Goal: Task Accomplishment & Management: Manage account settings

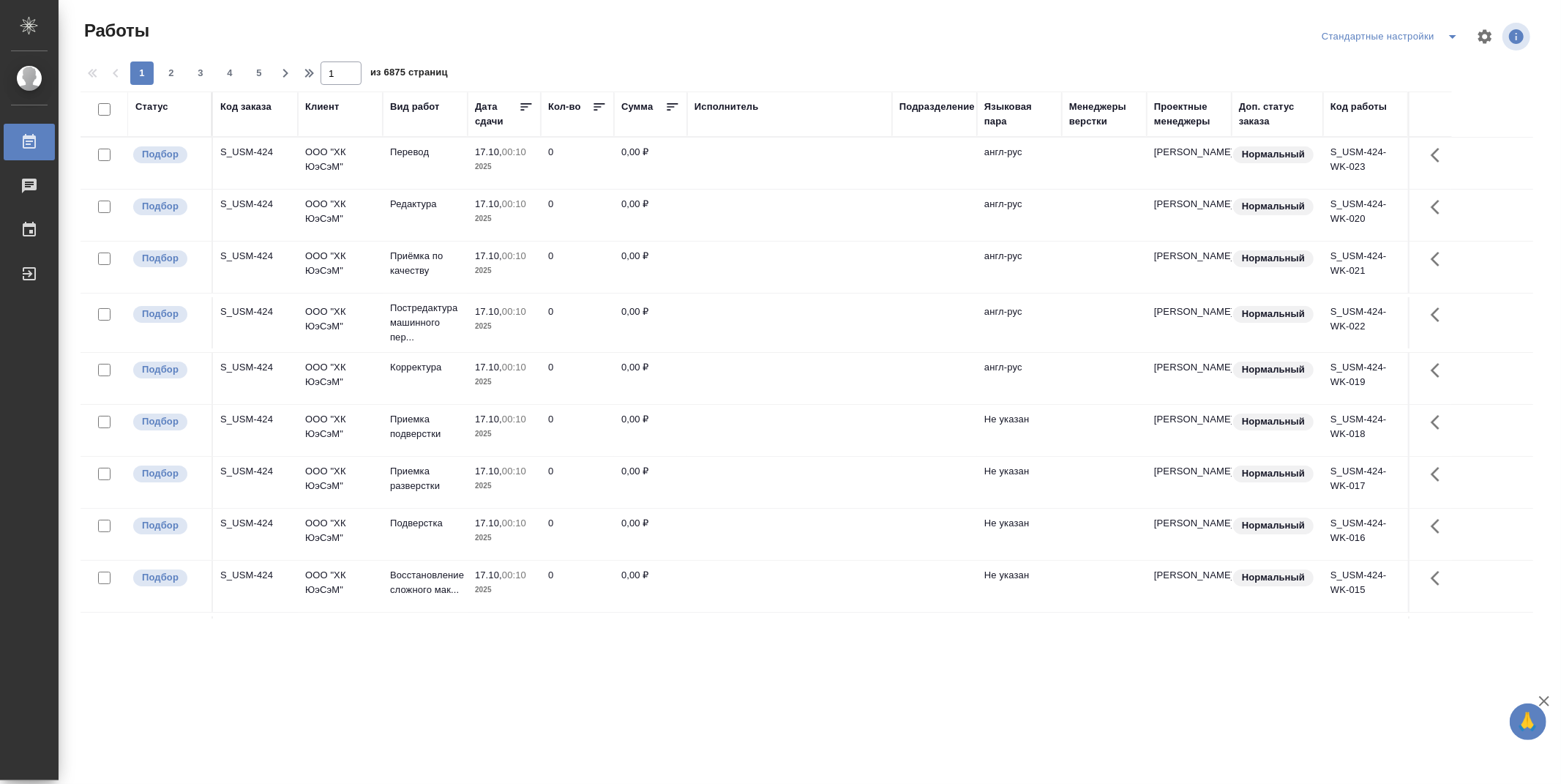
click at [918, 104] on div "Подразделение" at bounding box center [937, 106] width 75 height 15
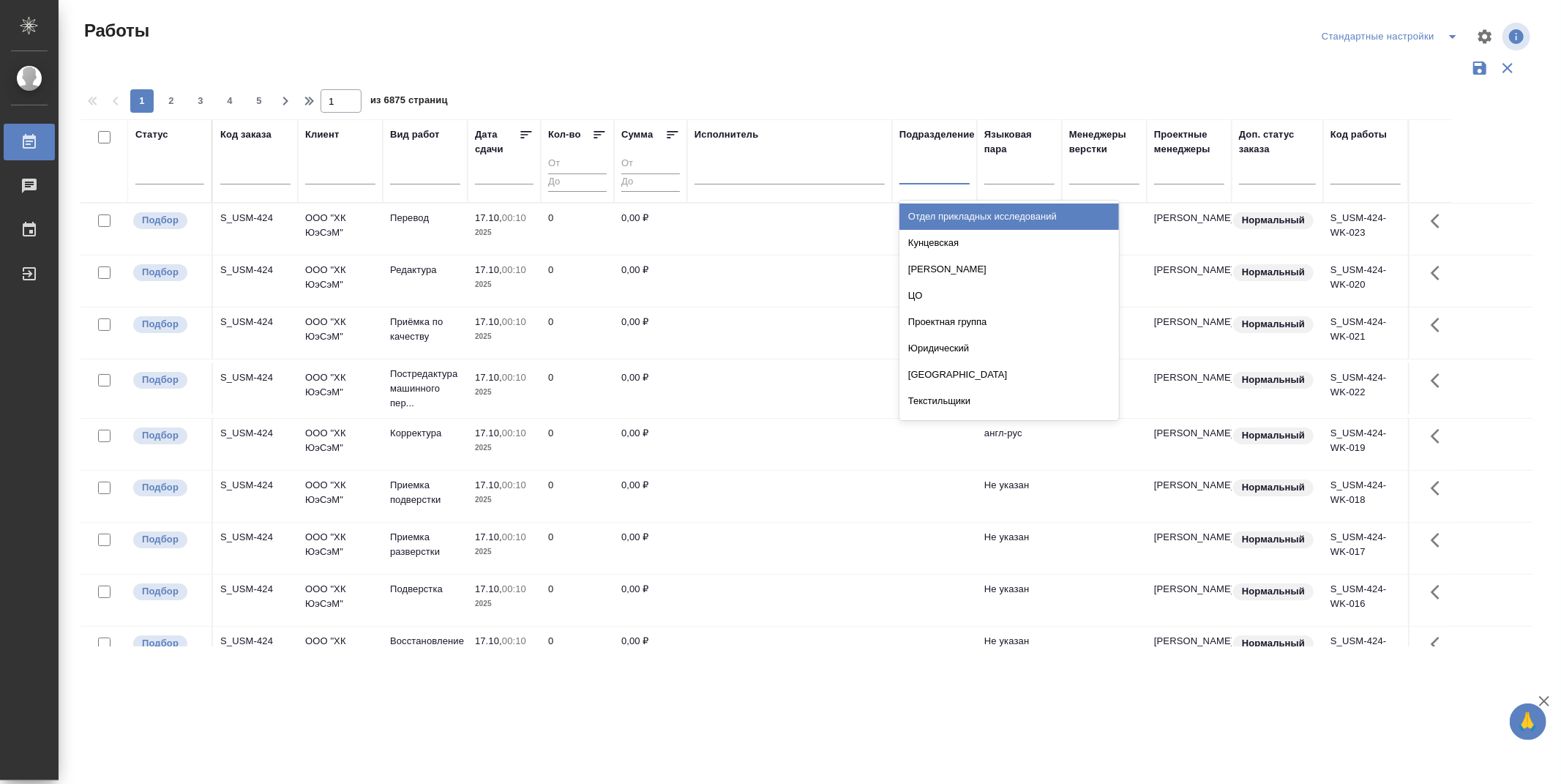
click at [955, 178] on div at bounding box center [935, 170] width 70 height 21
type input "dt"
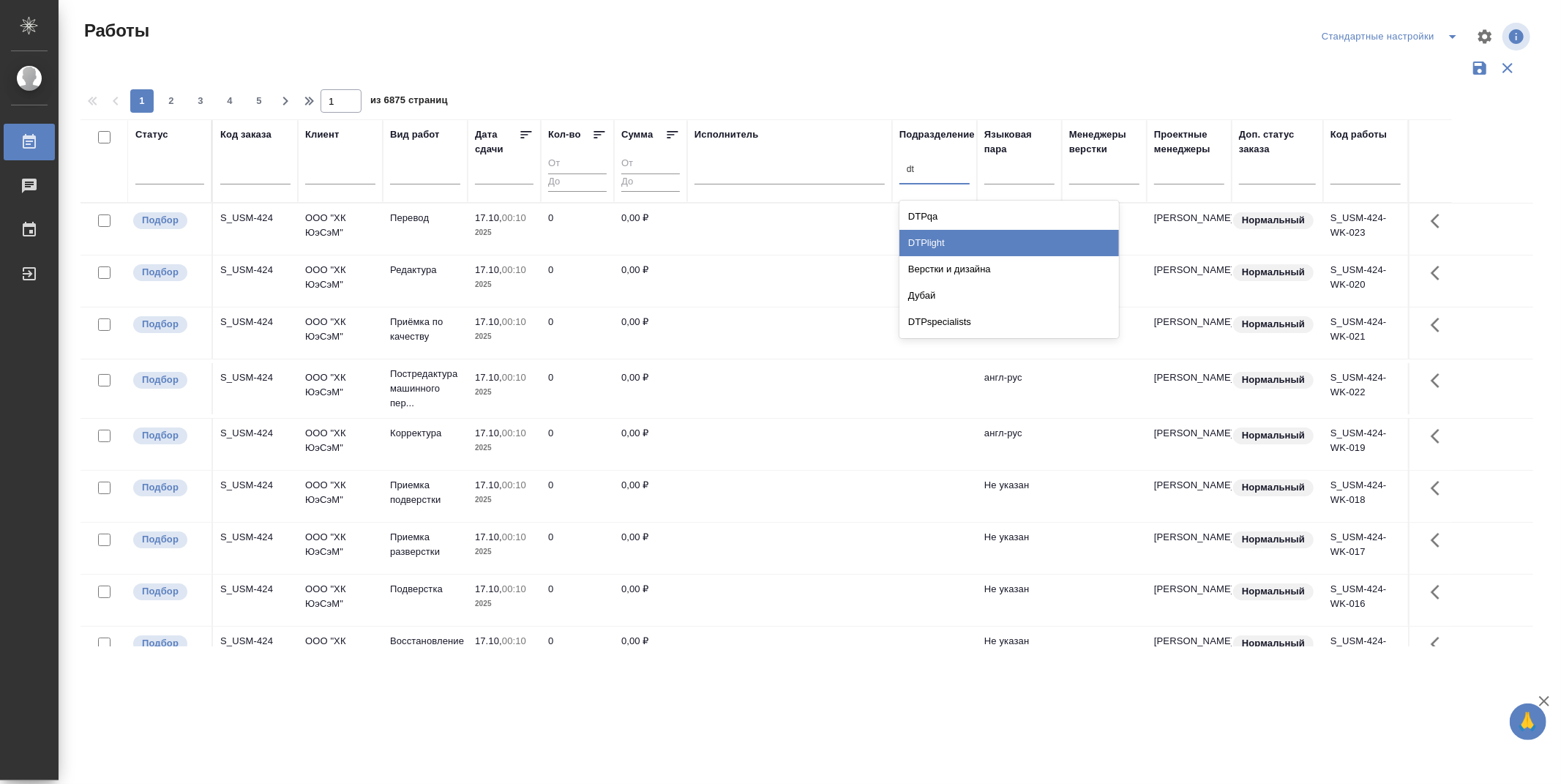
click at [942, 242] on div "DTPlight" at bounding box center [1009, 243] width 220 height 26
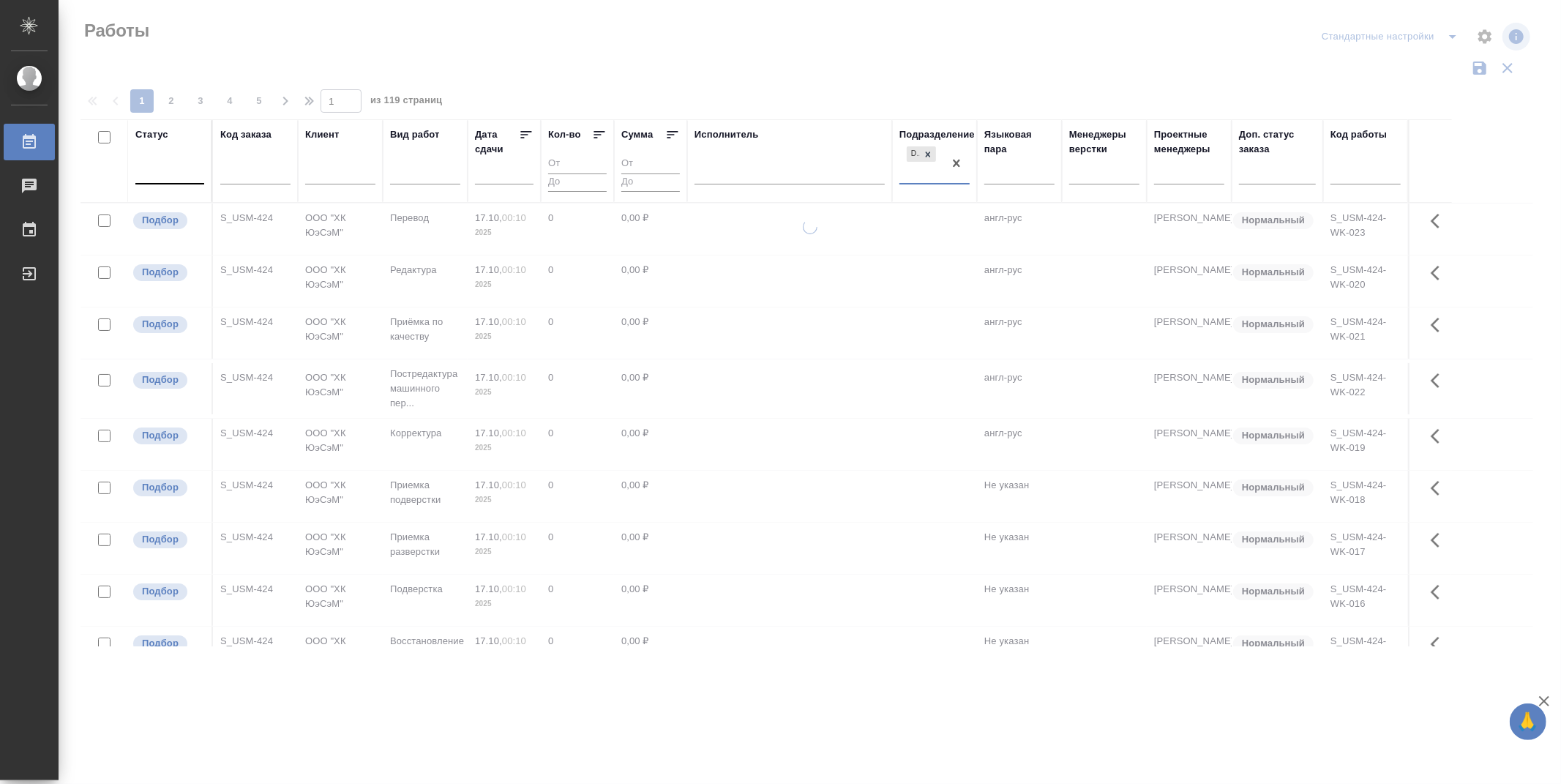
click at [177, 175] on div at bounding box center [170, 170] width 69 height 21
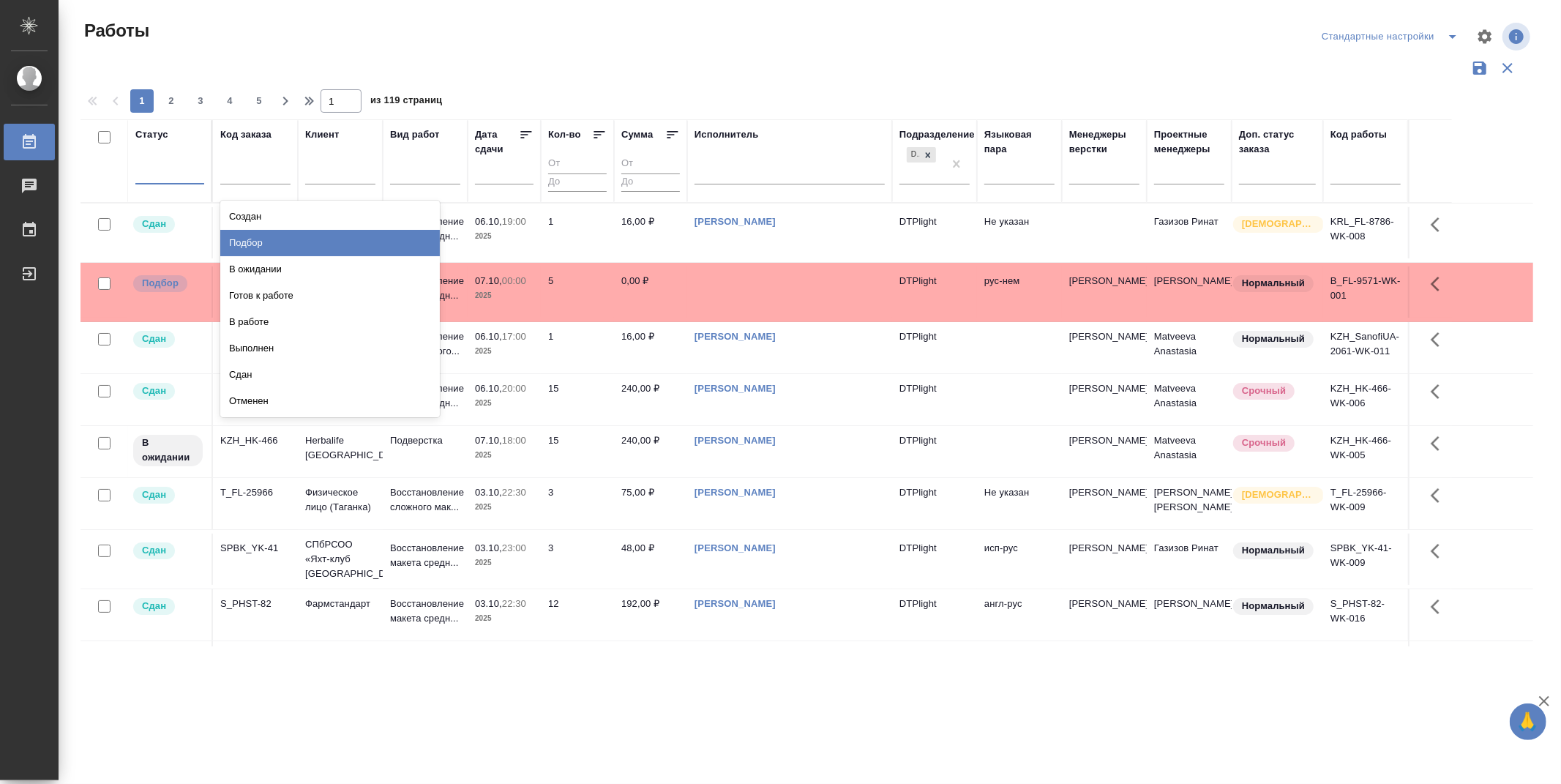
click at [385, 236] on div "Подбор" at bounding box center [330, 243] width 220 height 26
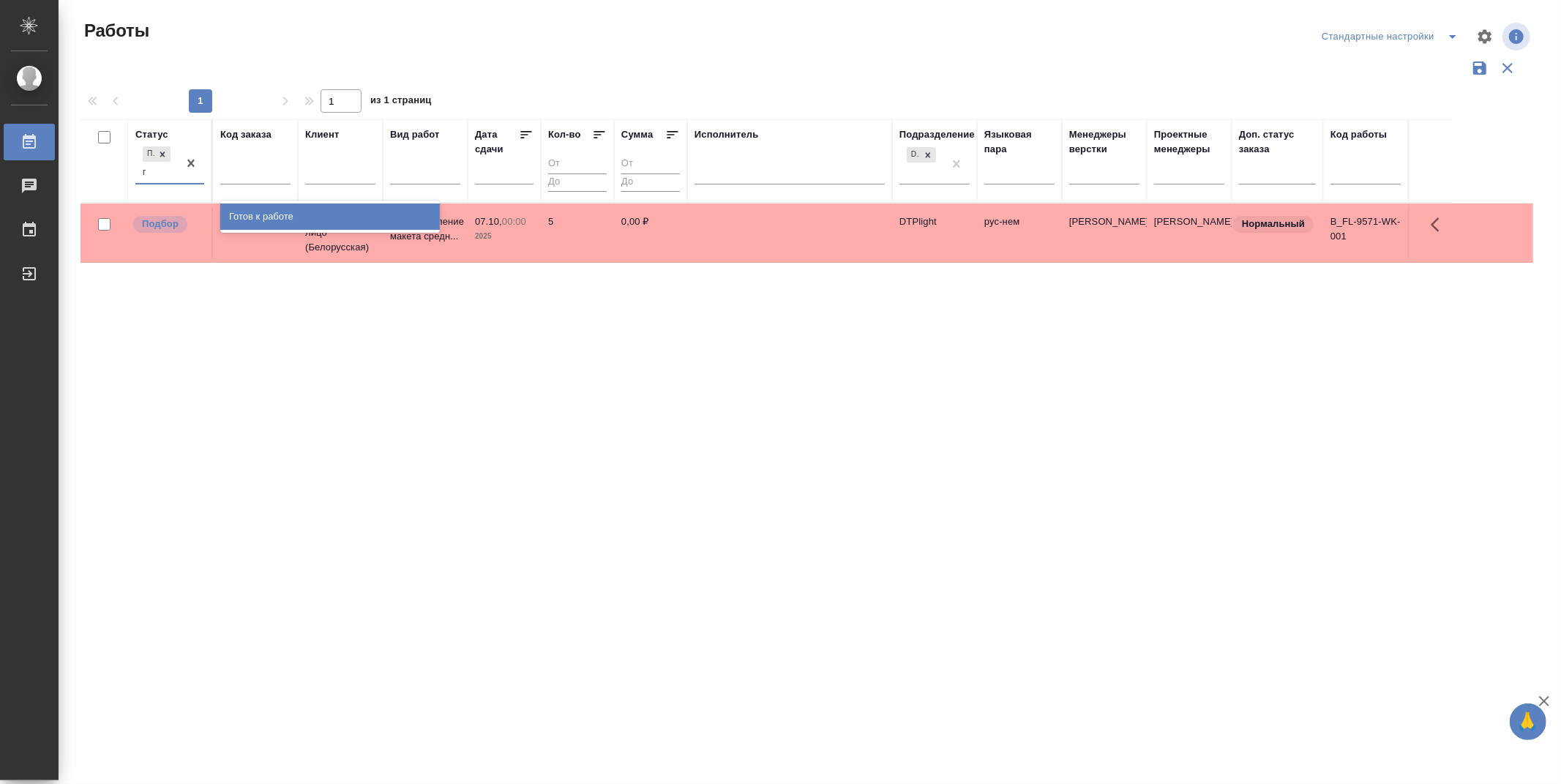
type input "го"
click at [277, 214] on div "Готов к работе" at bounding box center [330, 216] width 220 height 26
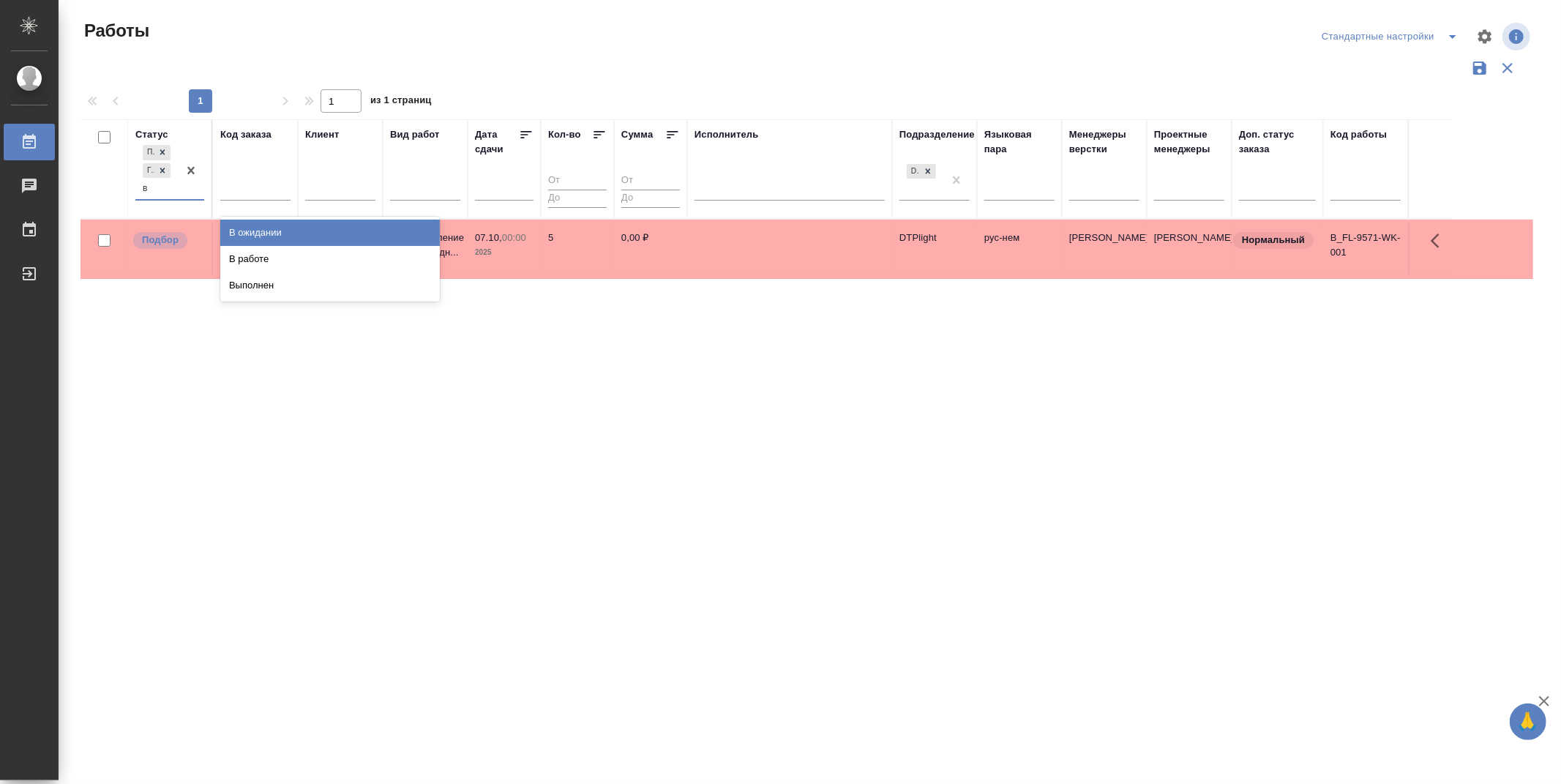
type input "в р"
click at [286, 227] on div "В работе" at bounding box center [330, 232] width 220 height 26
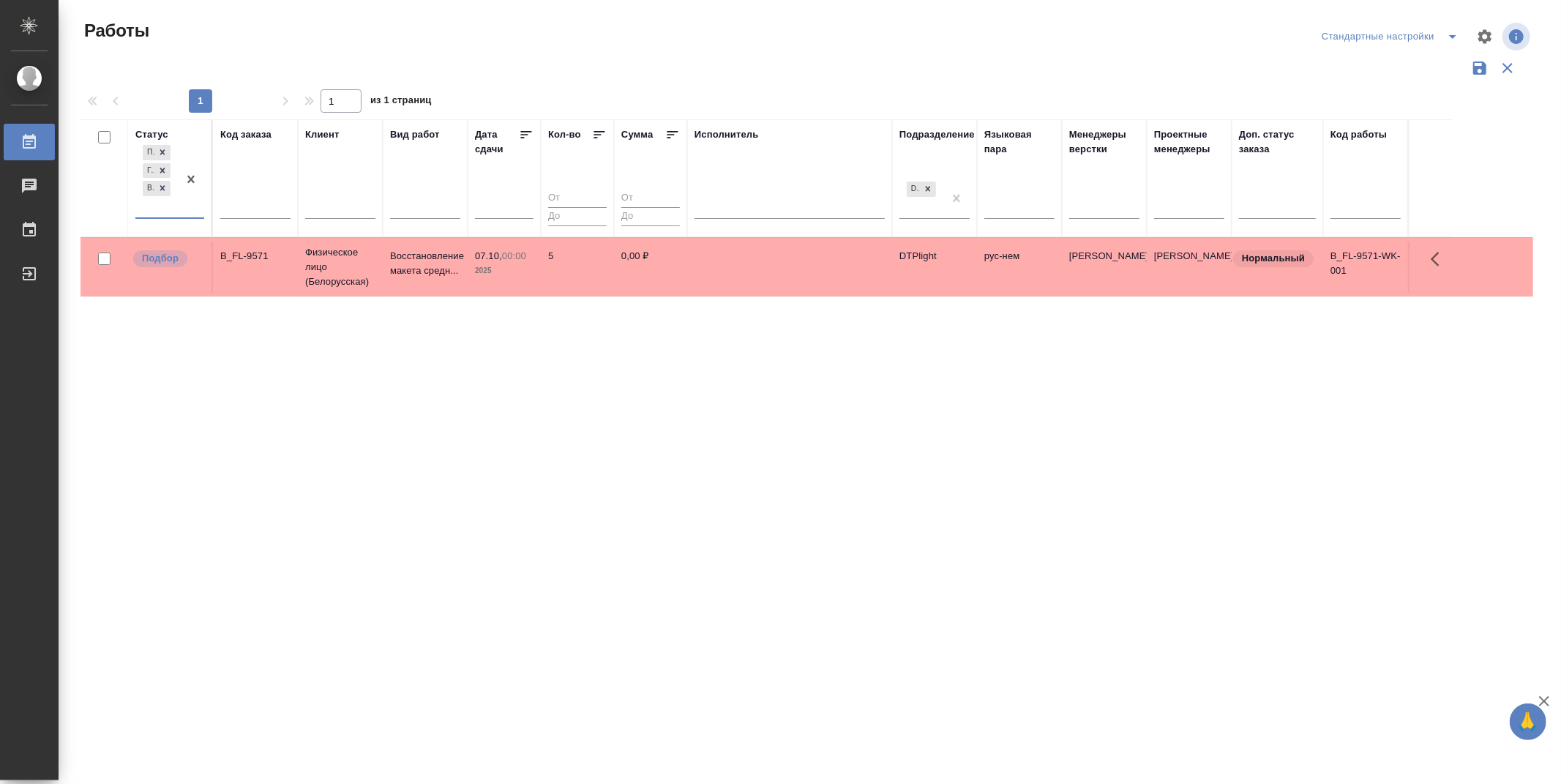
click at [163, 256] on p "Подбор" at bounding box center [161, 257] width 37 height 15
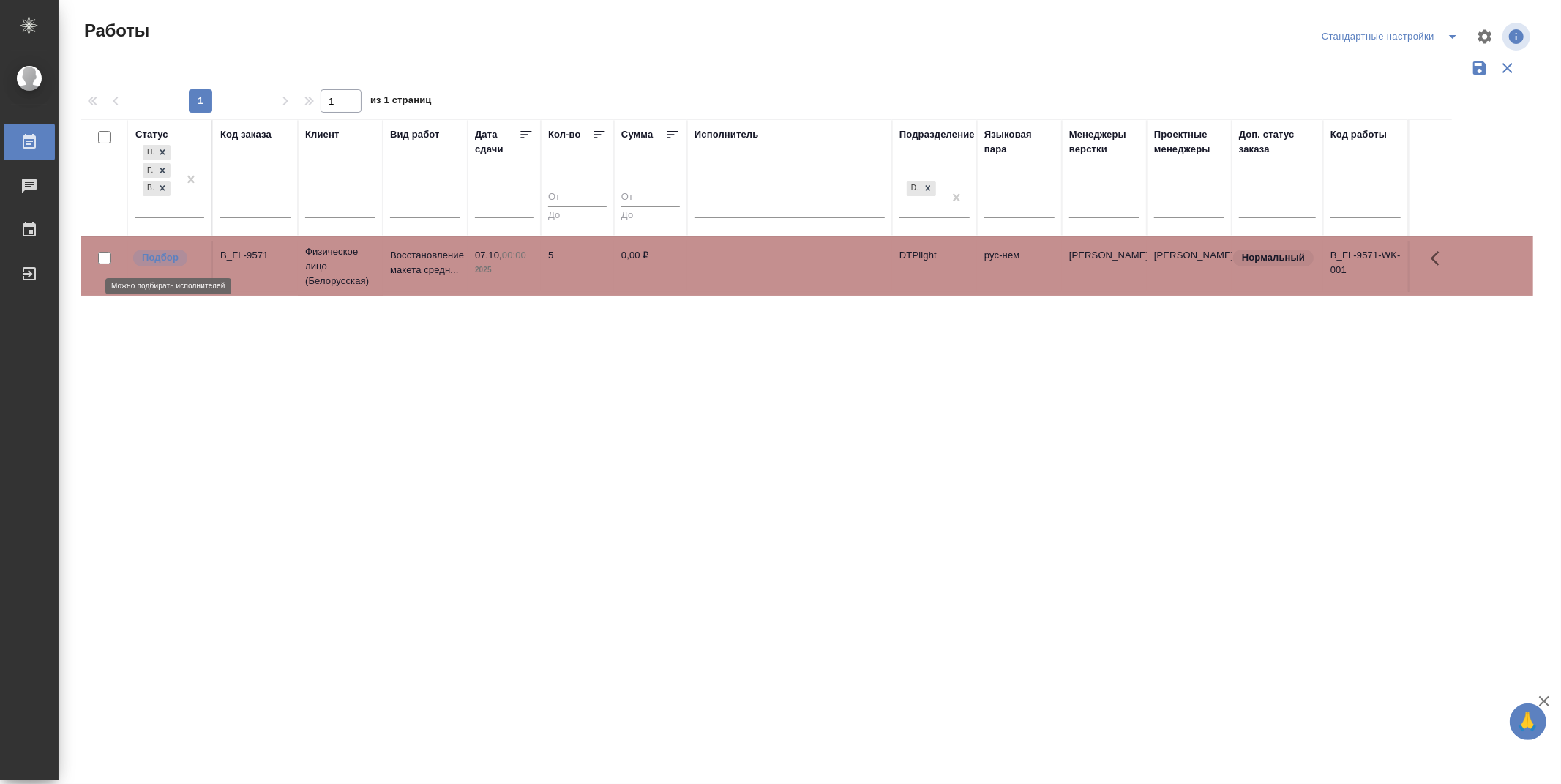
click at [163, 256] on p "Подбор" at bounding box center [161, 257] width 37 height 15
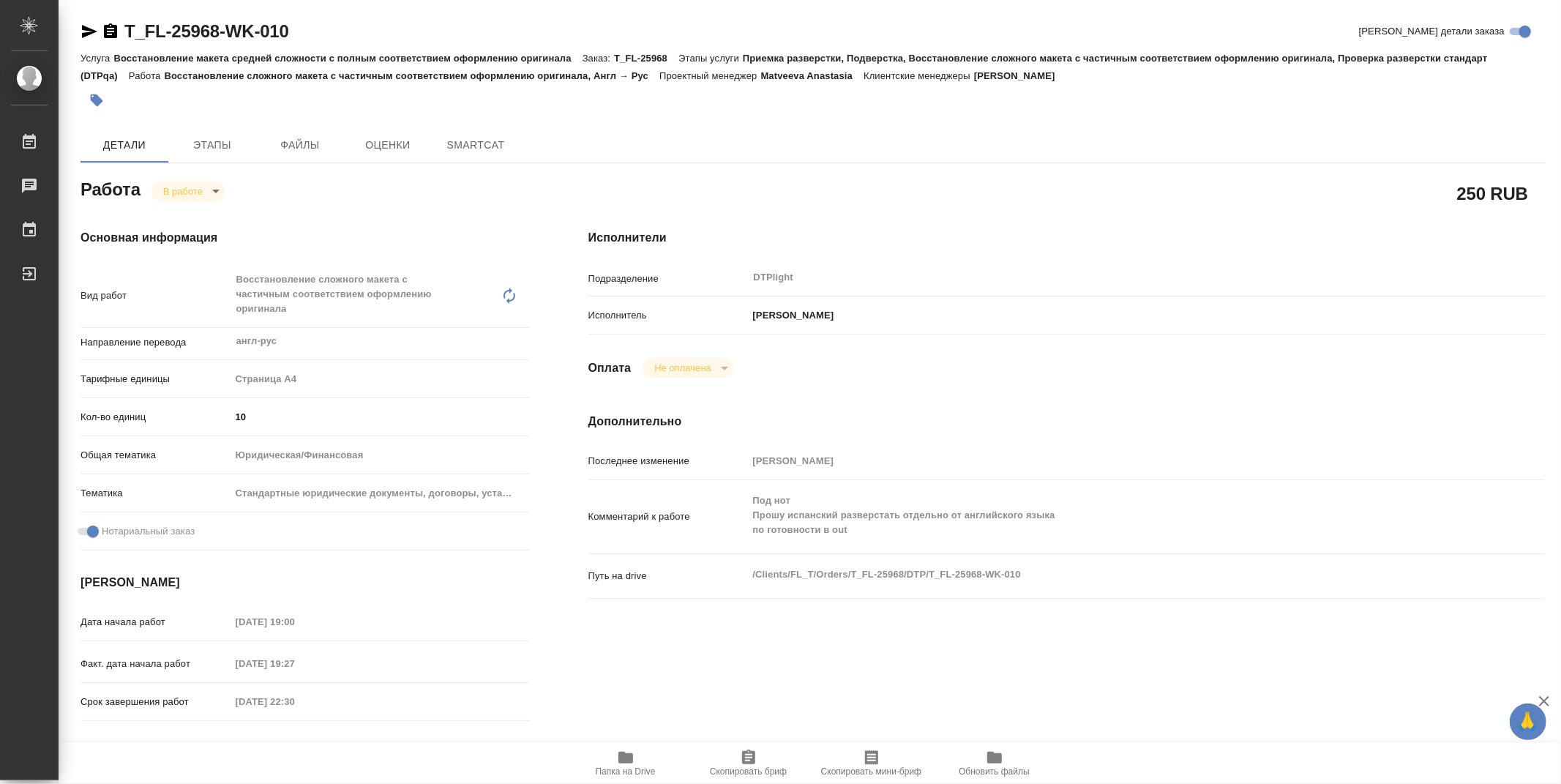
type textarea "x"
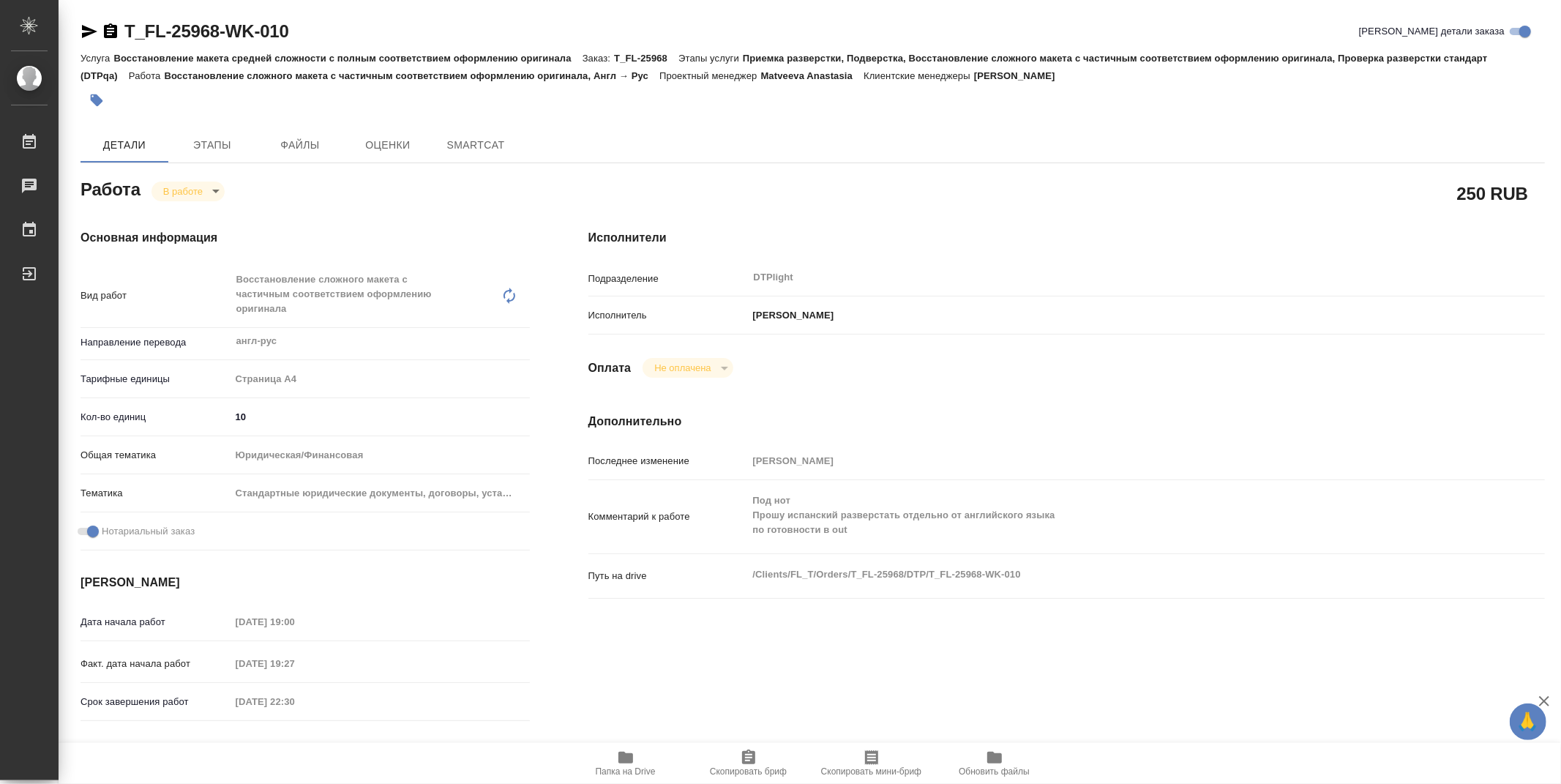
type textarea "x"
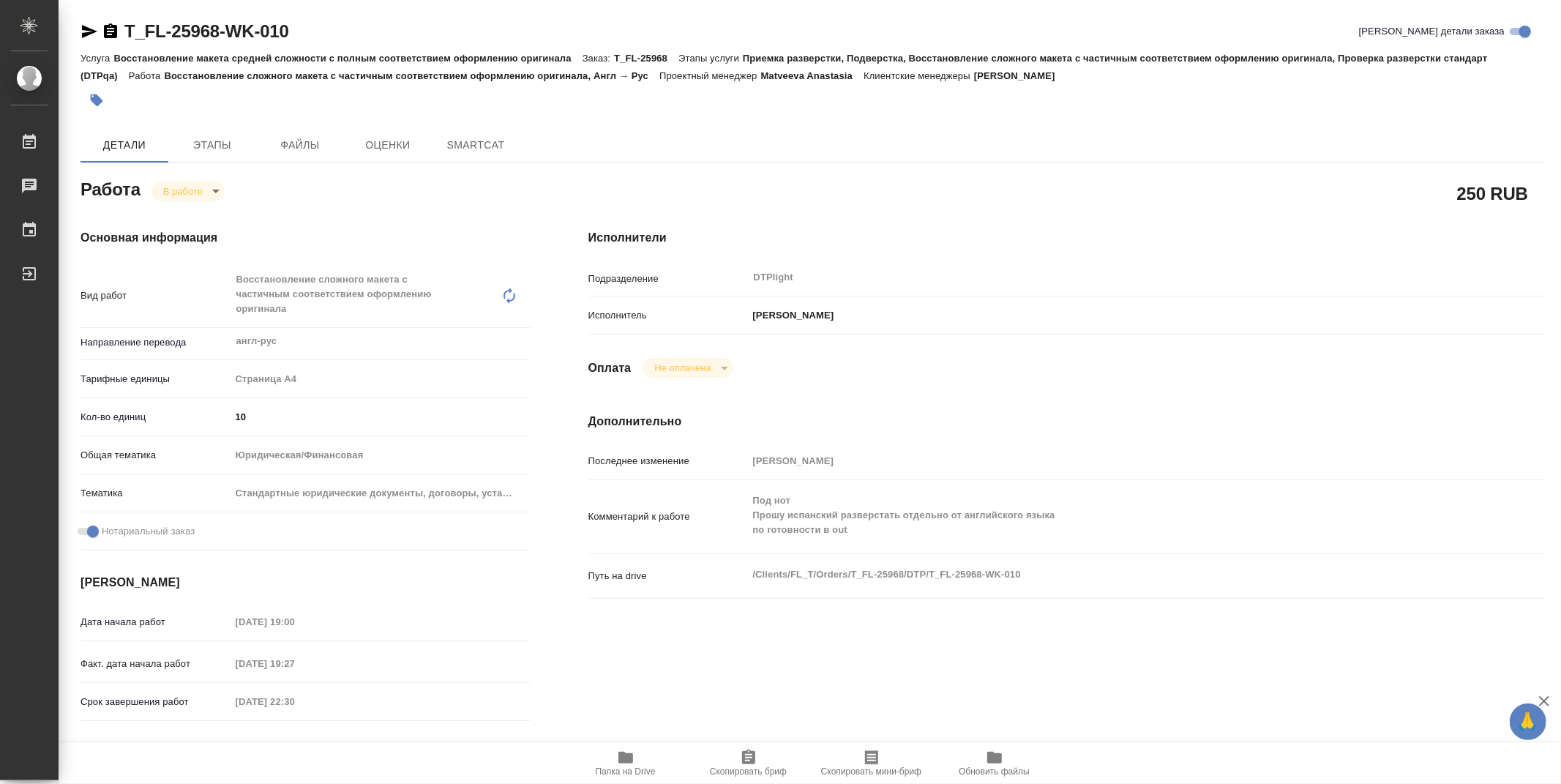
type textarea "x"
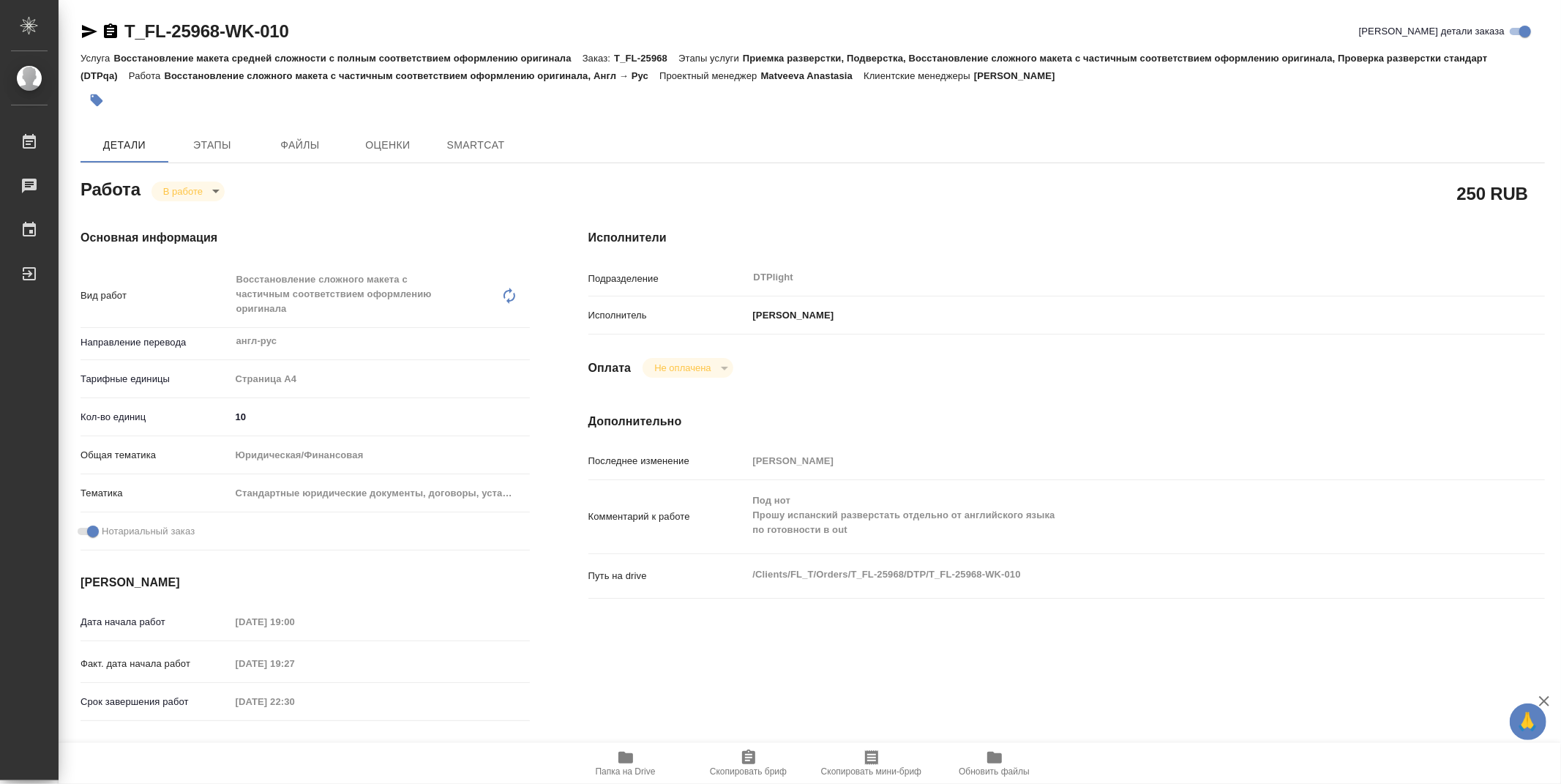
type textarea "x"
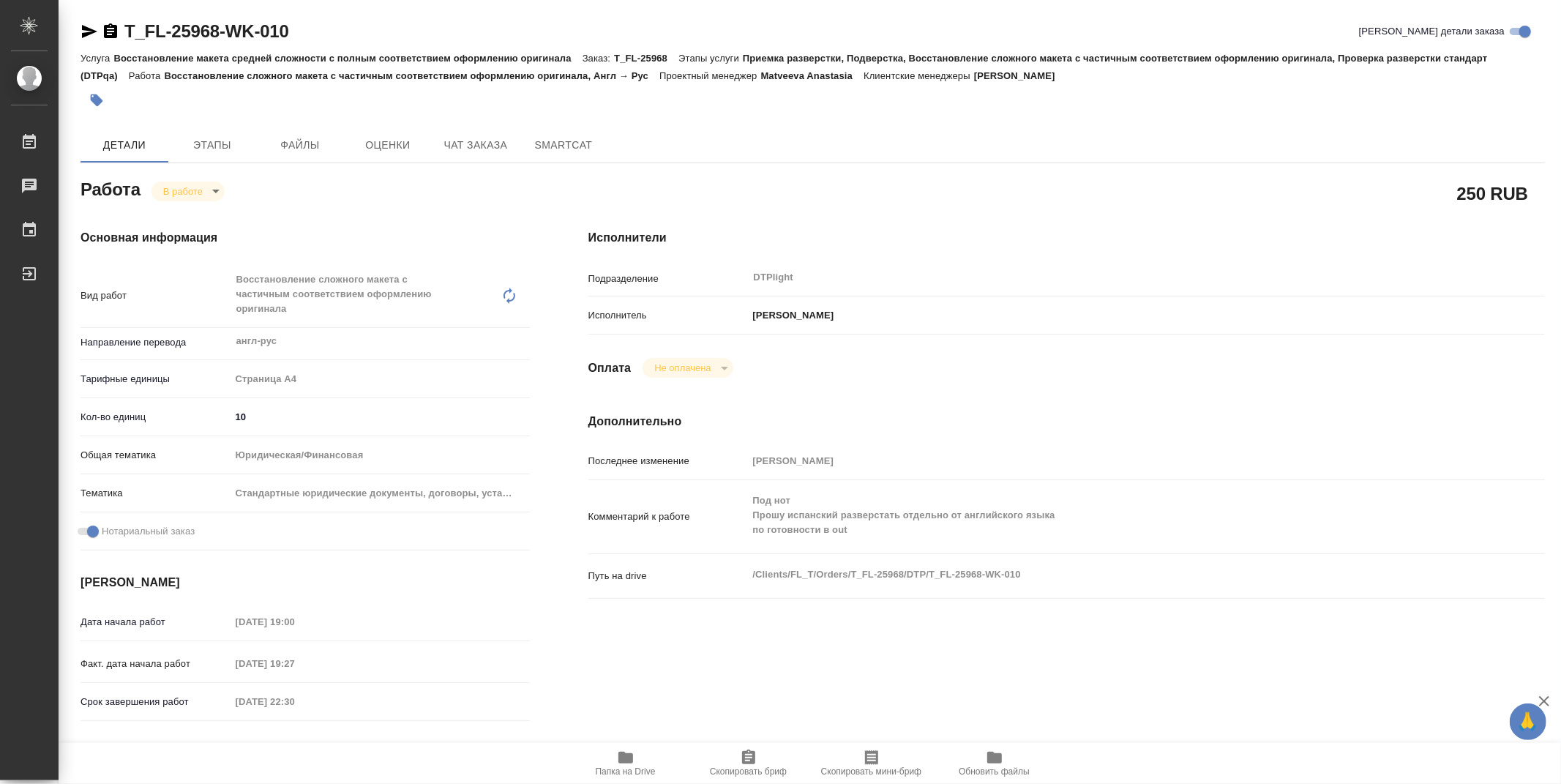
type textarea "x"
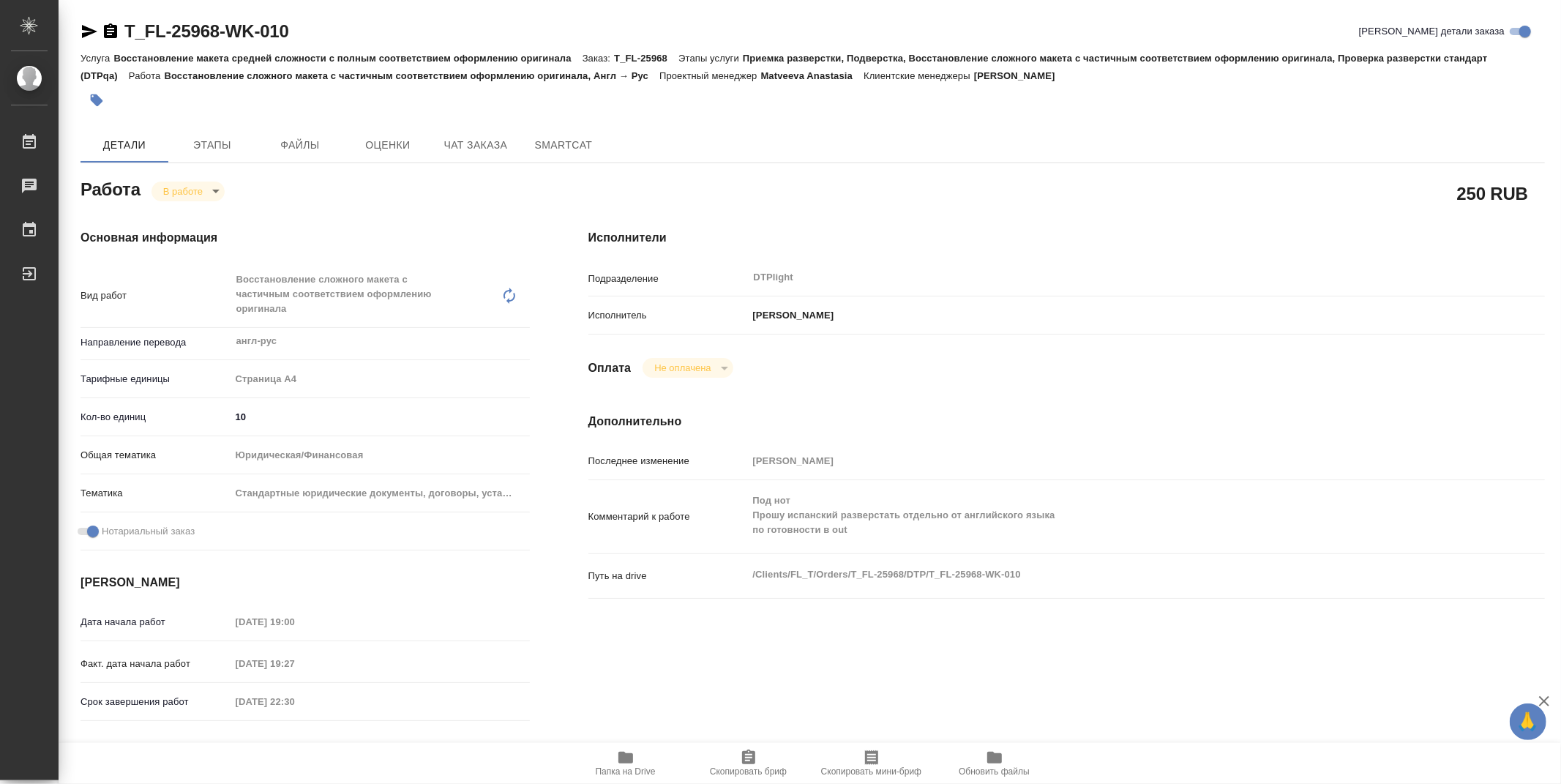
type textarea "x"
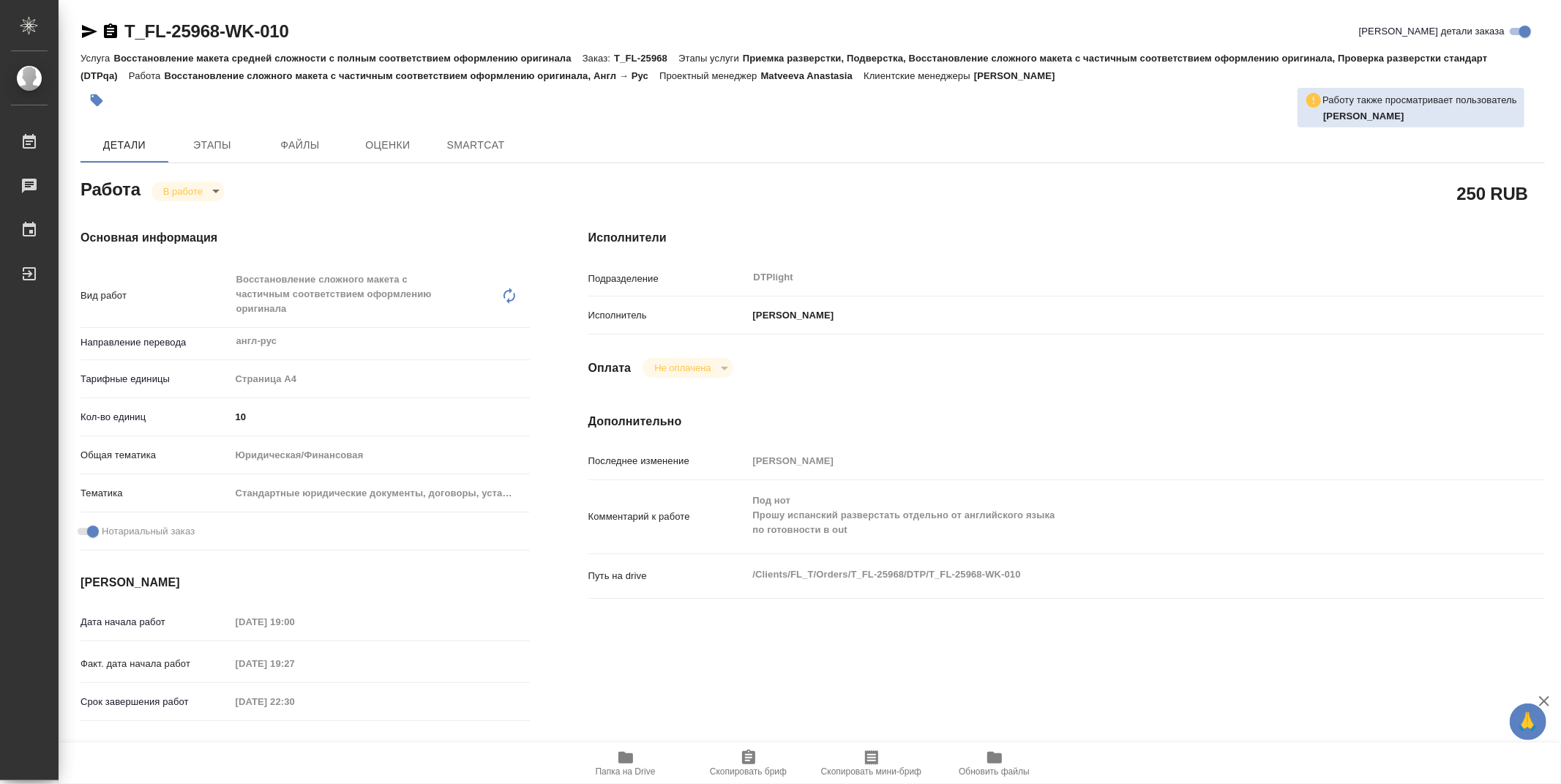
type textarea "x"
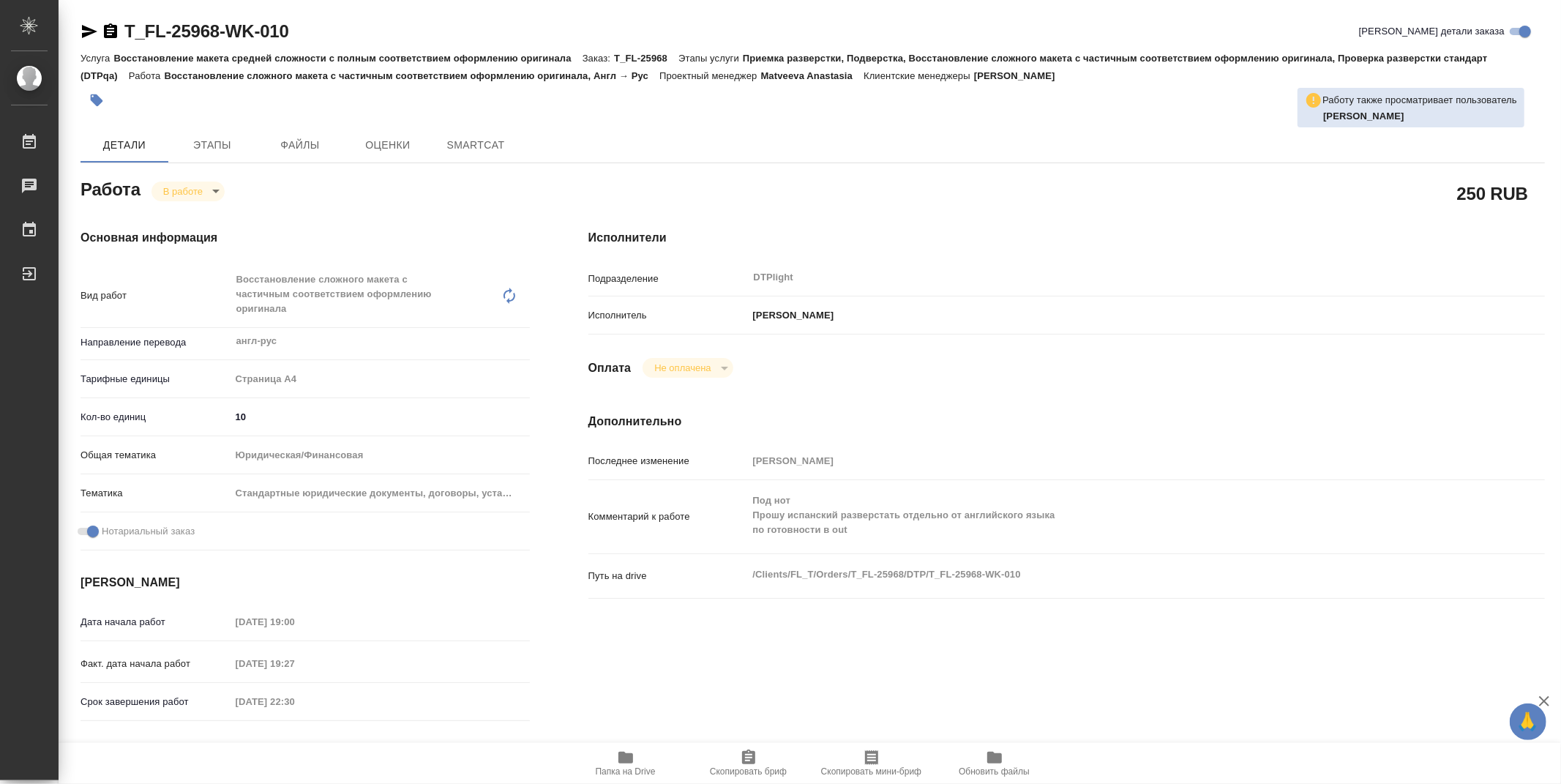
type textarea "x"
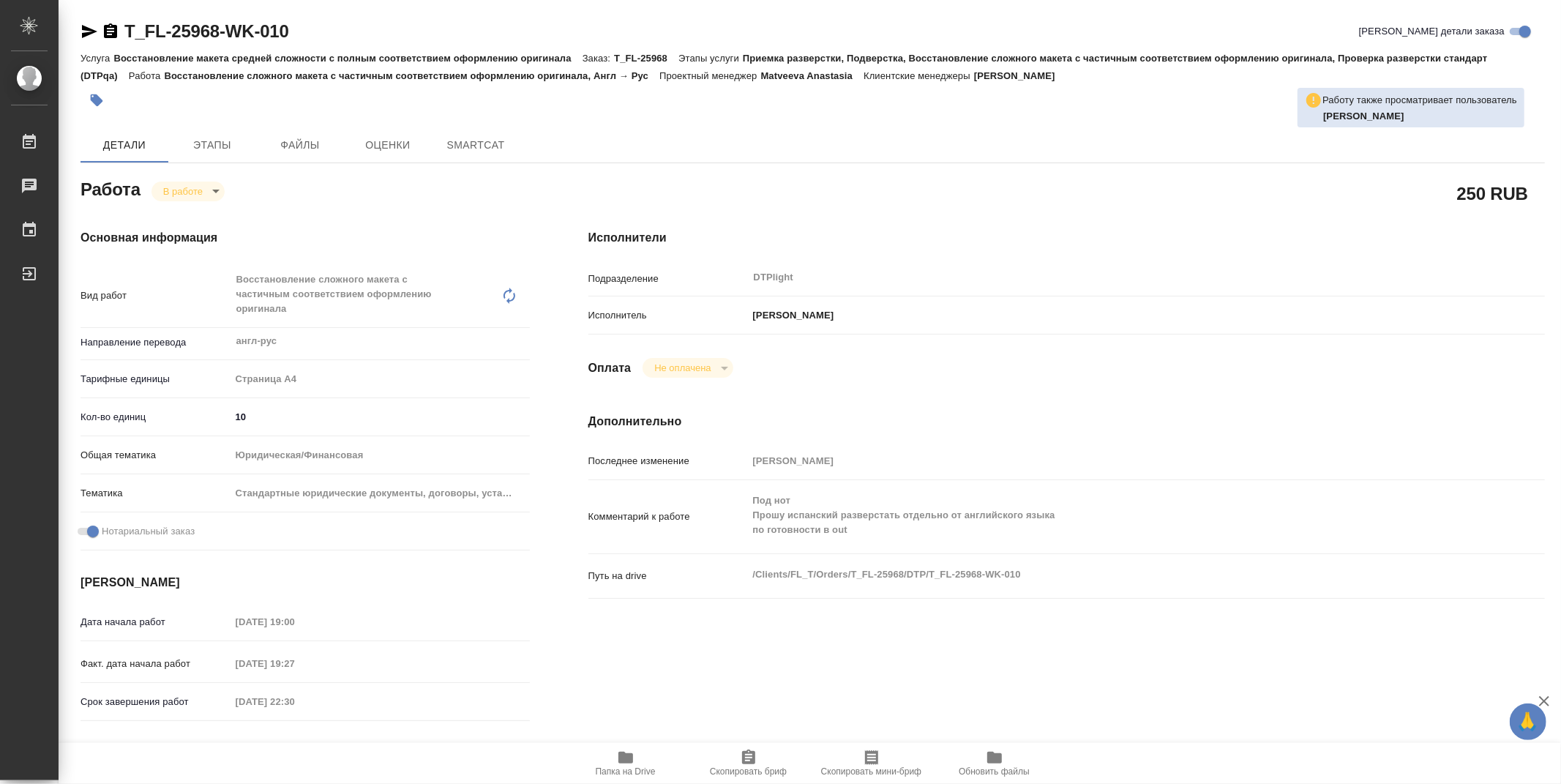
type textarea "x"
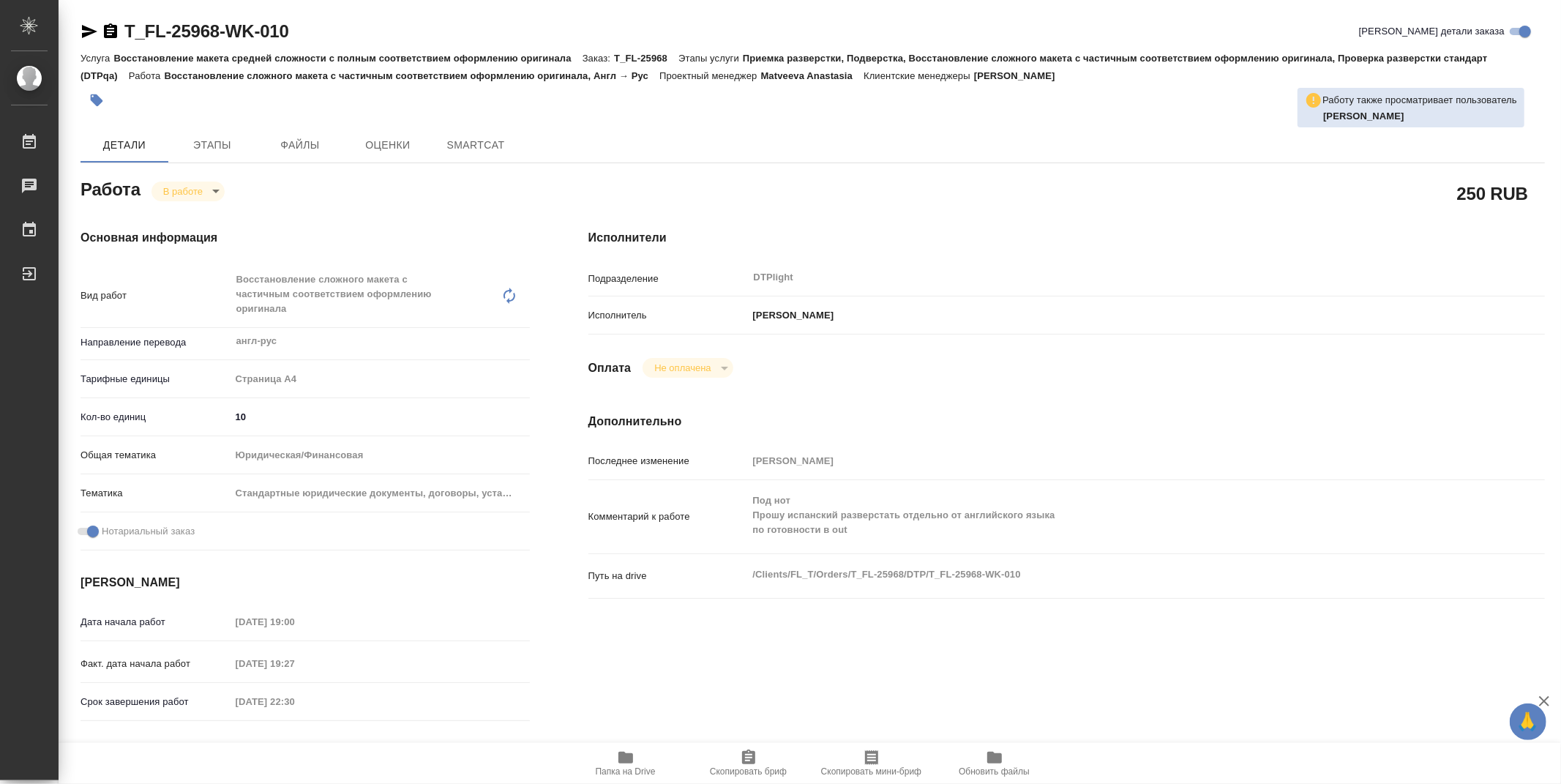
type textarea "x"
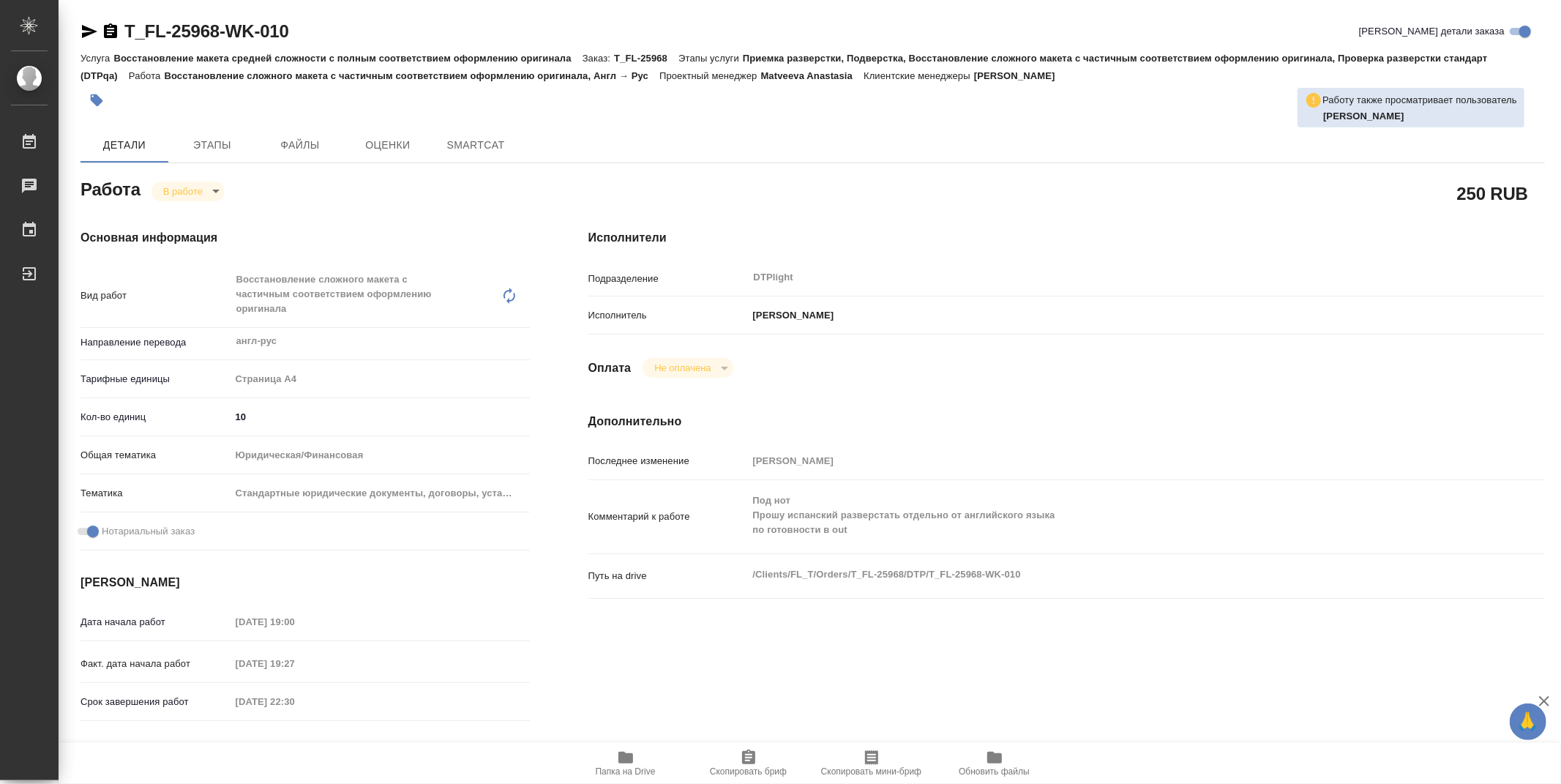
type textarea "x"
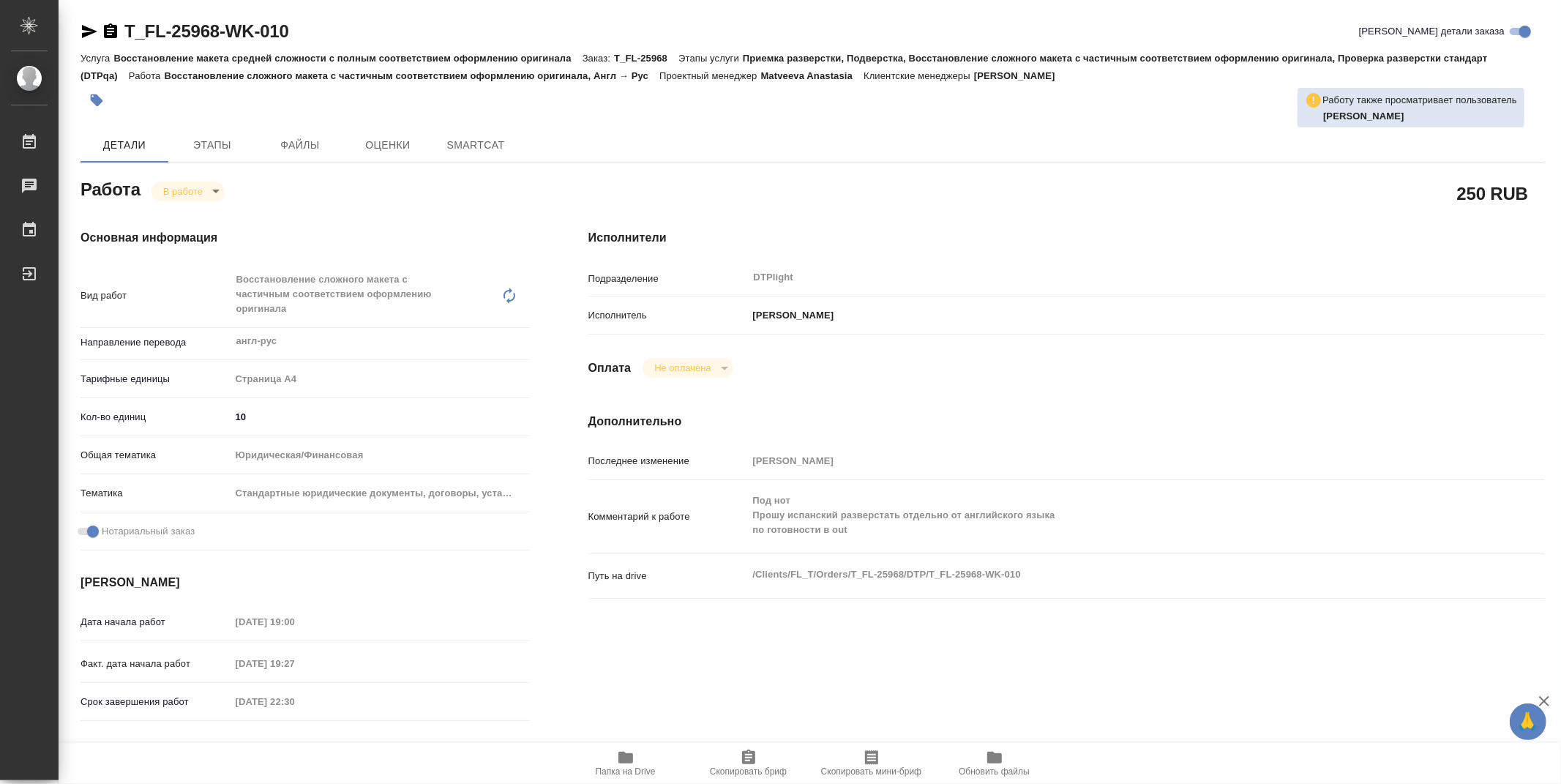
type textarea "x"
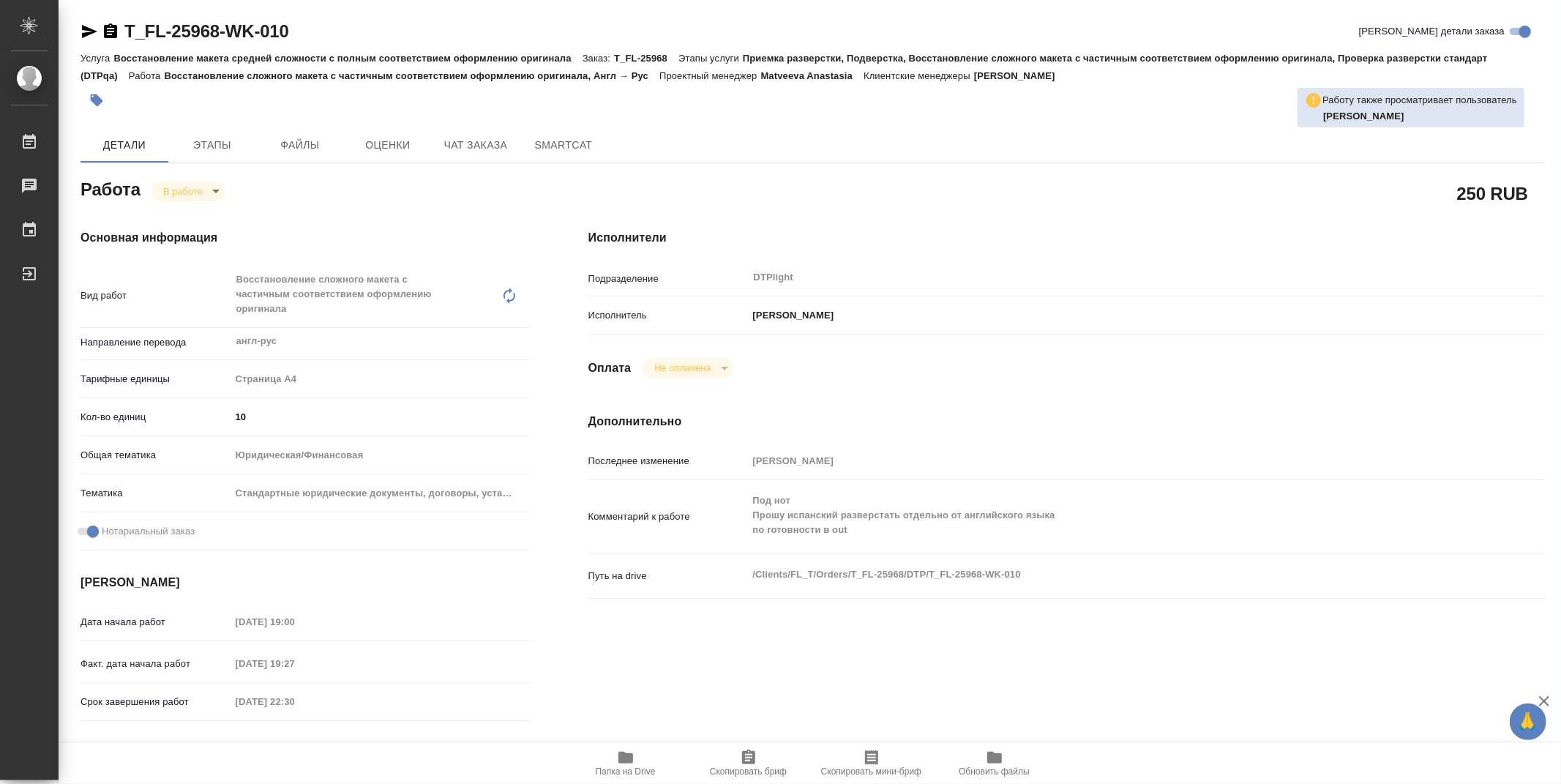
type textarea "x"
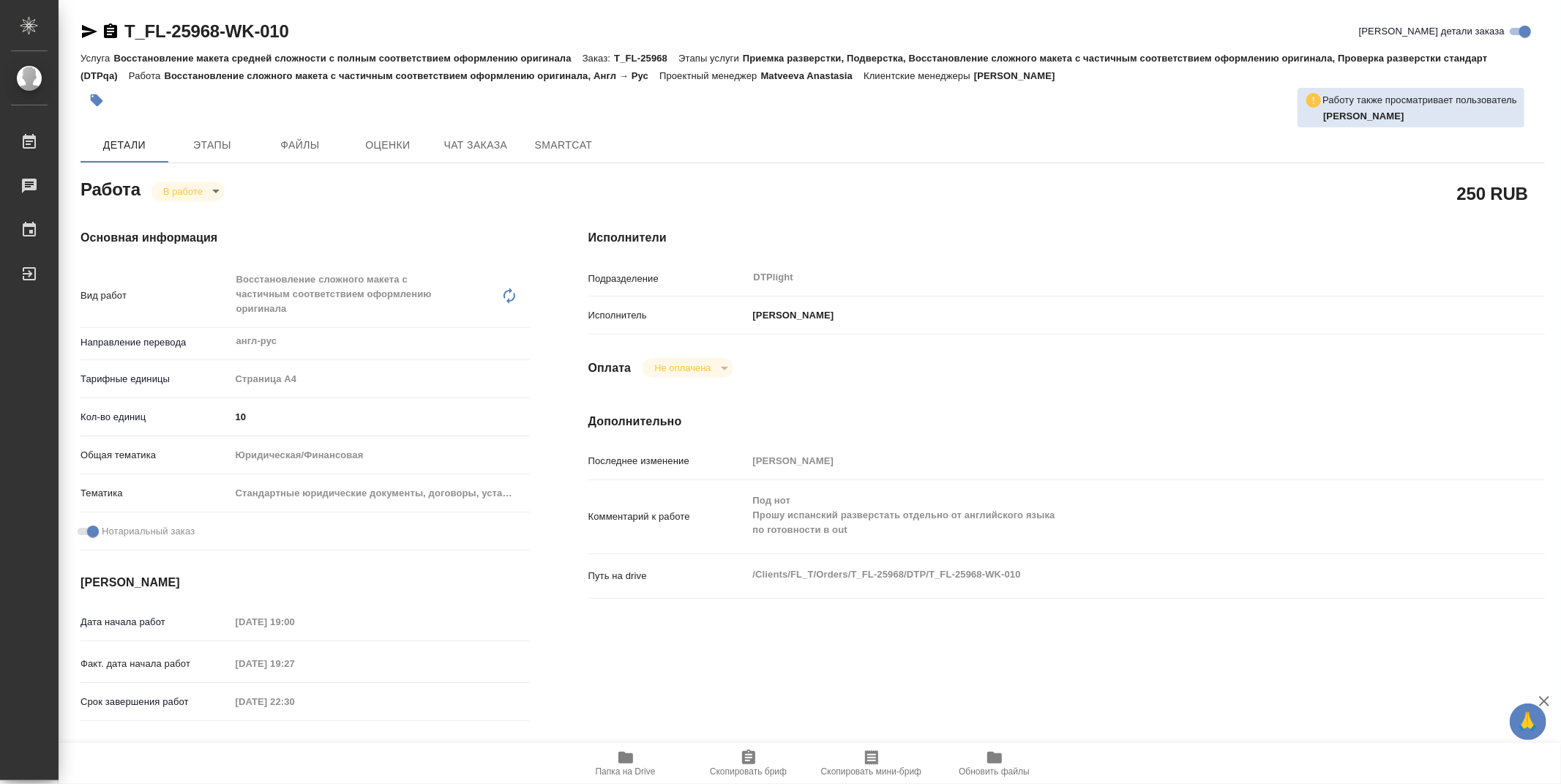
type textarea "x"
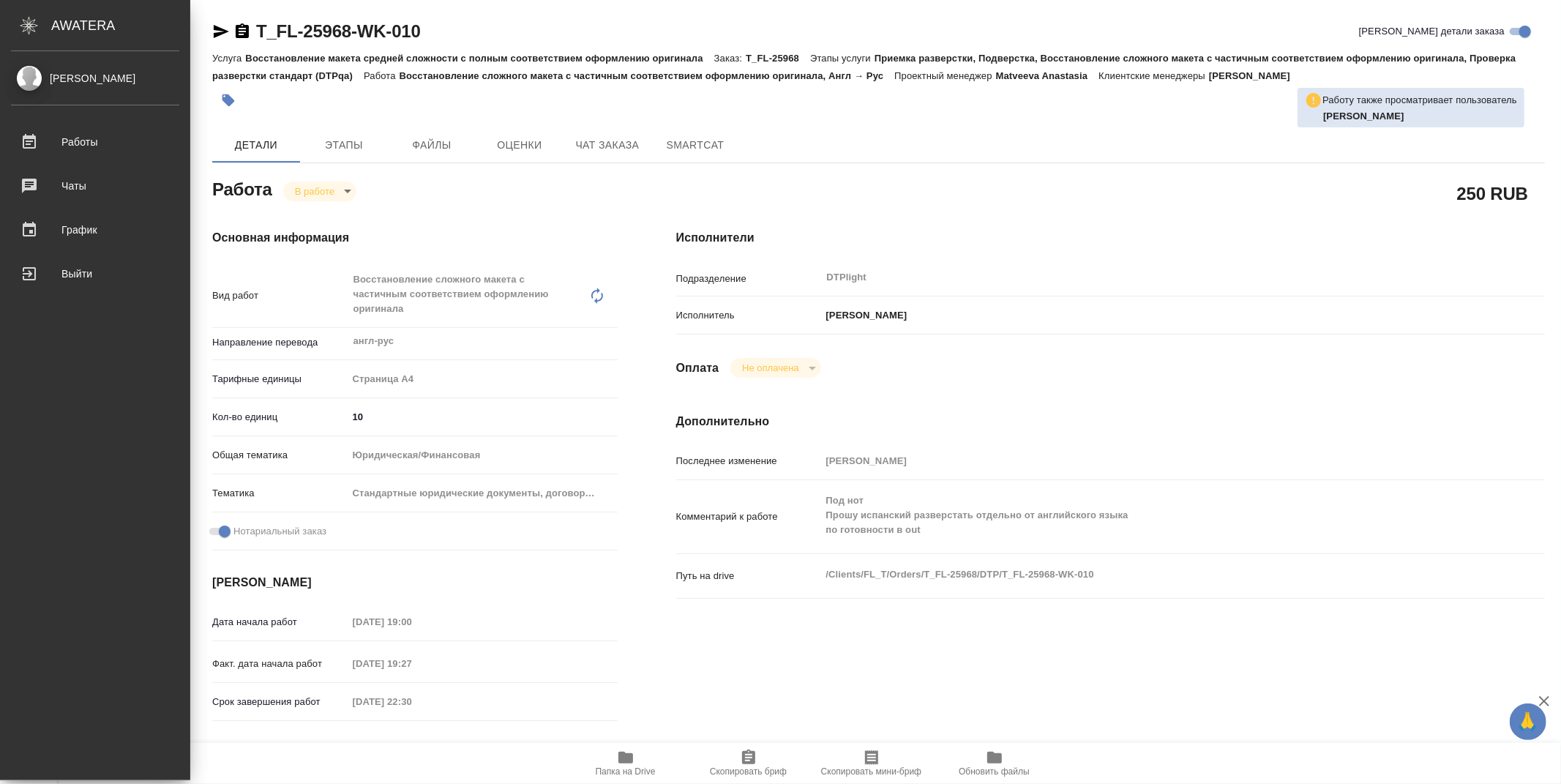
type textarea "x"
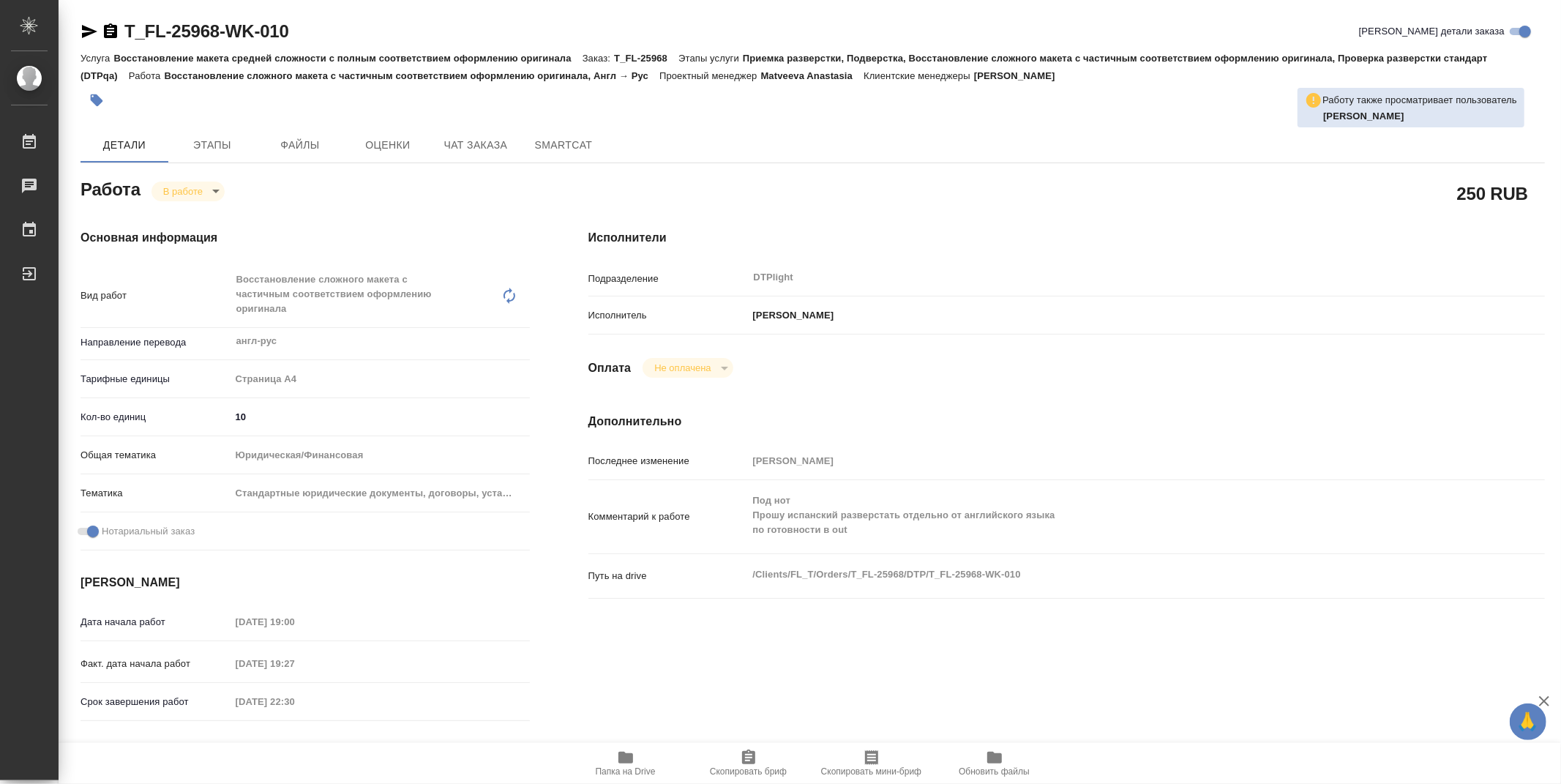
type textarea "x"
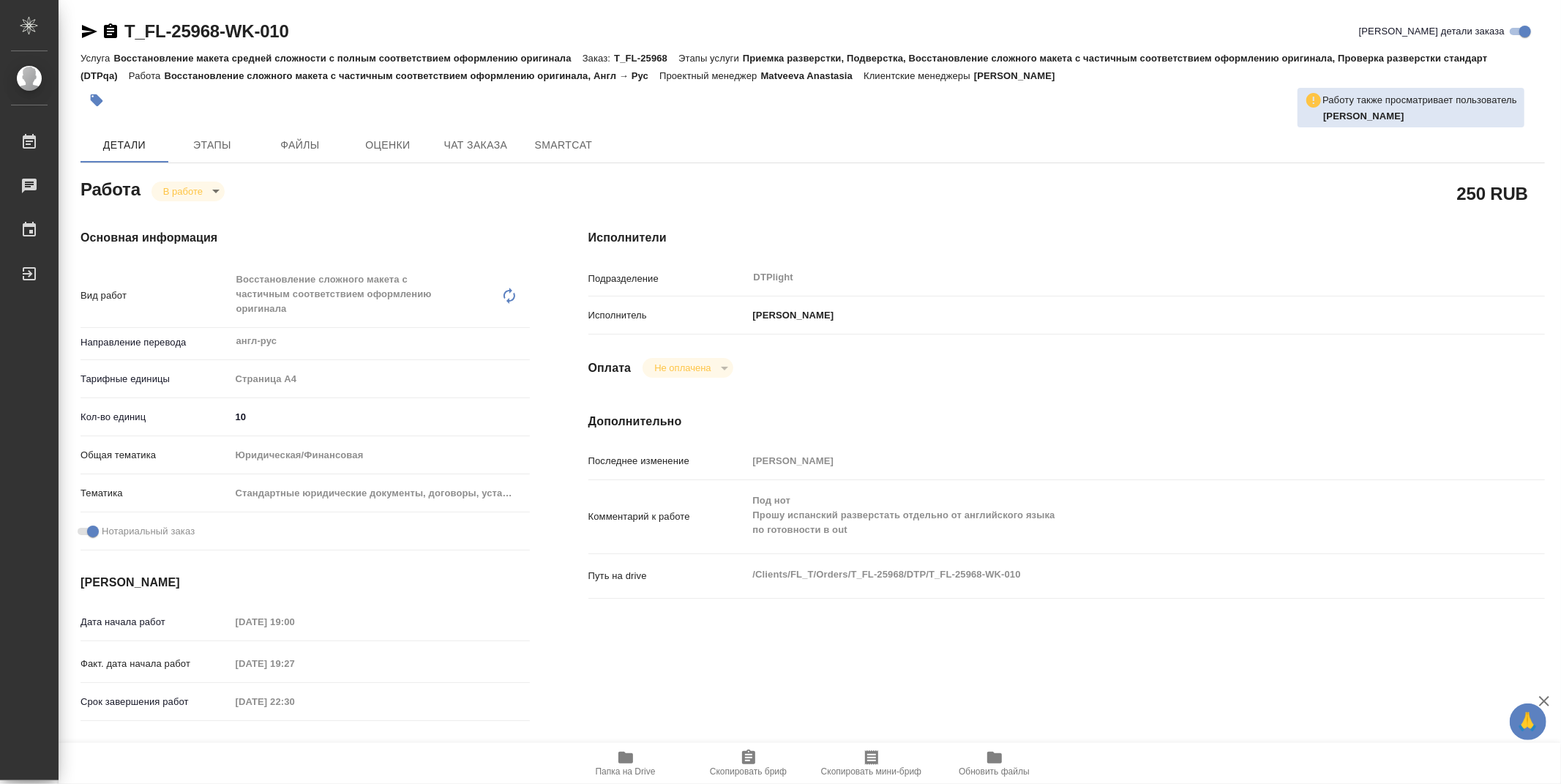
click at [390, 200] on div "Основная информация Вид работ Восстановление сложного макета с частичным соотве…" at bounding box center [305, 527] width 508 height 654
type textarea "x"
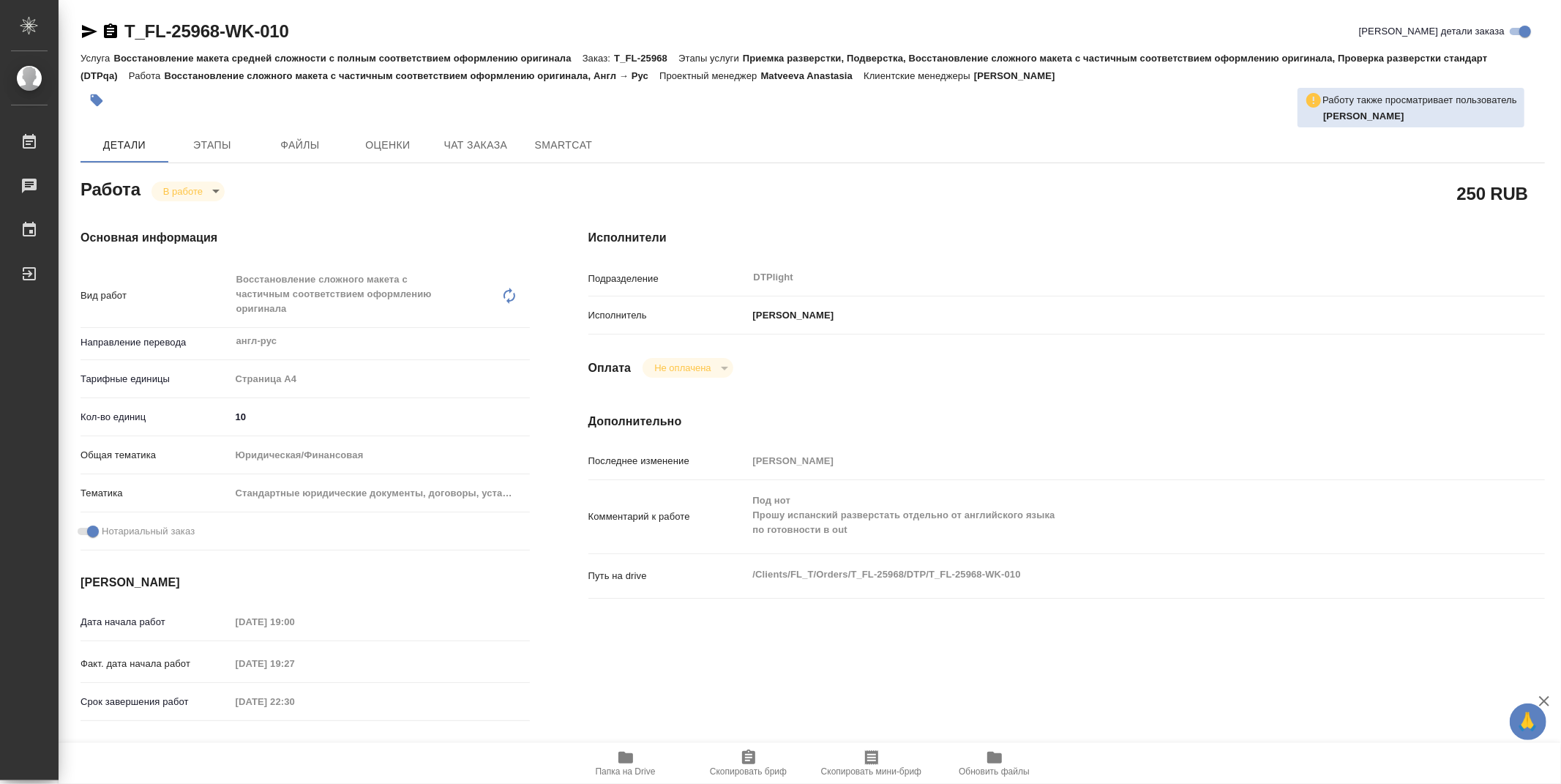
type textarea "x"
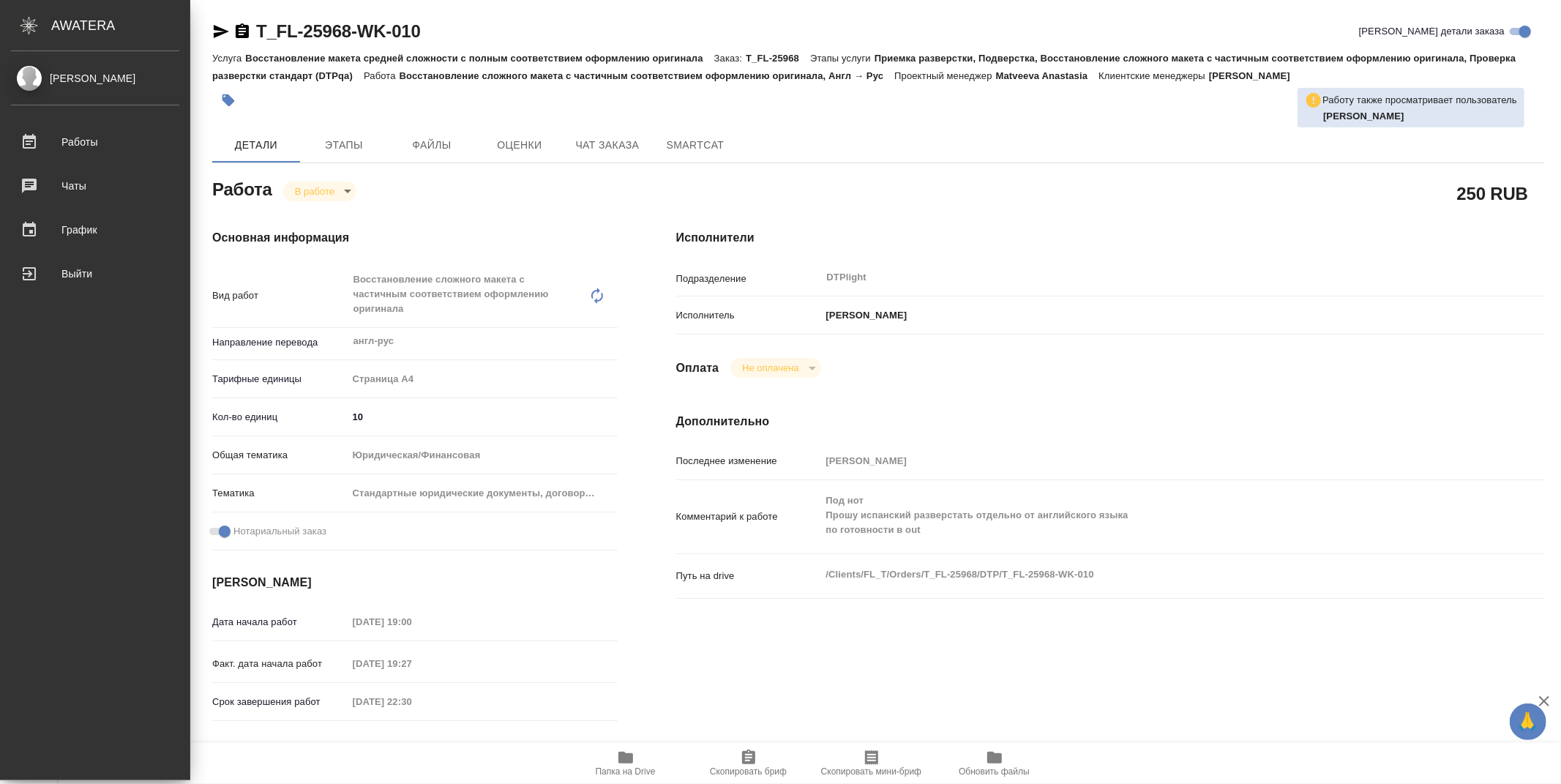
type textarea "x"
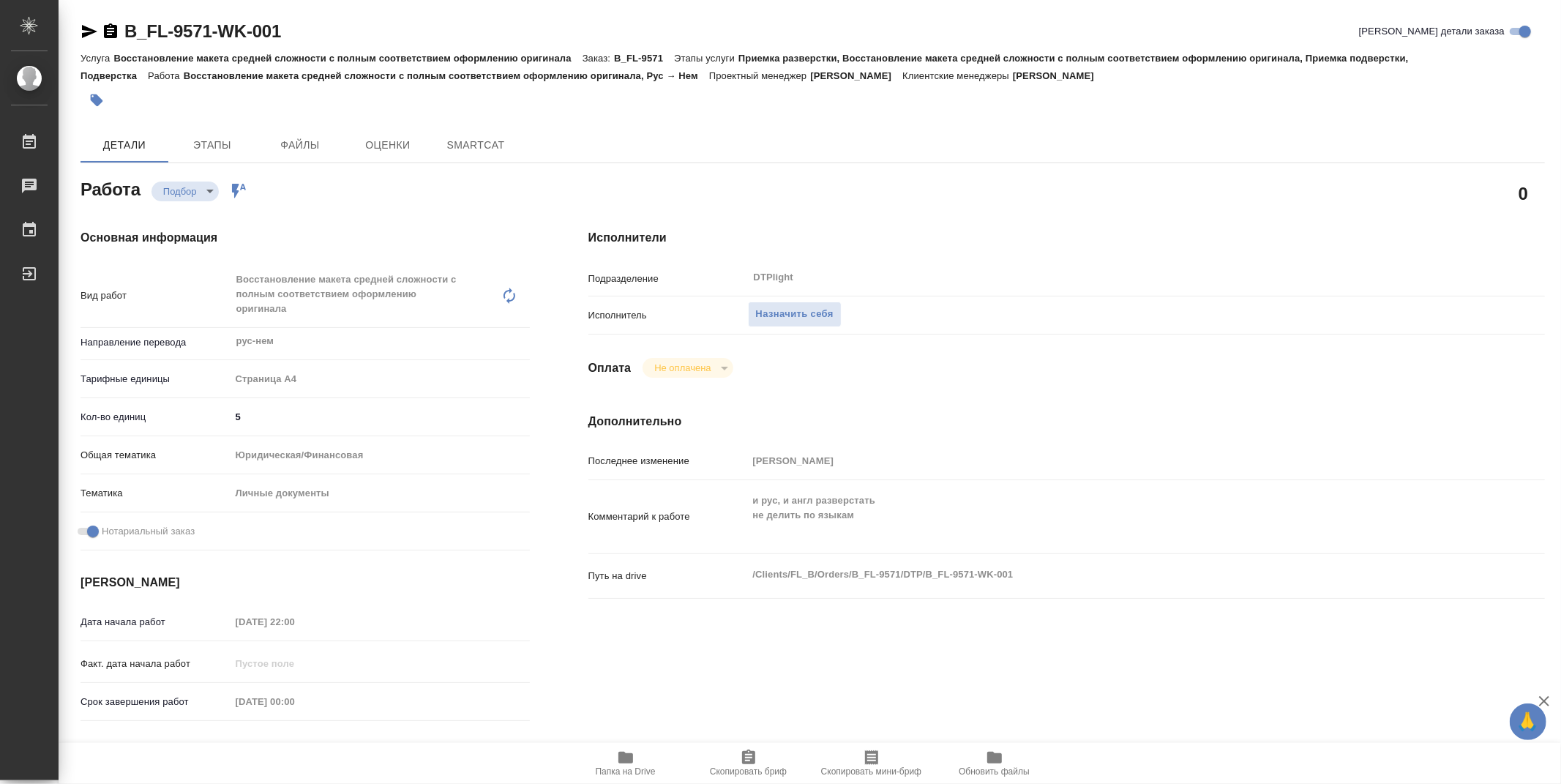
type textarea "x"
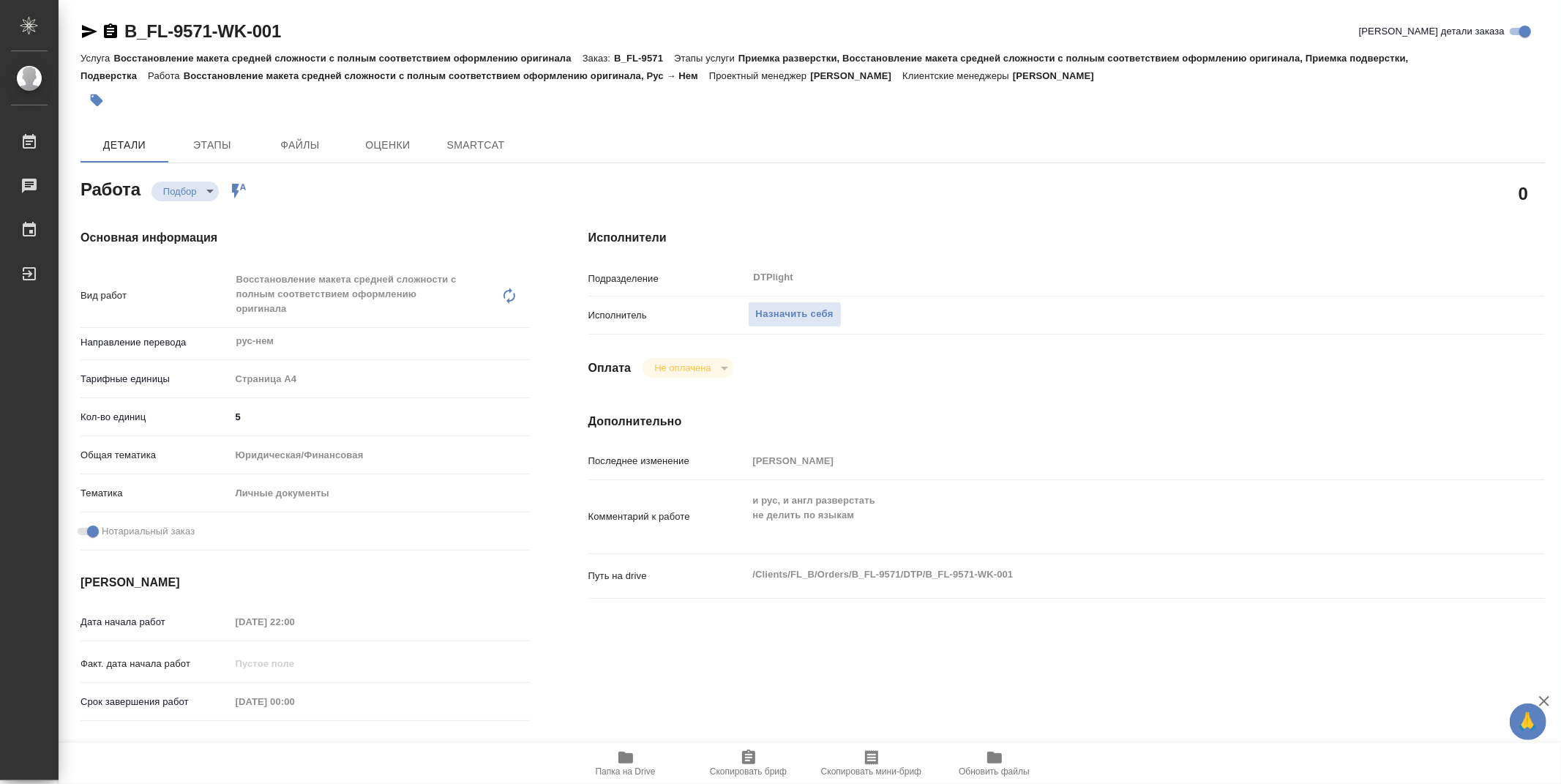
type textarea "x"
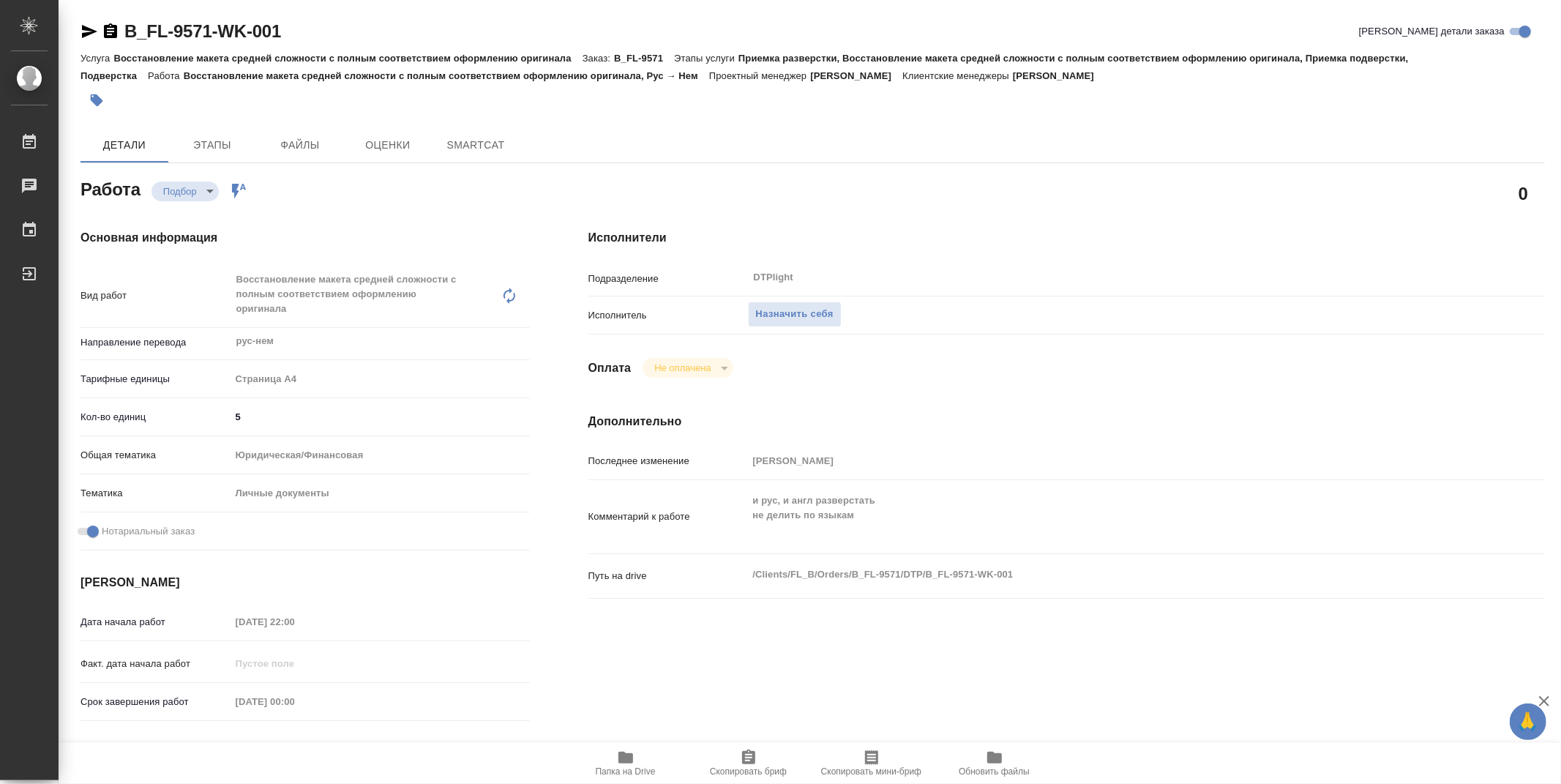
type textarea "x"
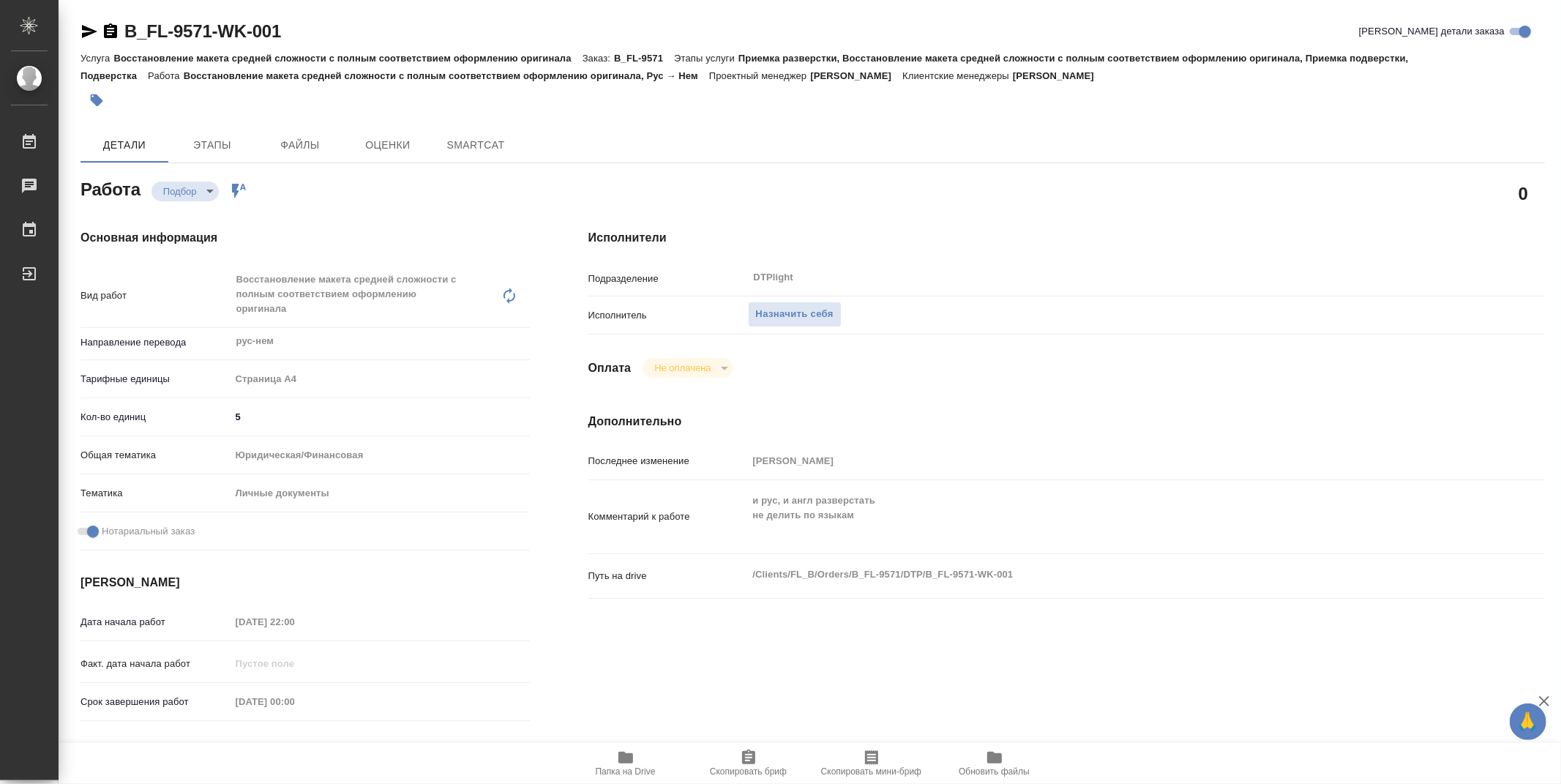
type textarea "x"
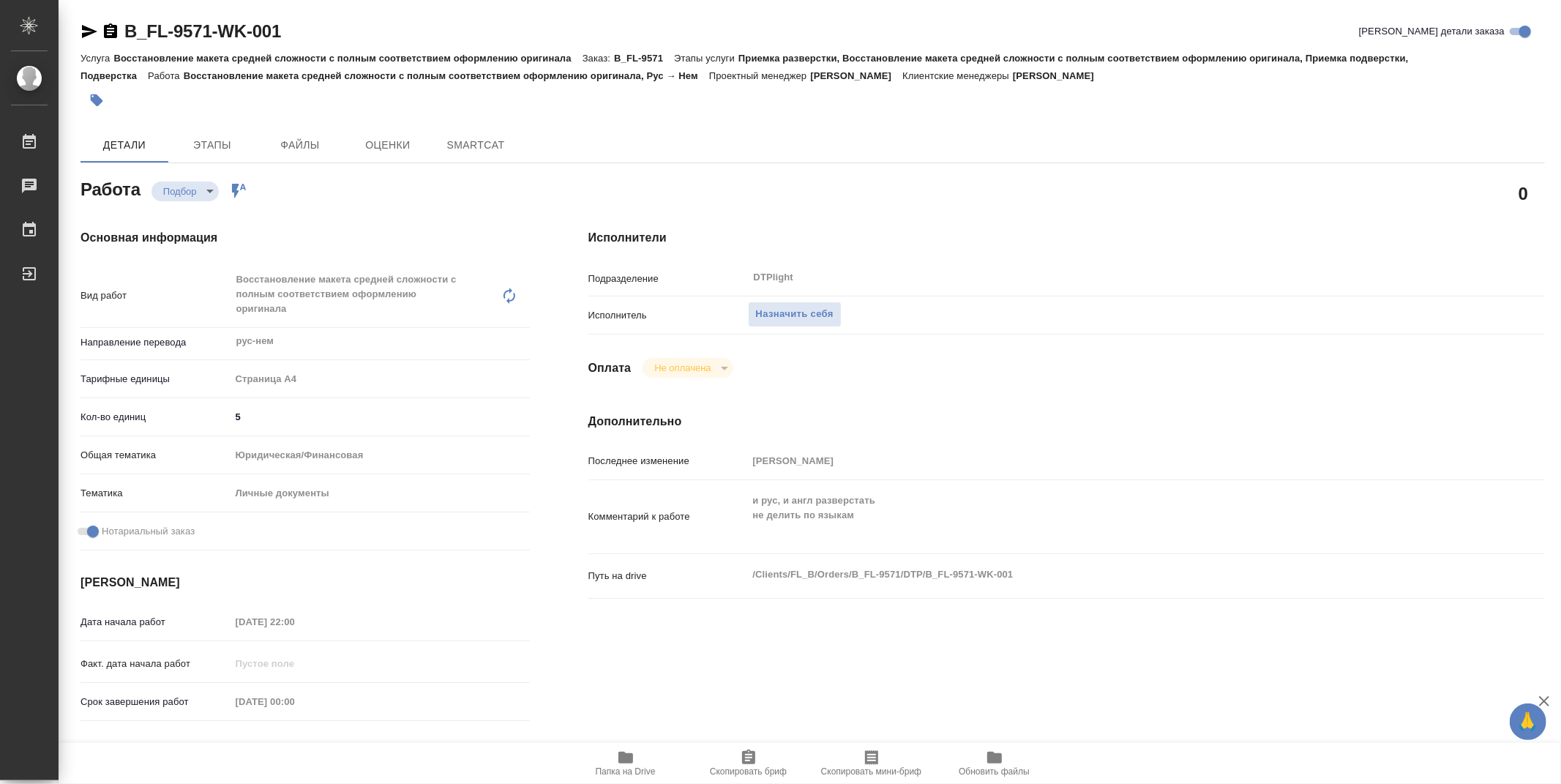
type textarea "x"
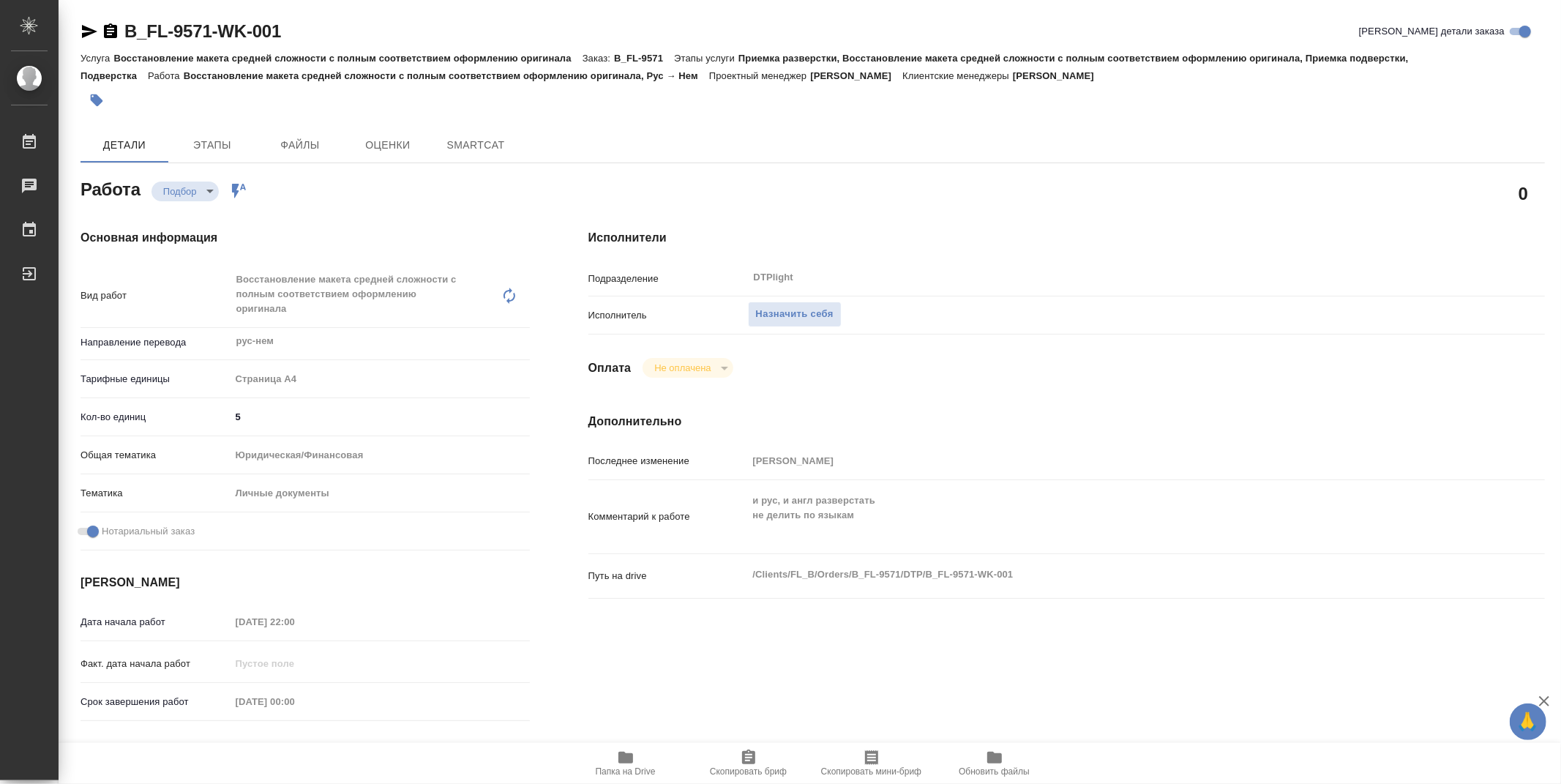
type textarea "x"
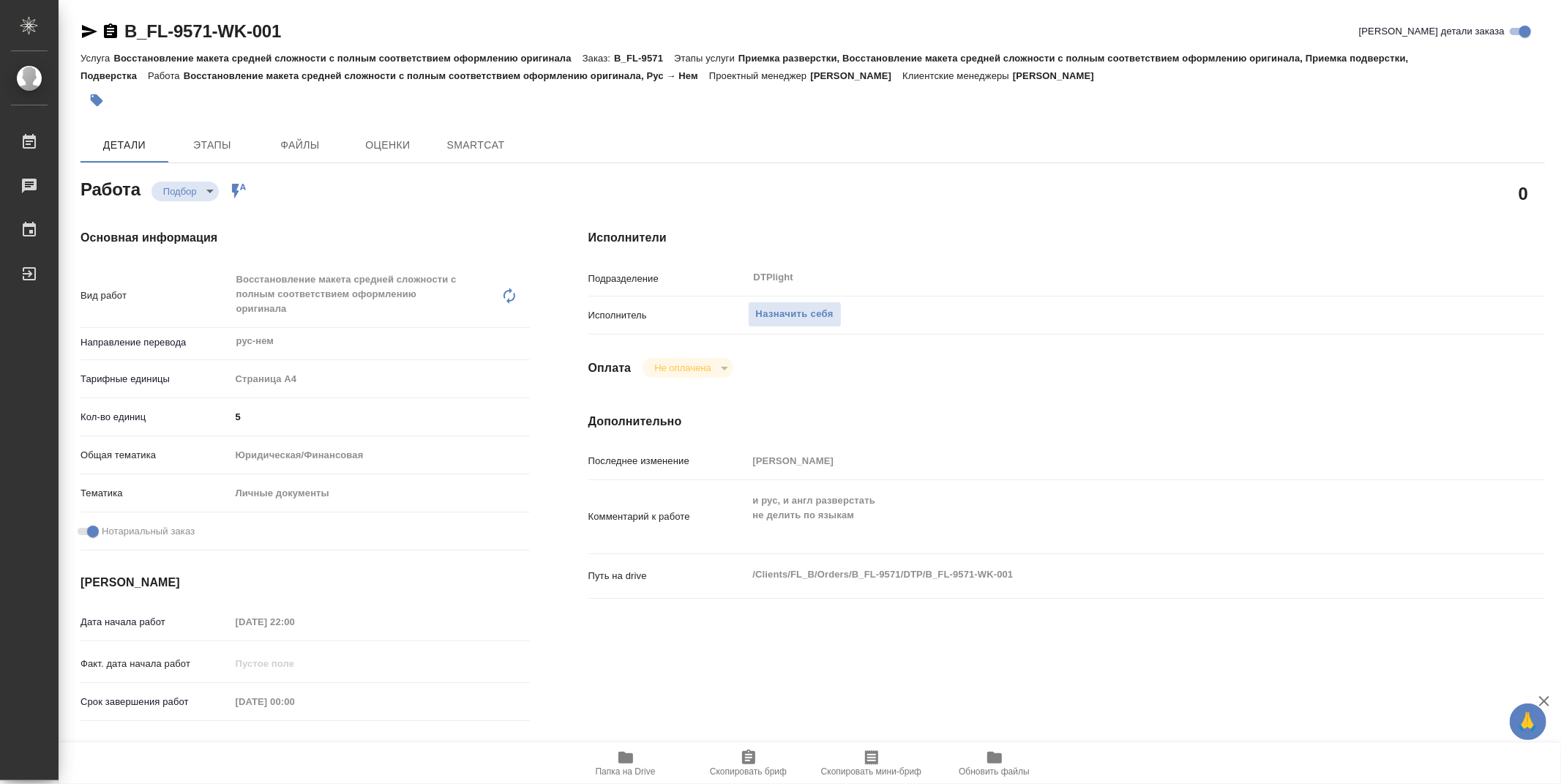
type textarea "x"
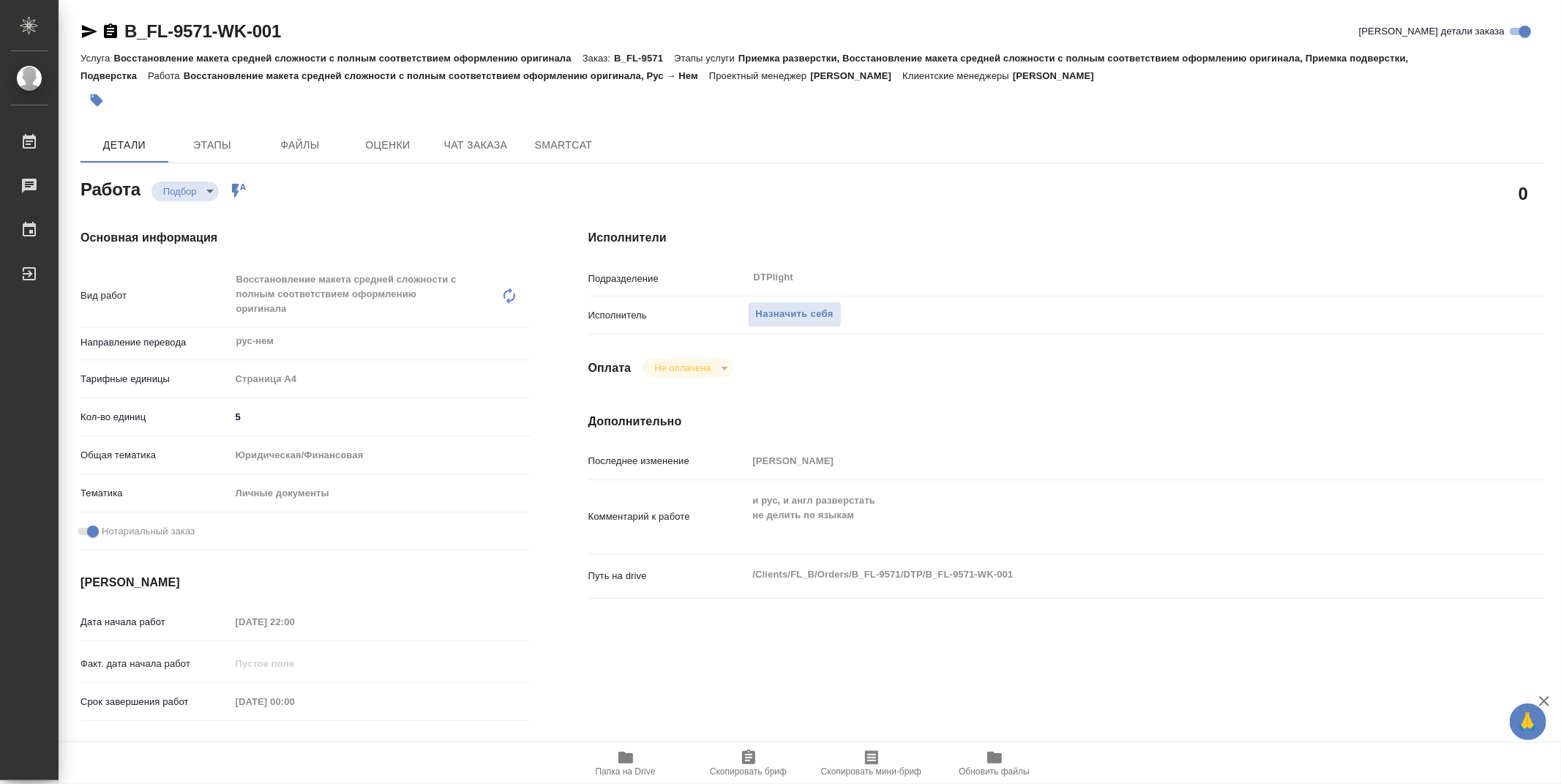
type textarea "x"
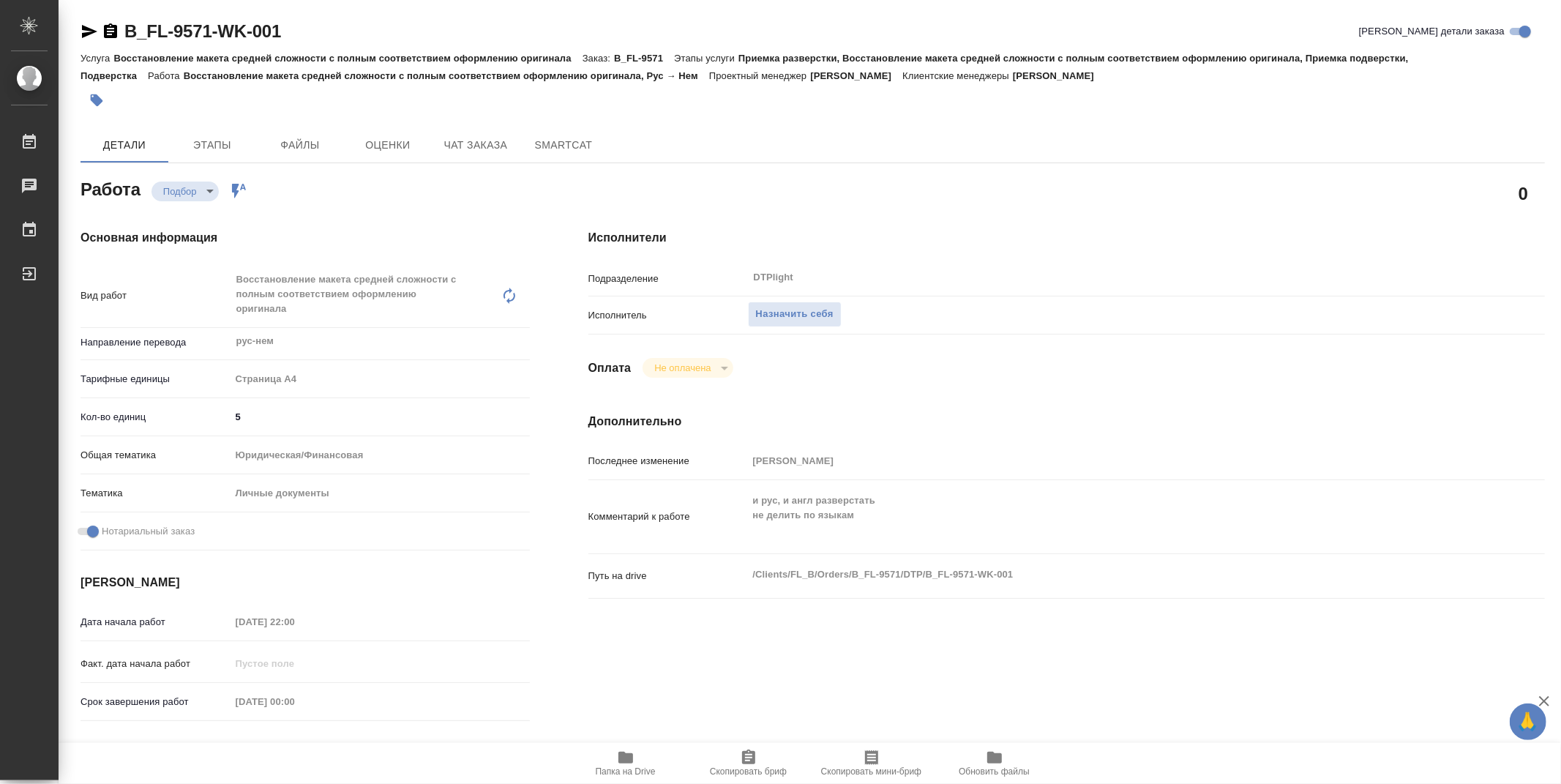
type textarea "x"
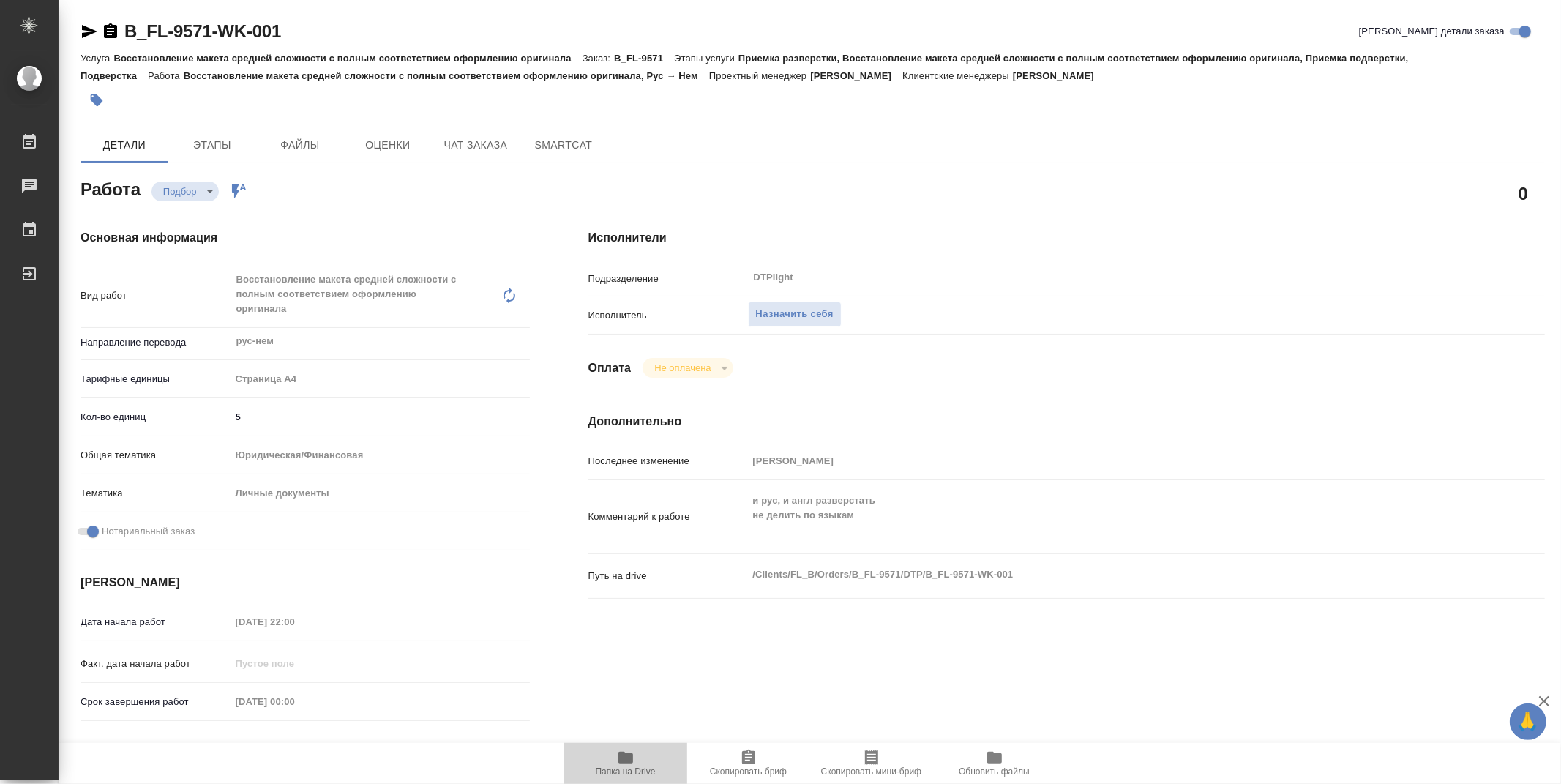
click at [625, 762] on icon "button" at bounding box center [625, 758] width 15 height 12
click at [811, 318] on span "Назначить себя" at bounding box center [795, 314] width 78 height 17
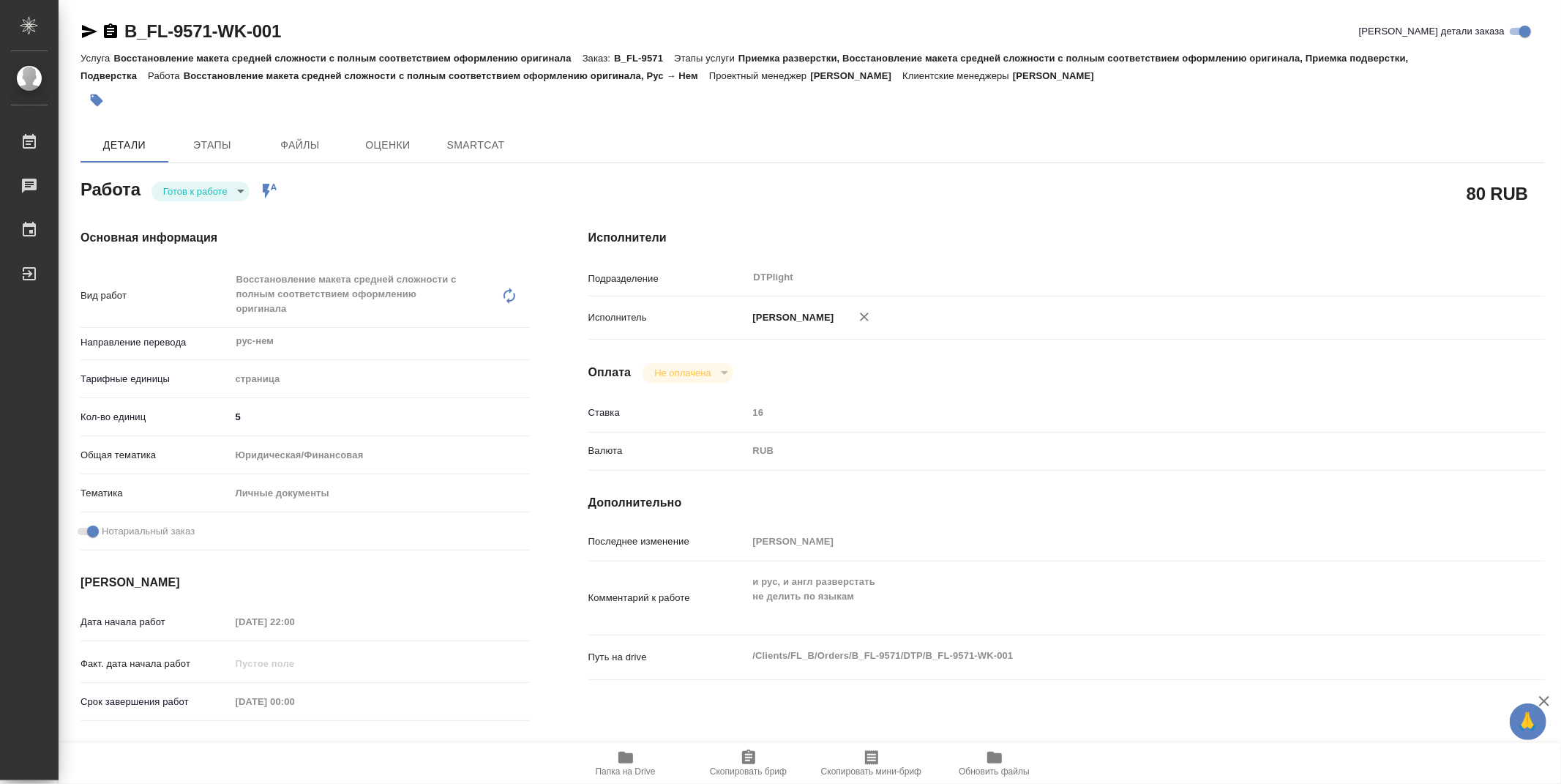
type textarea "x"
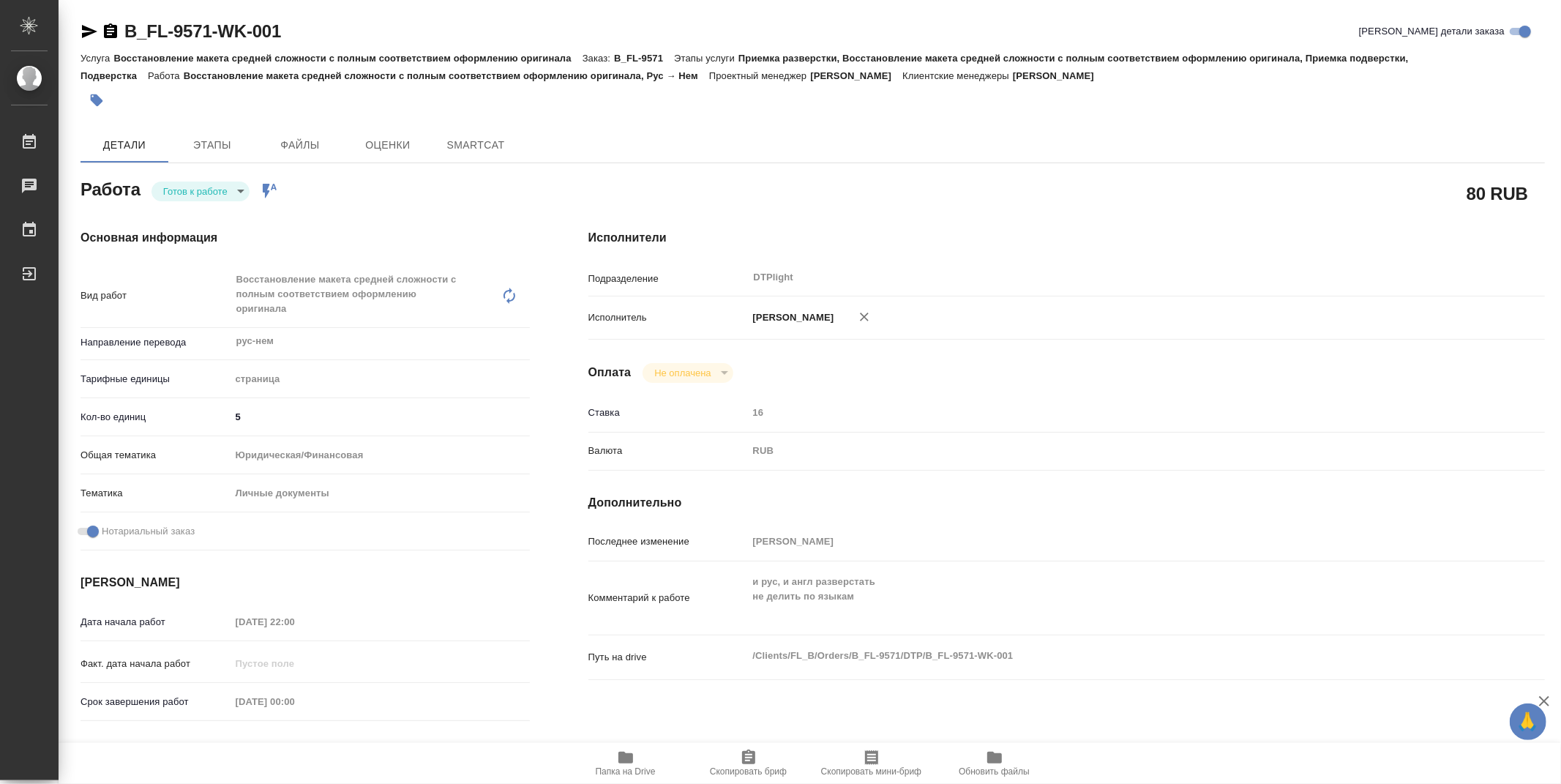
type textarea "x"
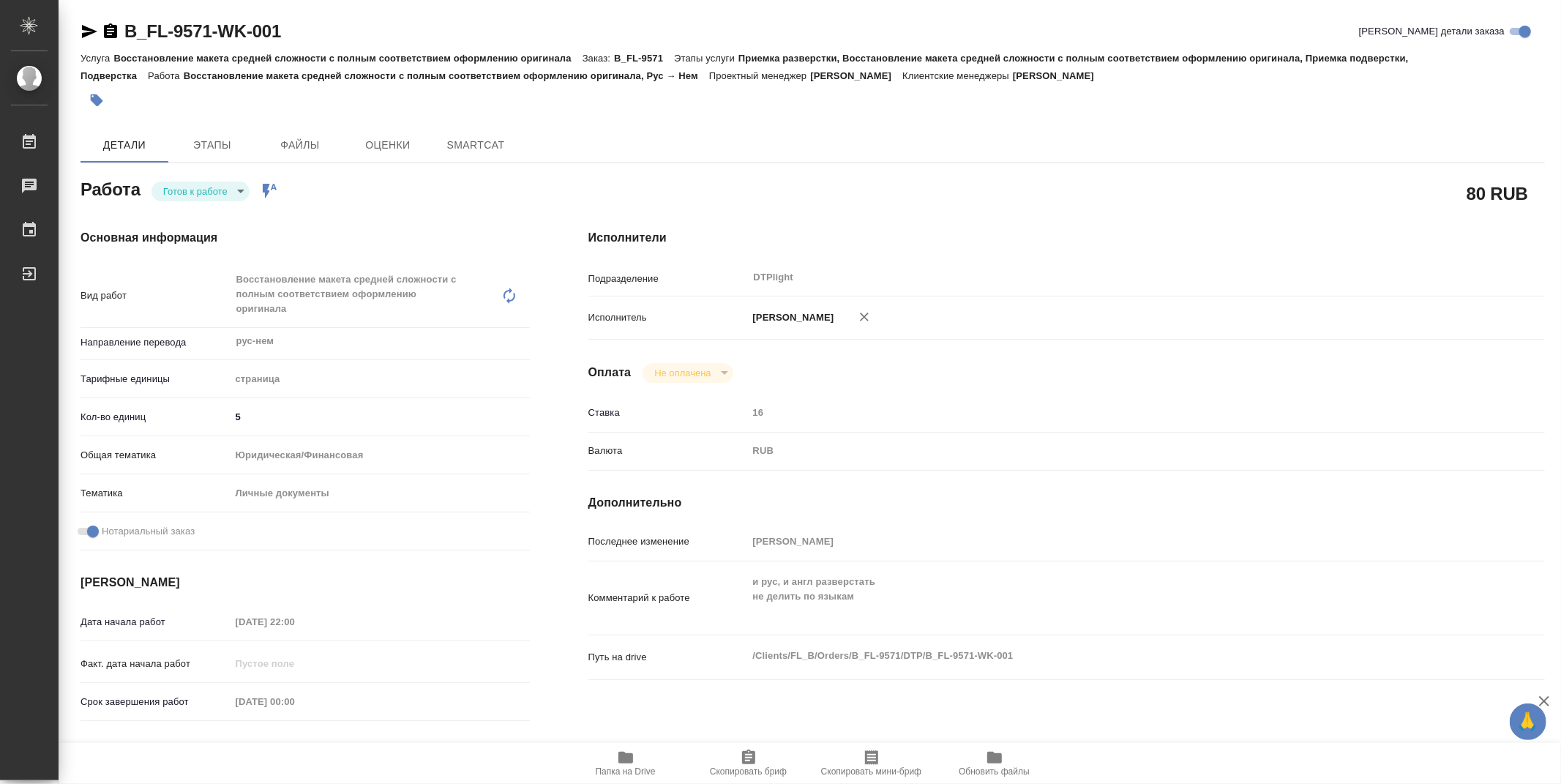
type textarea "x"
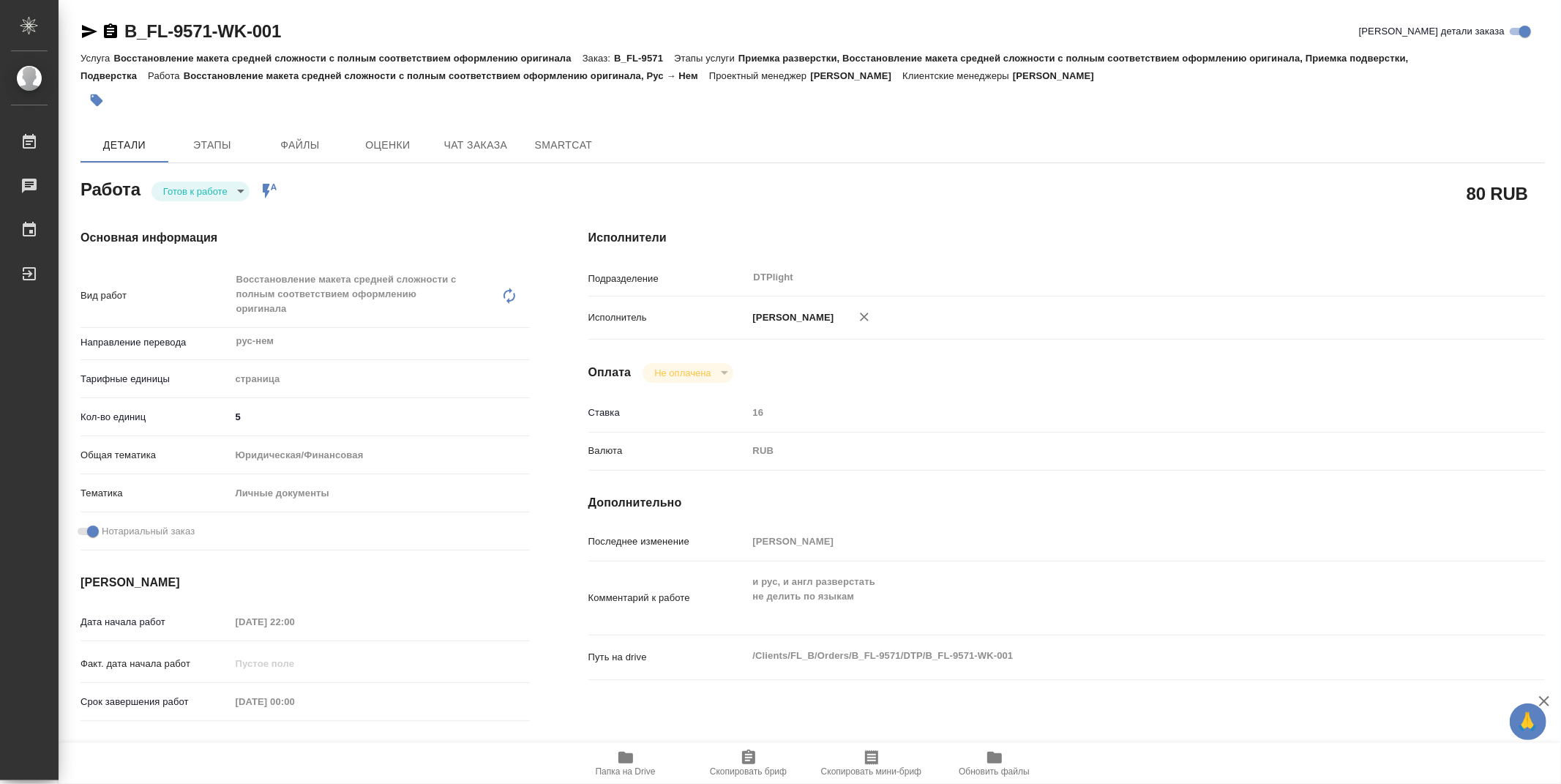
type textarea "x"
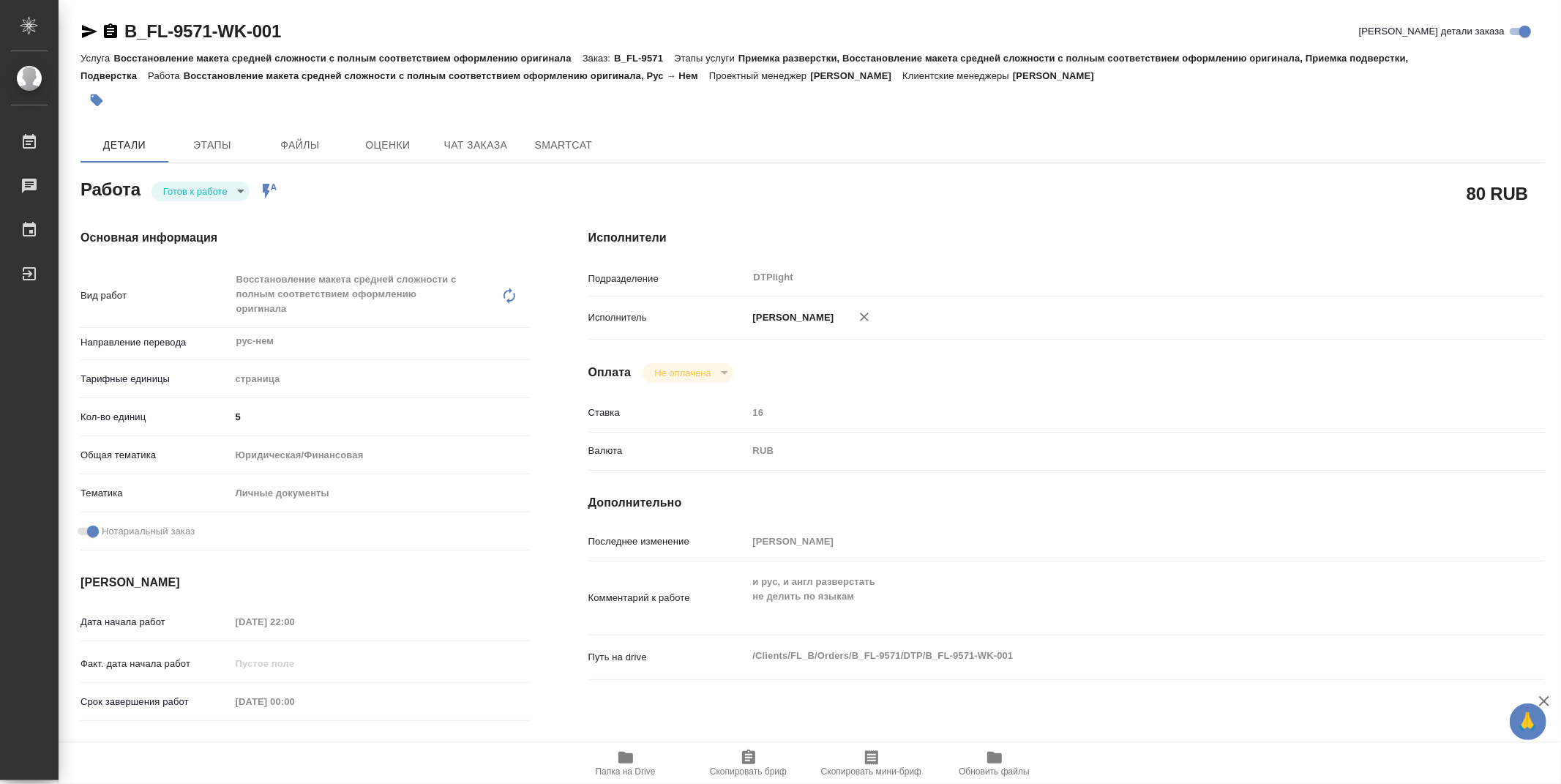
type textarea "x"
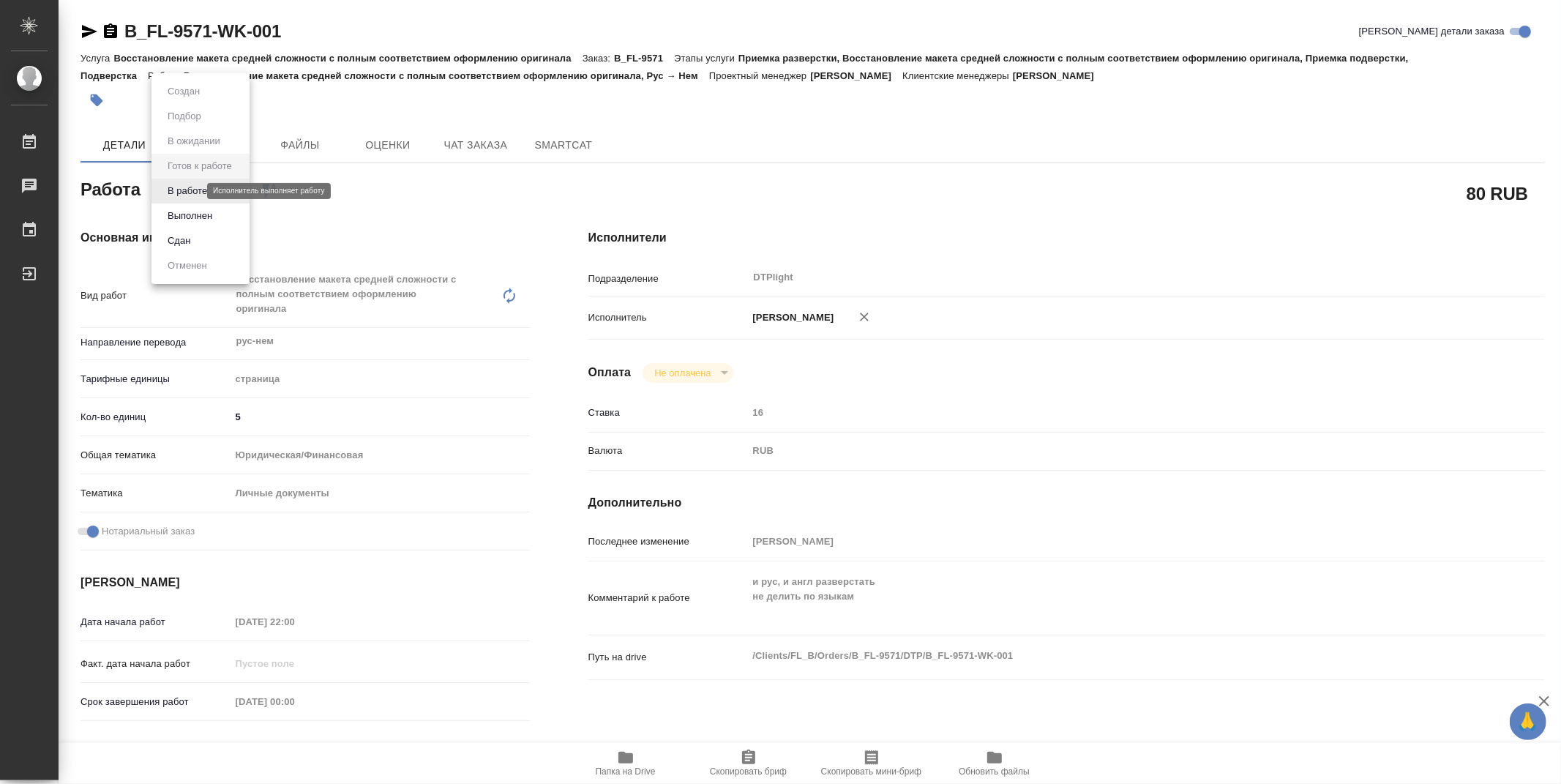
click at [192, 190] on body "🙏 .cls-1 fill:#fff; AWATERA Zubakova Viktoriya Работы 0 Чаты График Выйти B_FL-…" at bounding box center [780, 392] width 1561 height 784
click at [194, 192] on button "В работе" at bounding box center [187, 191] width 49 height 17
type textarea "x"
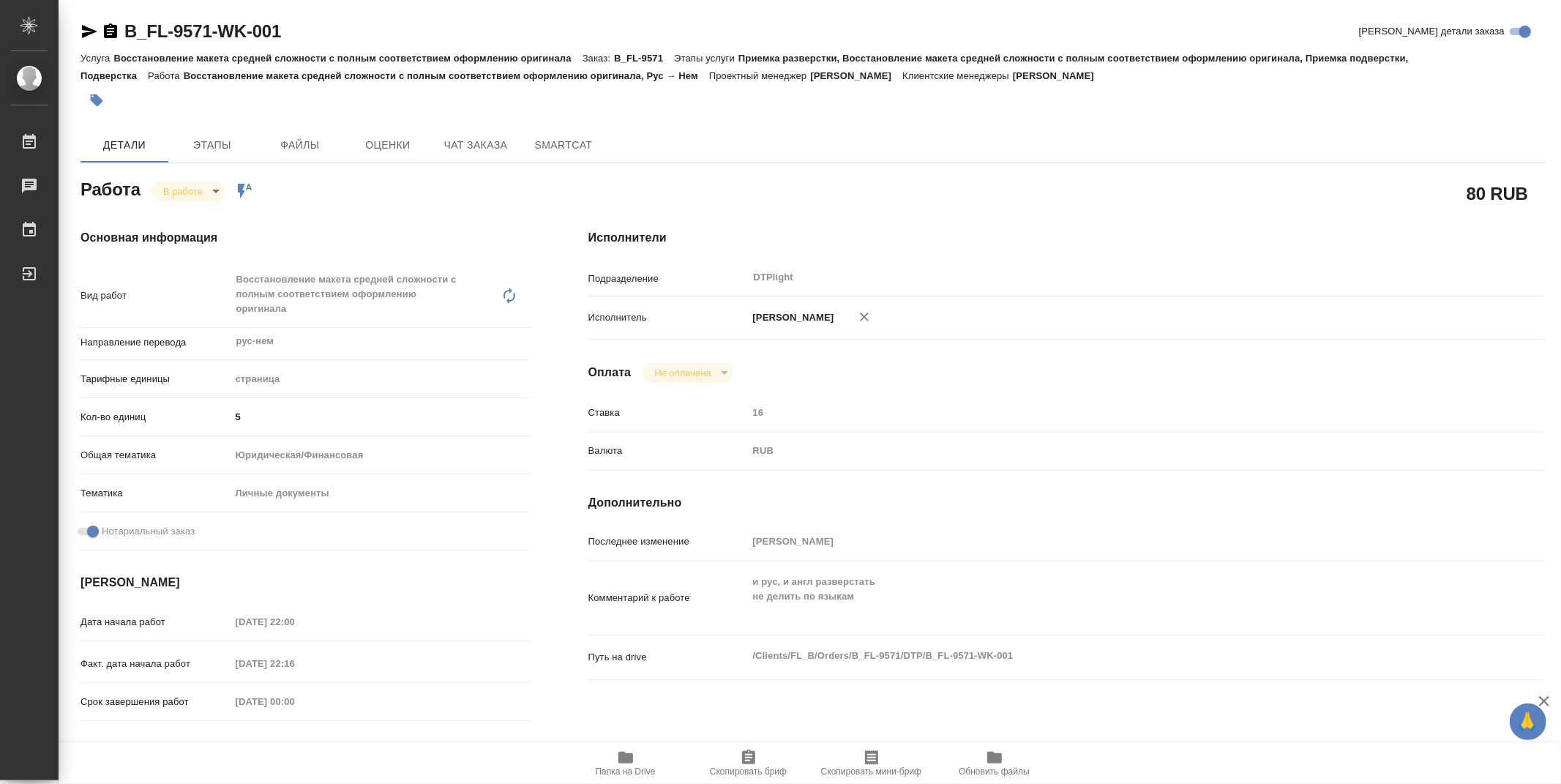
type textarea "x"
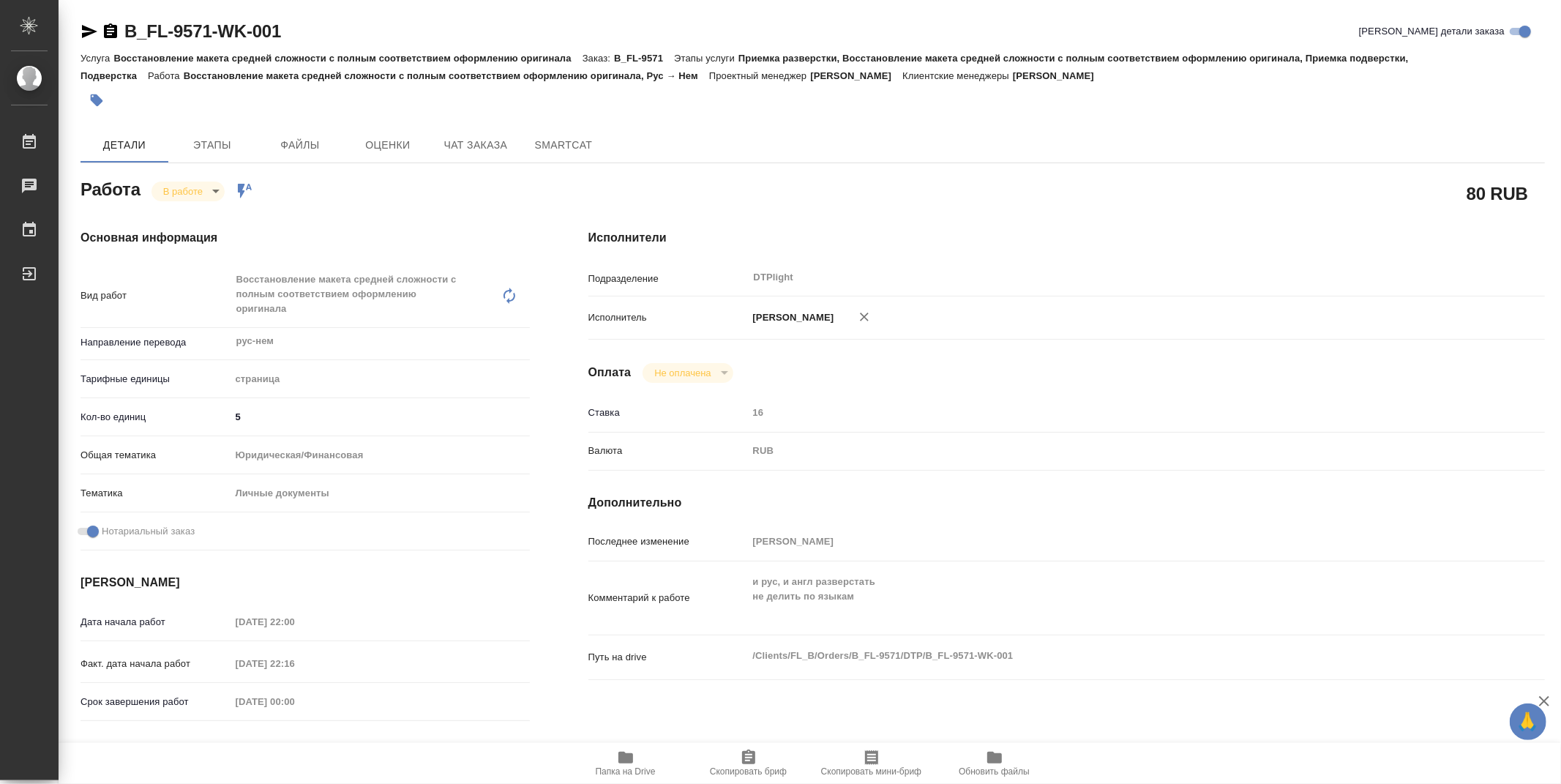
type textarea "x"
drag, startPoint x: 239, startPoint y: 29, endPoint x: 123, endPoint y: 23, distance: 116.2
click at [123, 23] on div "B_FL-9571-WK-001 Кратко детали заказа" at bounding box center [813, 31] width 1464 height 23
type textarea "x"
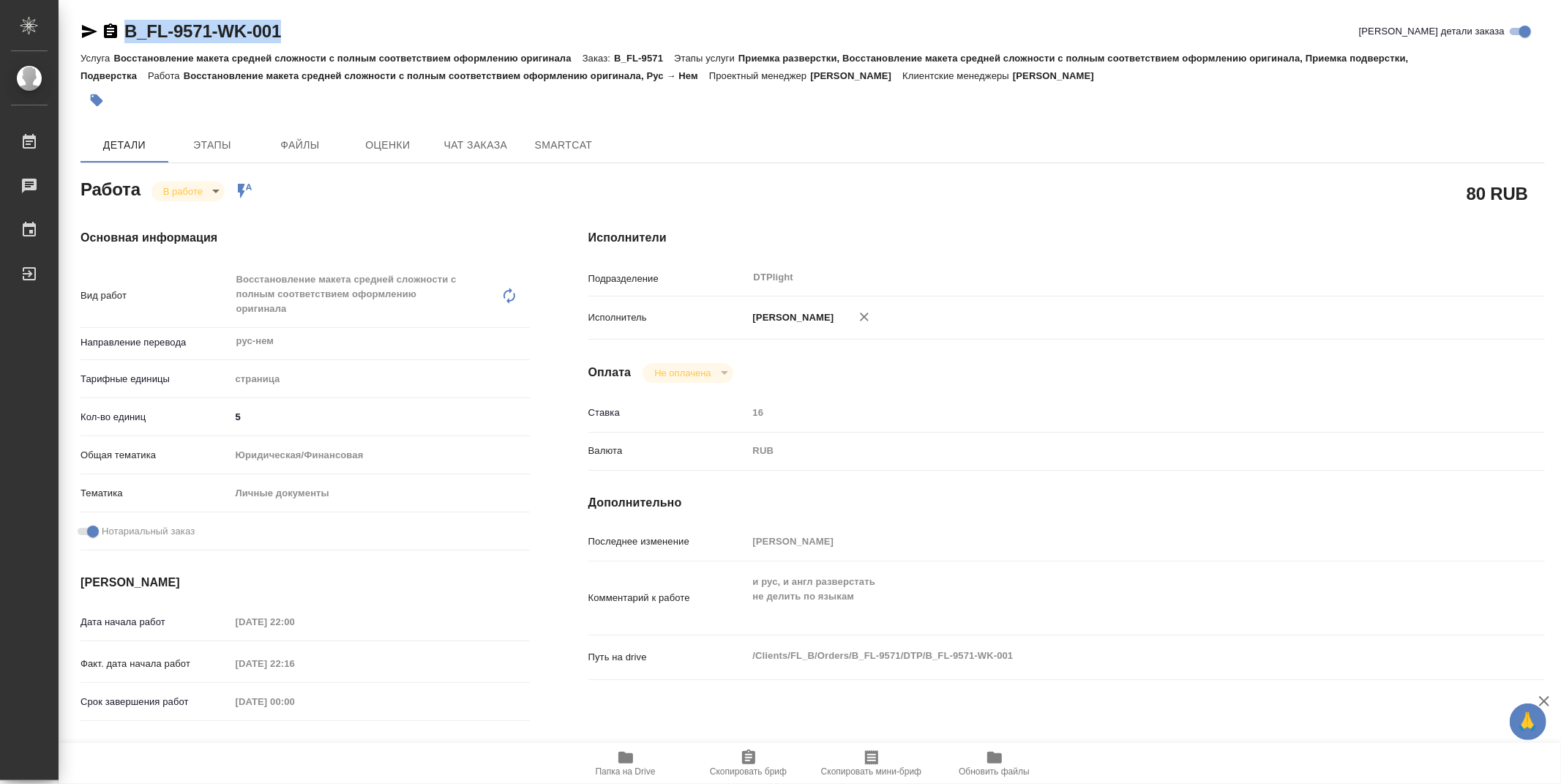
type textarea "x"
copy link "B_FL-9571-WK-001"
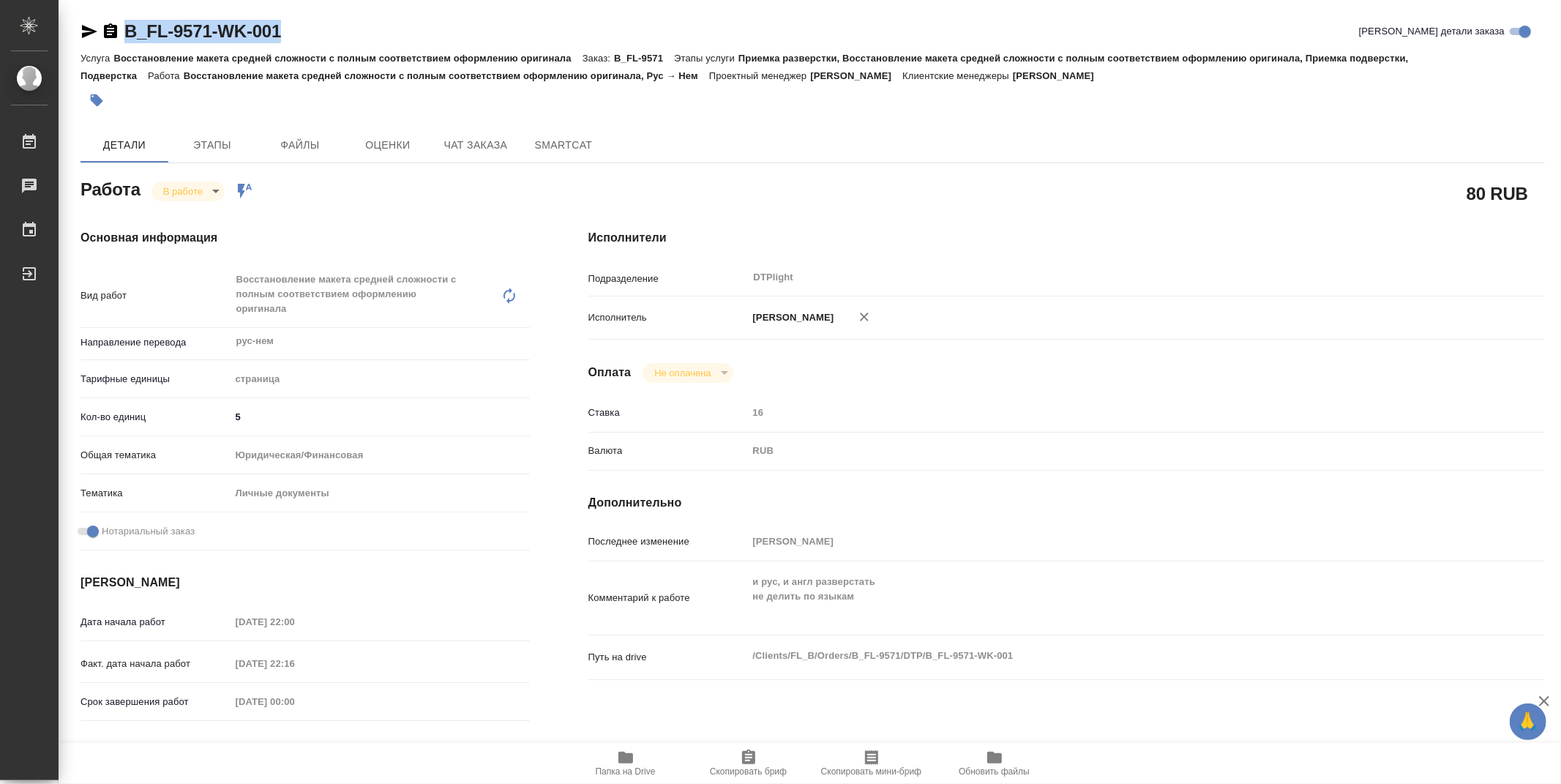
click at [626, 766] on span "Папка на Drive" at bounding box center [626, 771] width 60 height 11
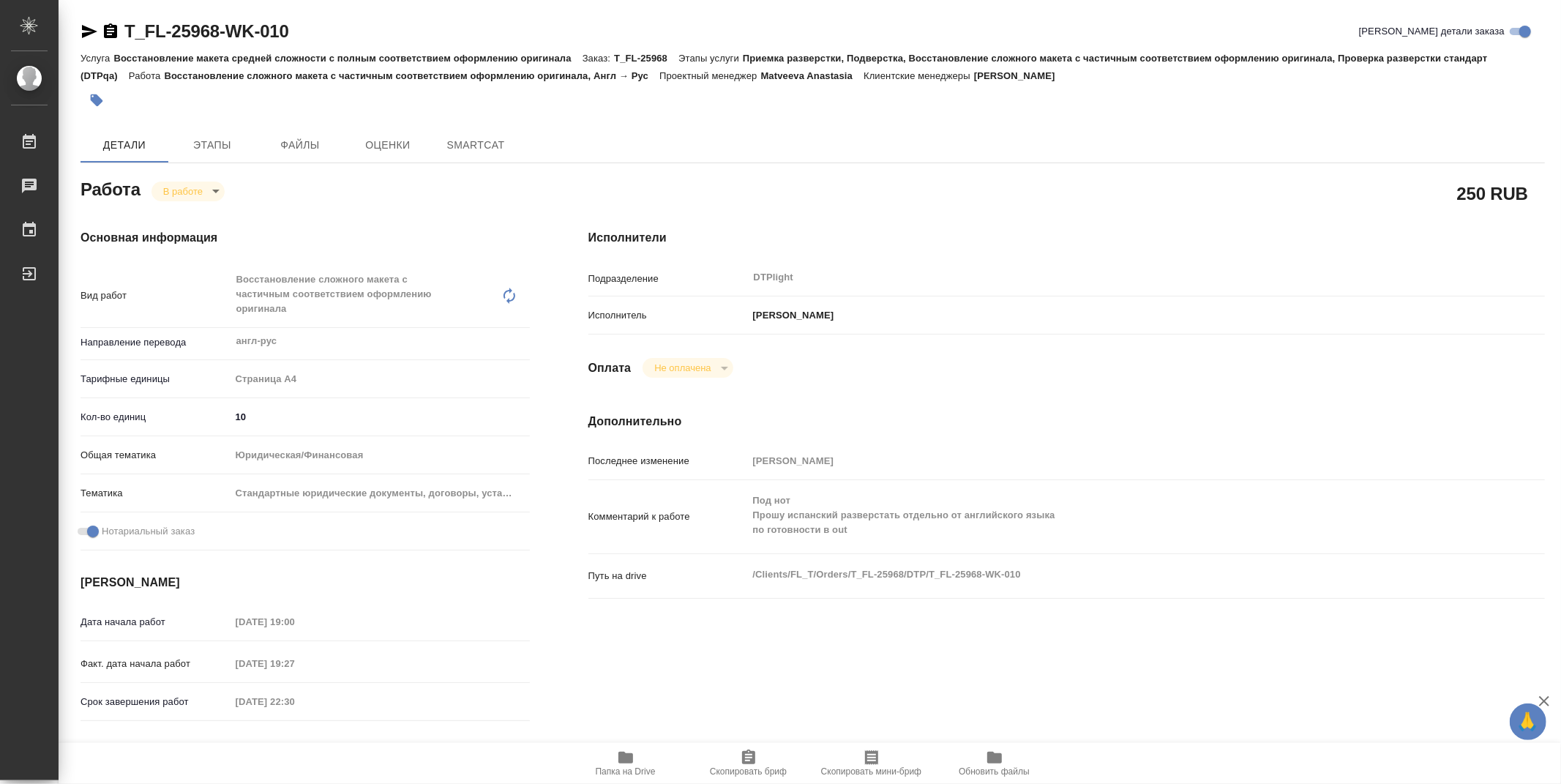
type textarea "x"
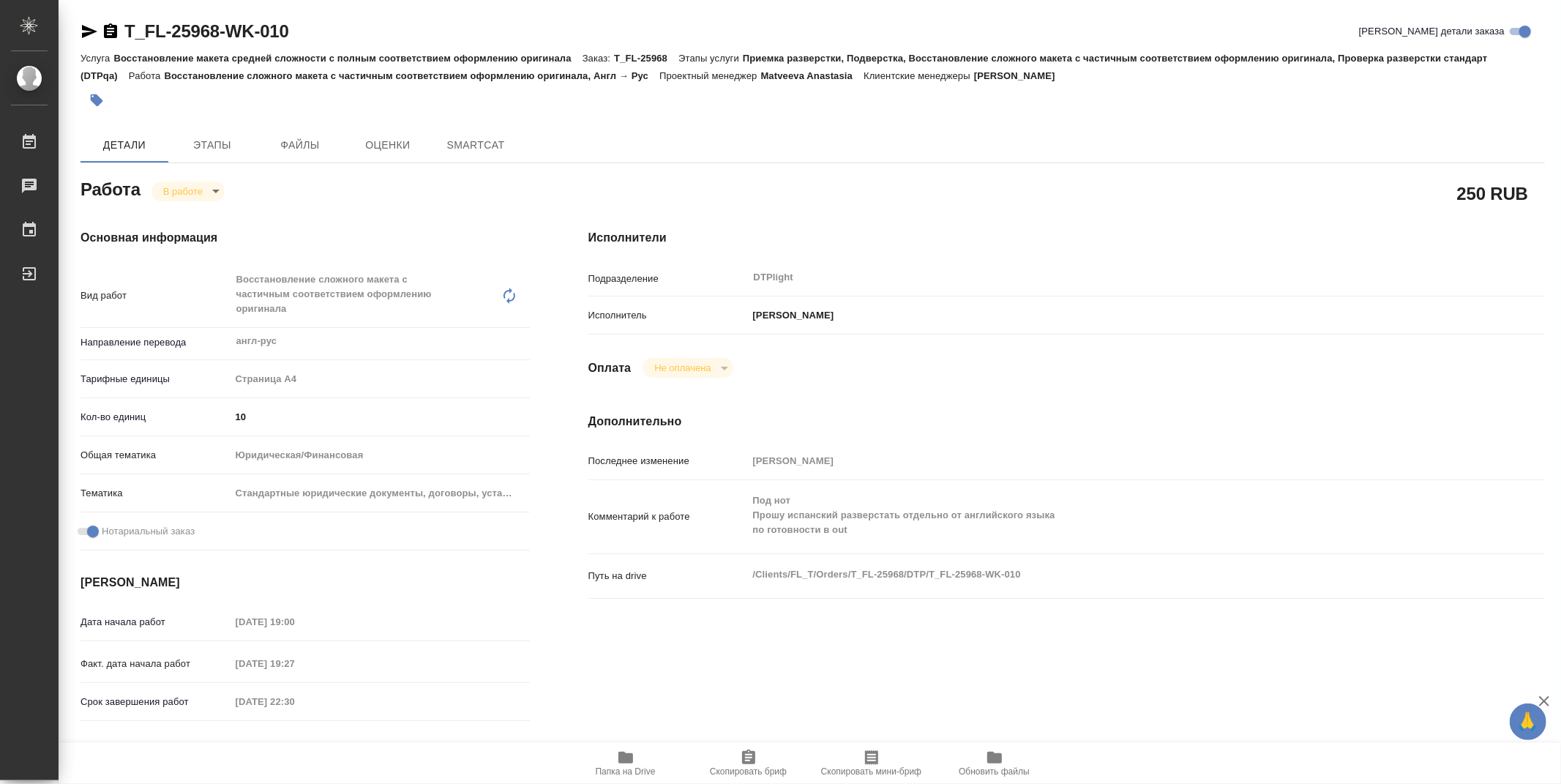
type textarea "x"
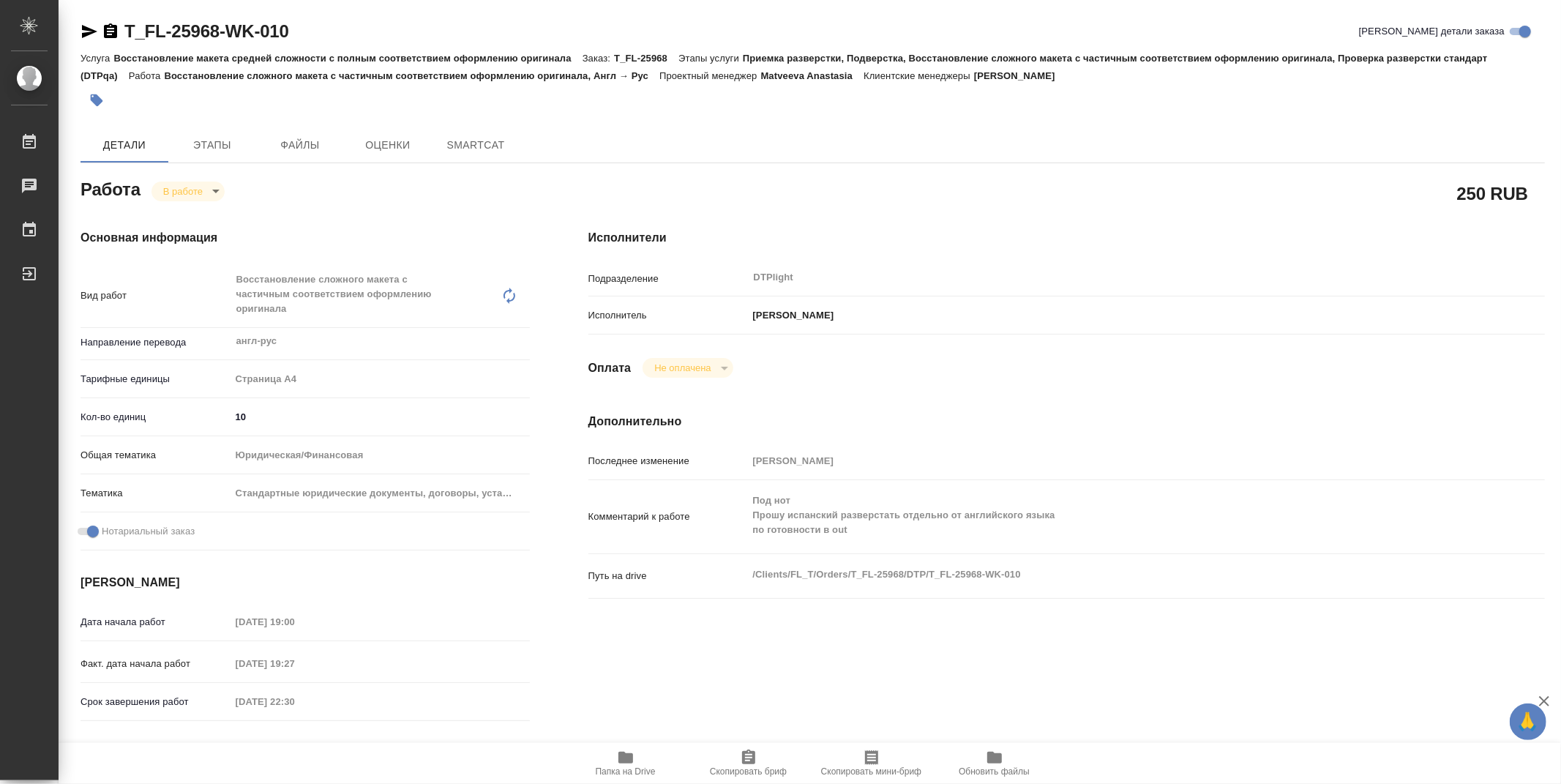
type textarea "x"
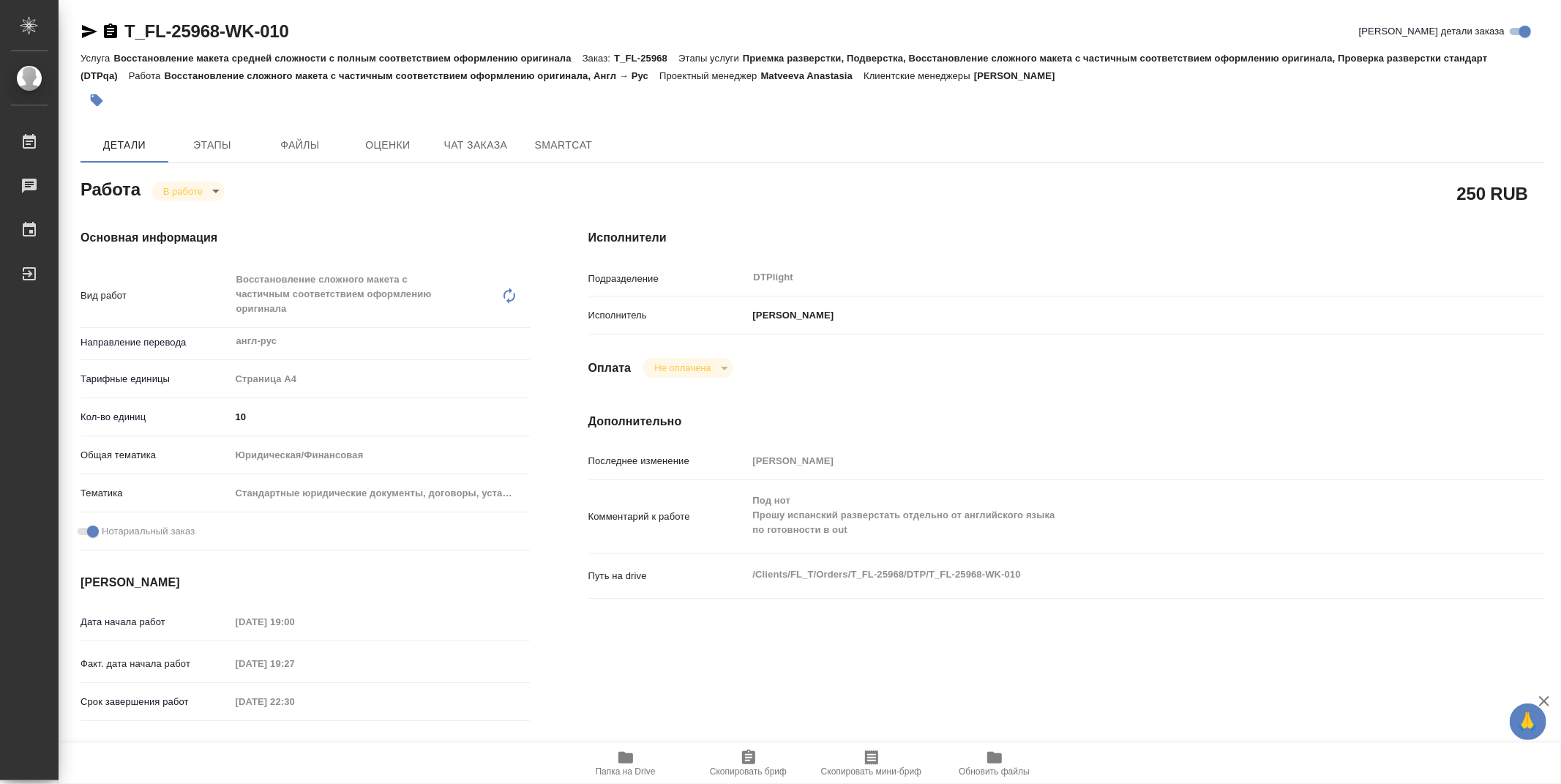
type textarea "x"
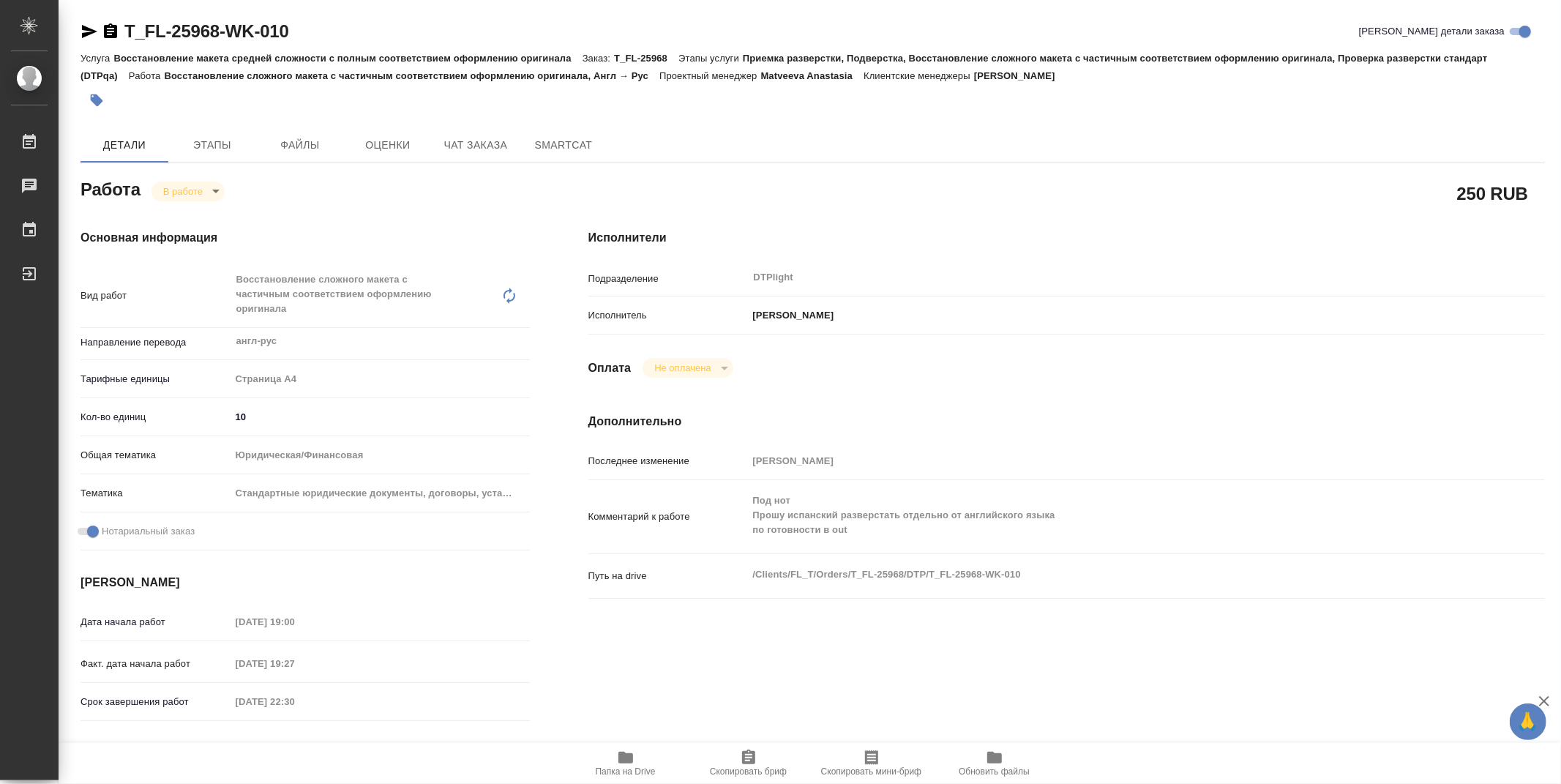
type textarea "x"
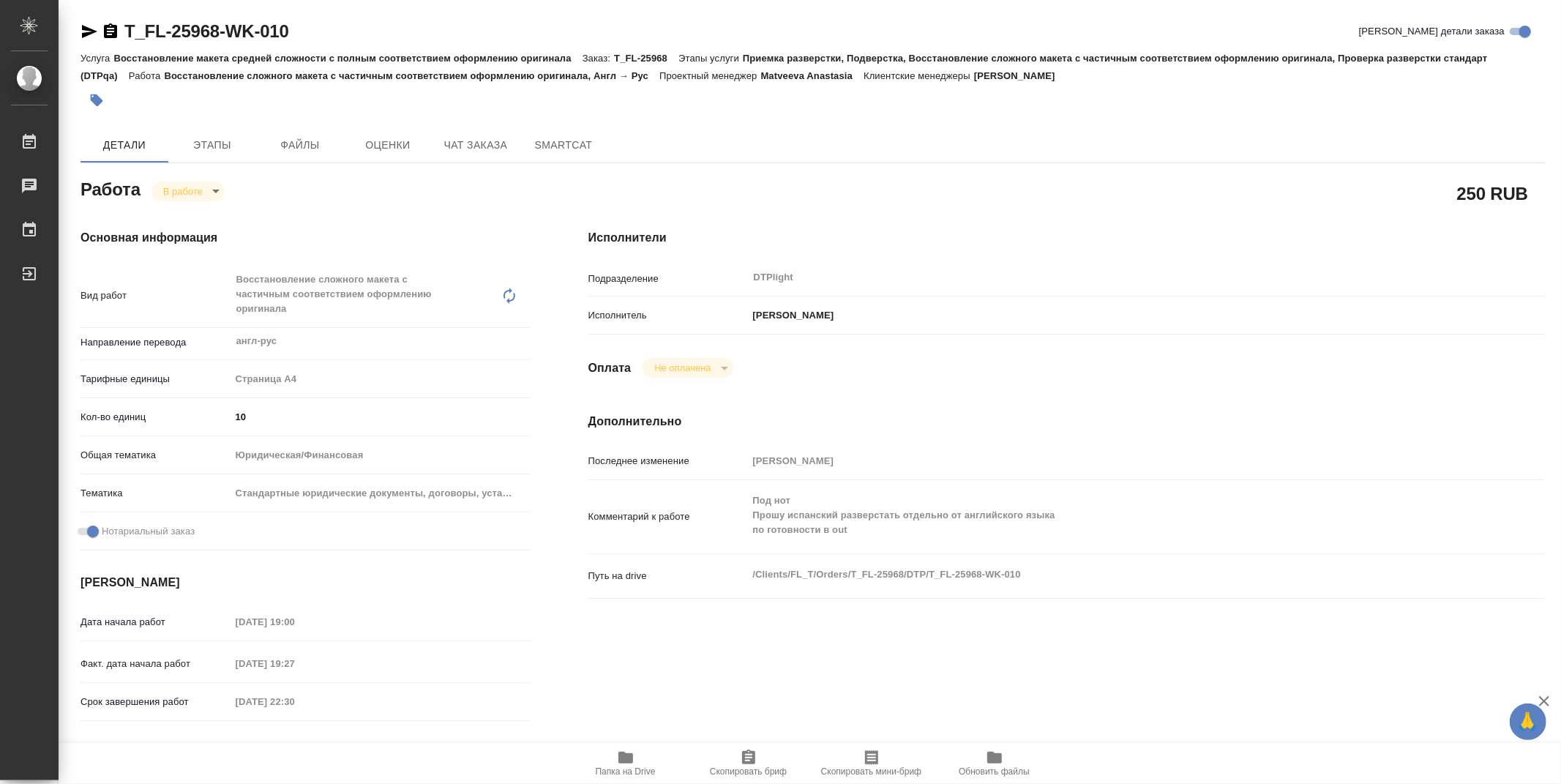
type textarea "x"
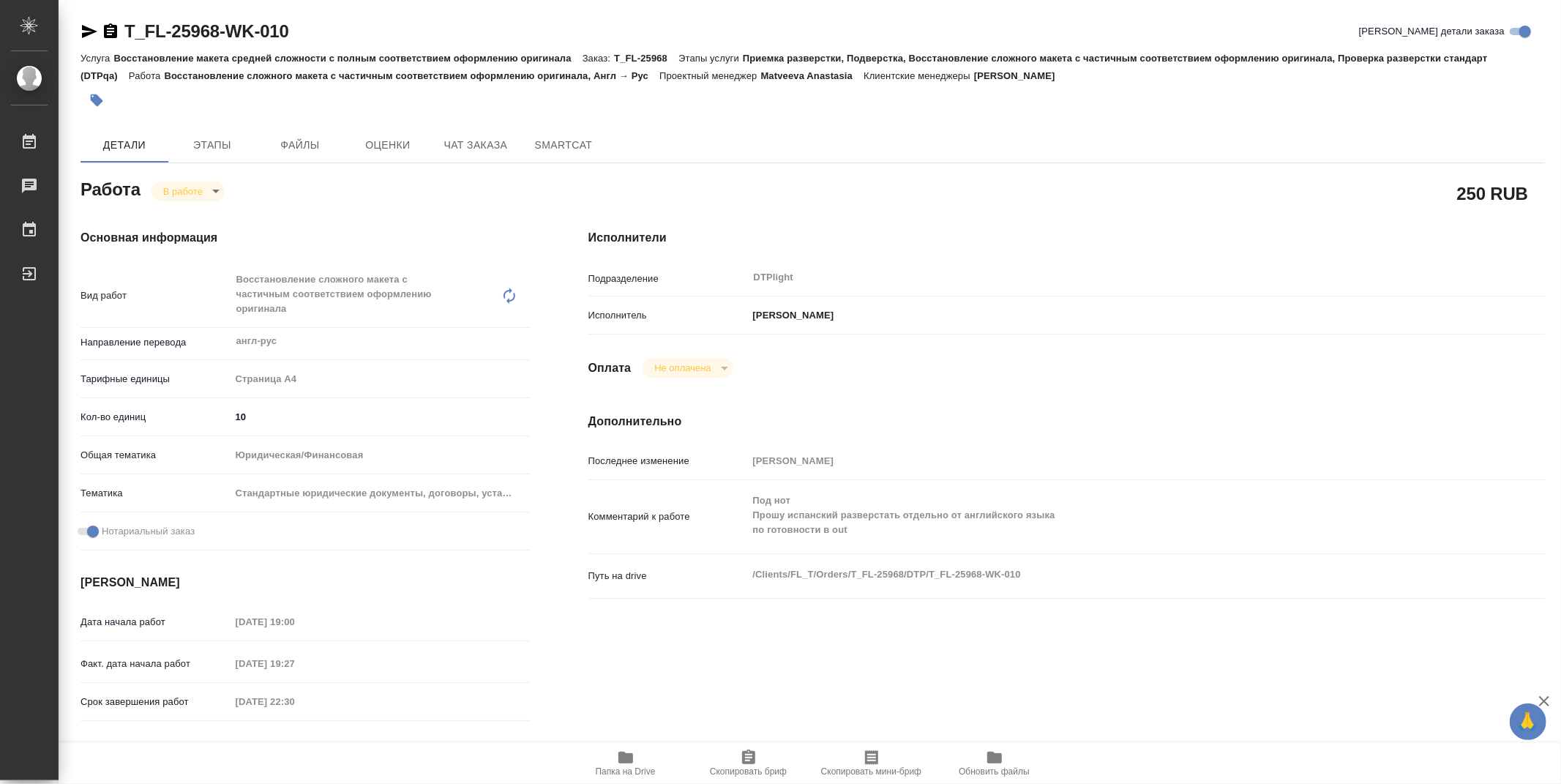
type textarea "x"
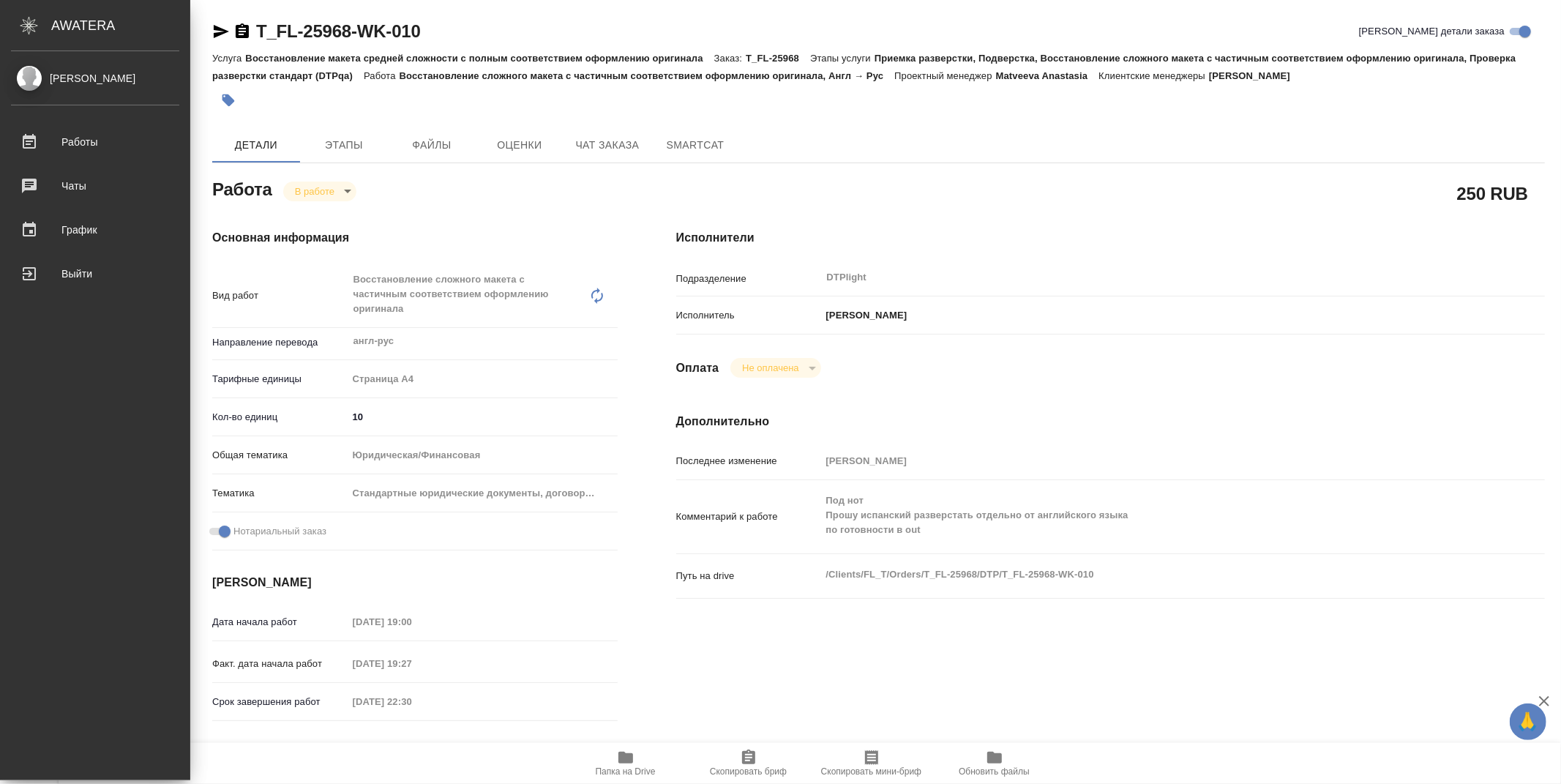
type textarea "x"
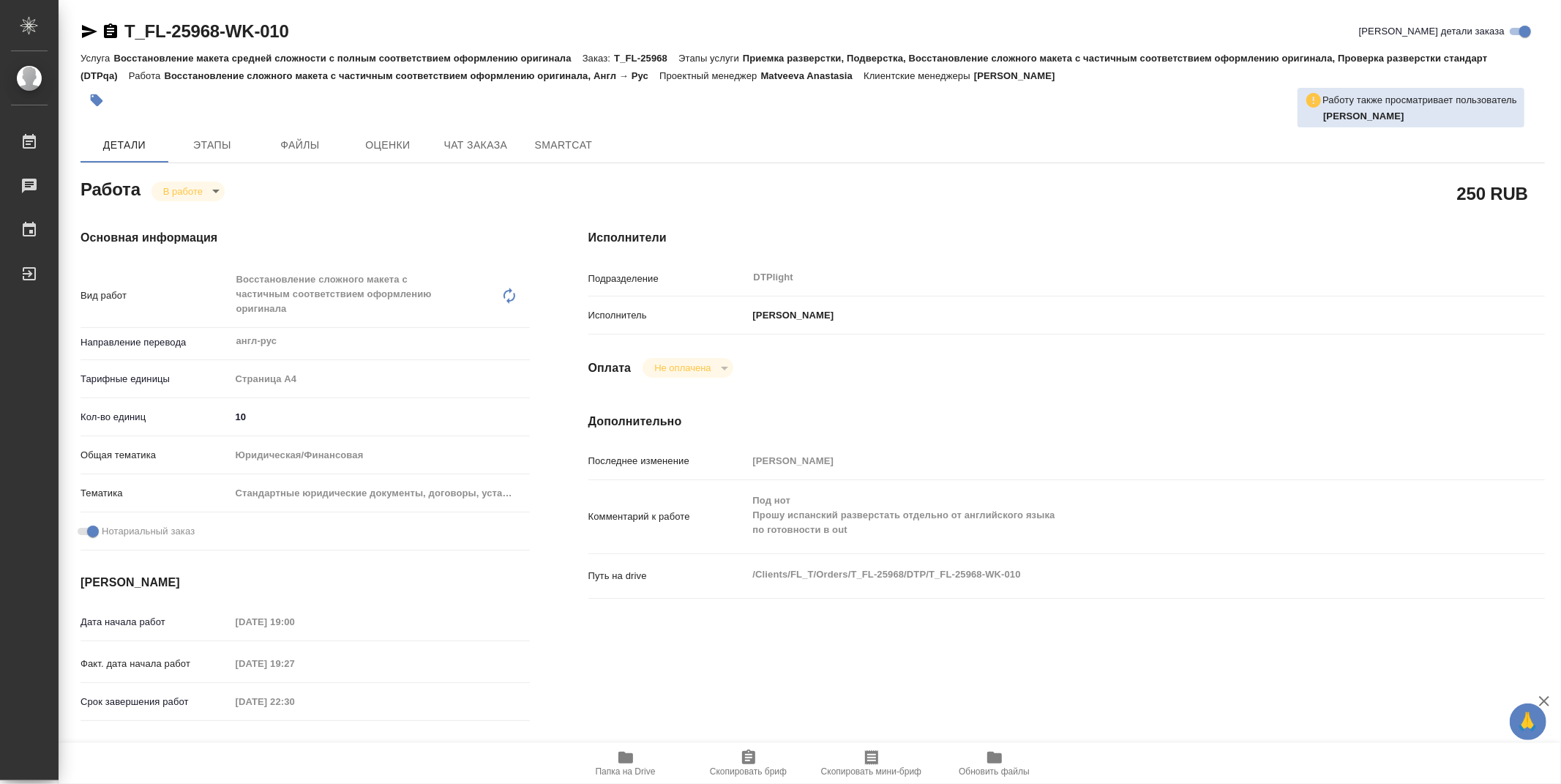
type textarea "x"
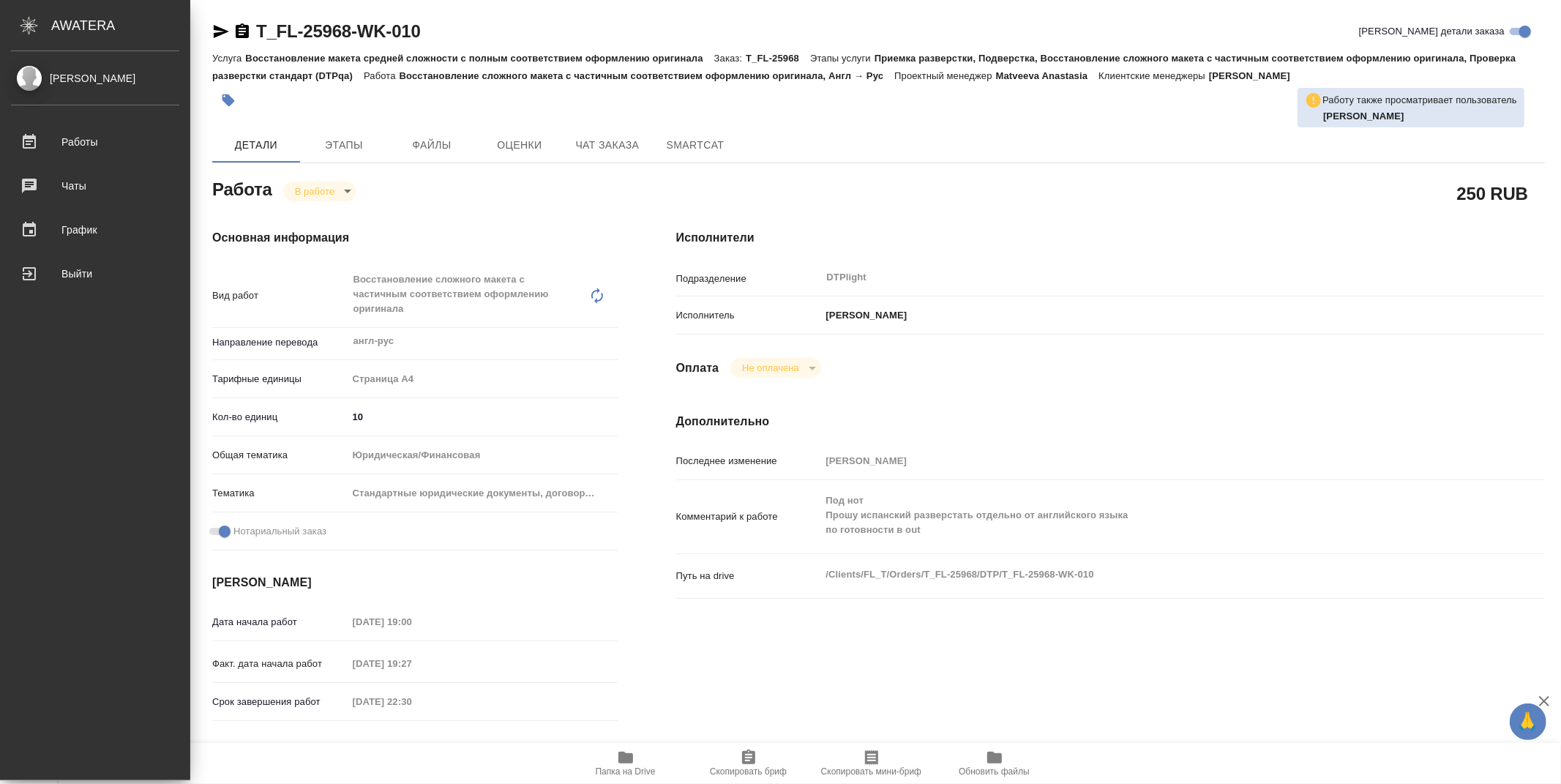
type textarea "x"
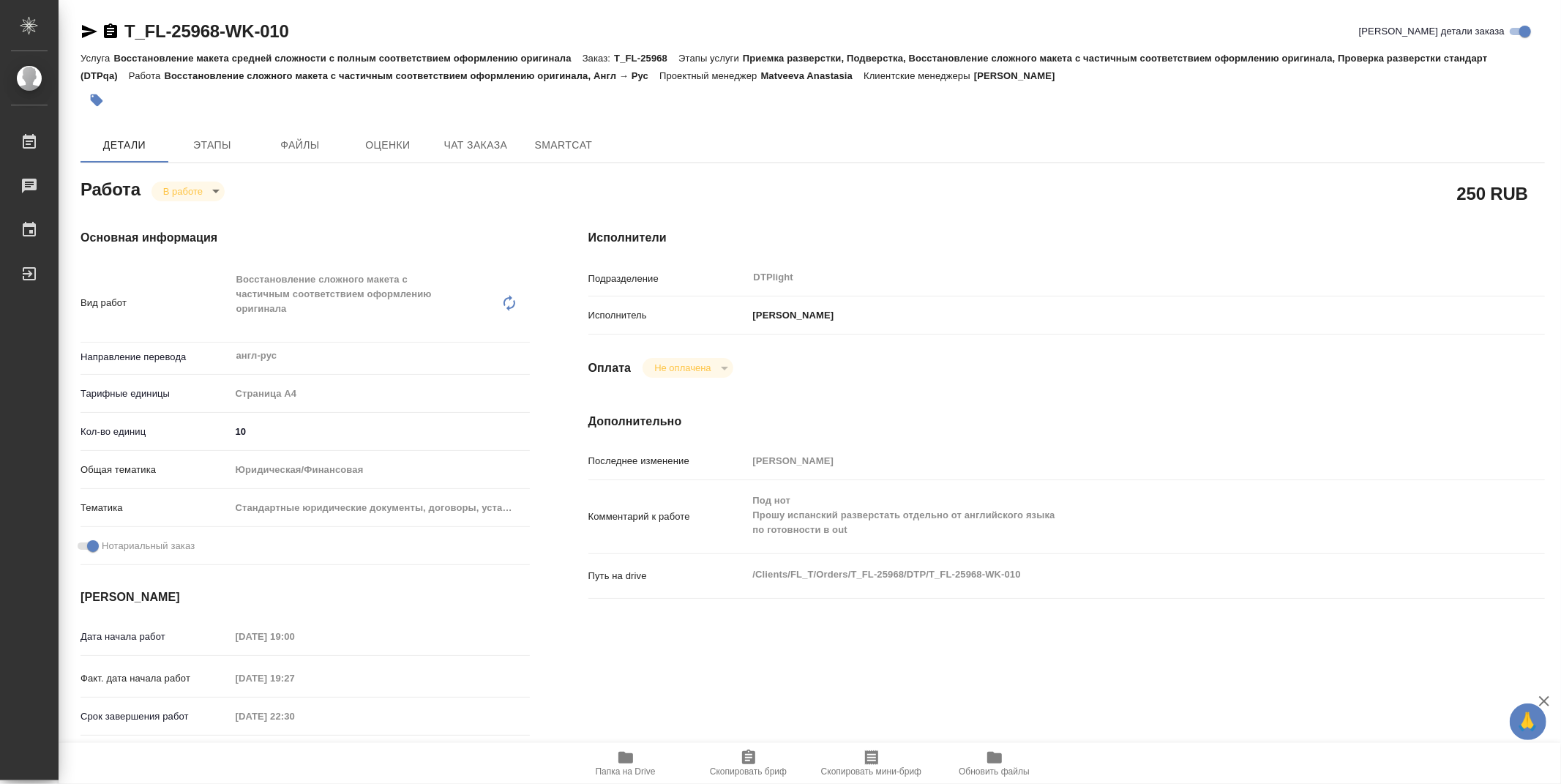
type textarea "x"
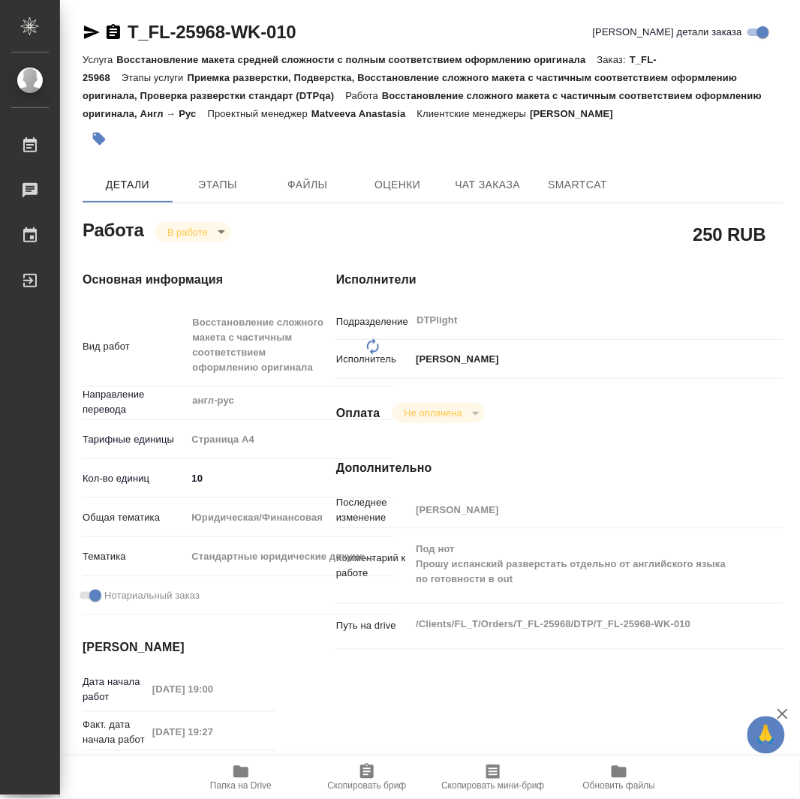
type textarea "x"
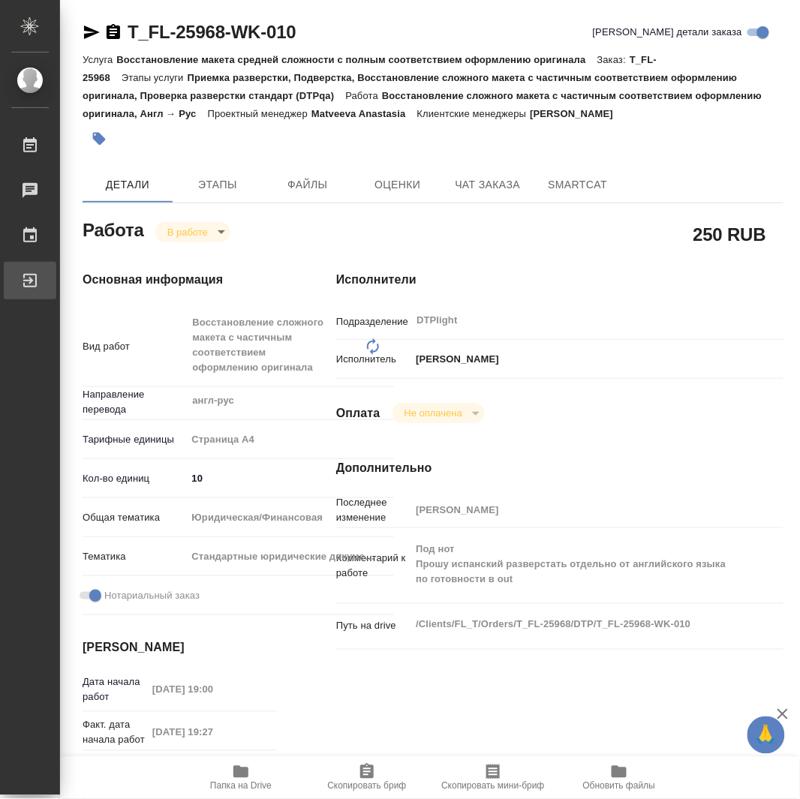
type textarea "x"
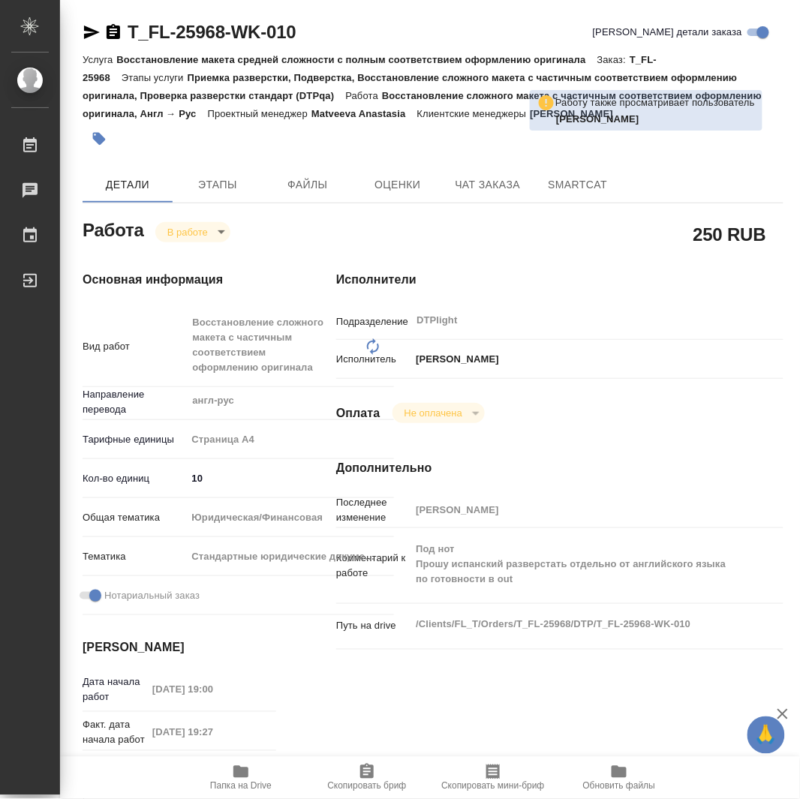
type textarea "x"
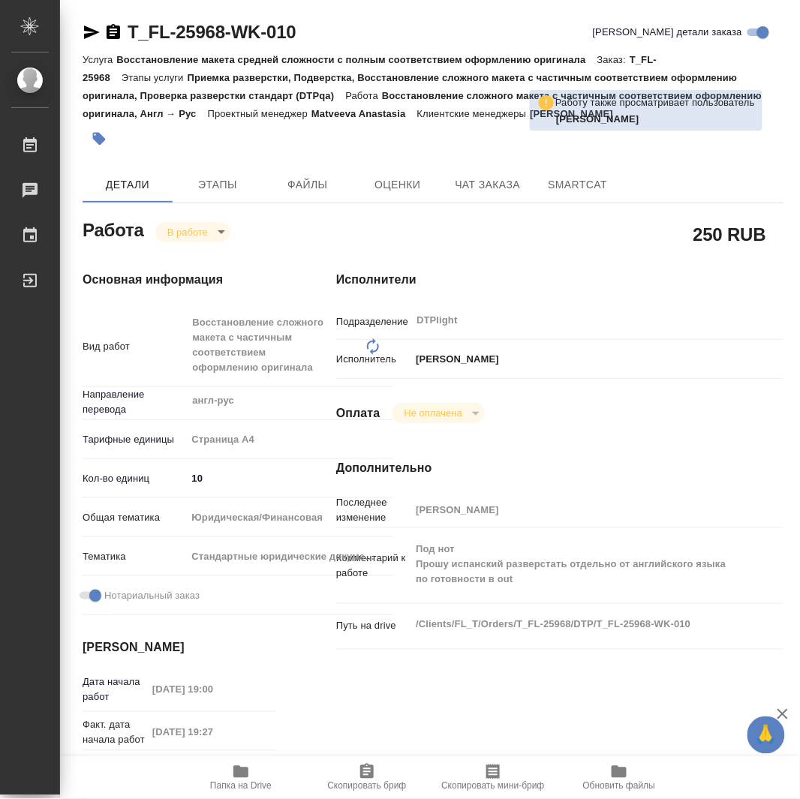
type textarea "x"
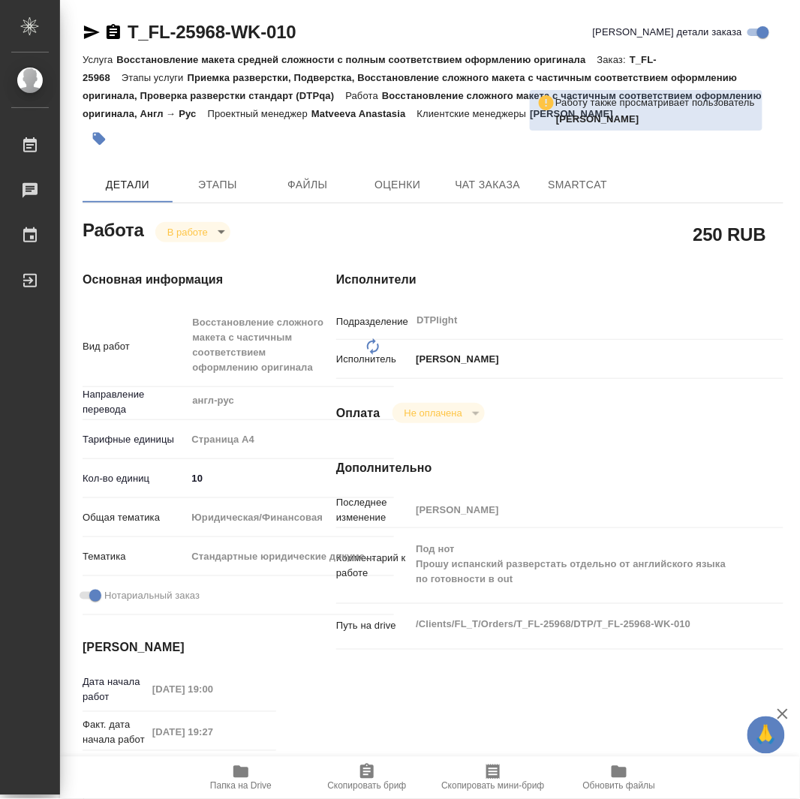
type textarea "x"
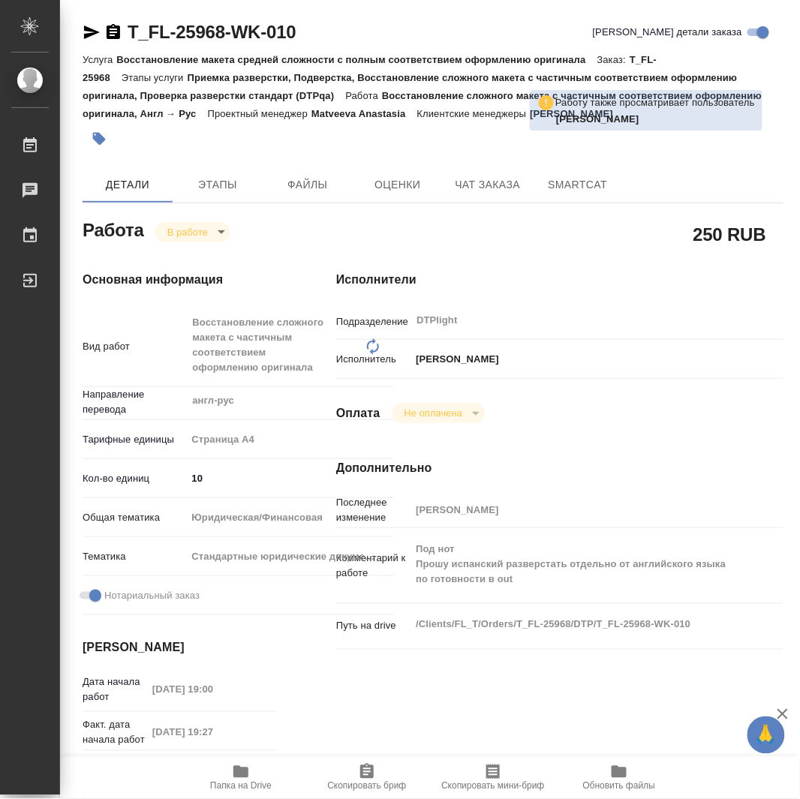
type textarea "x"
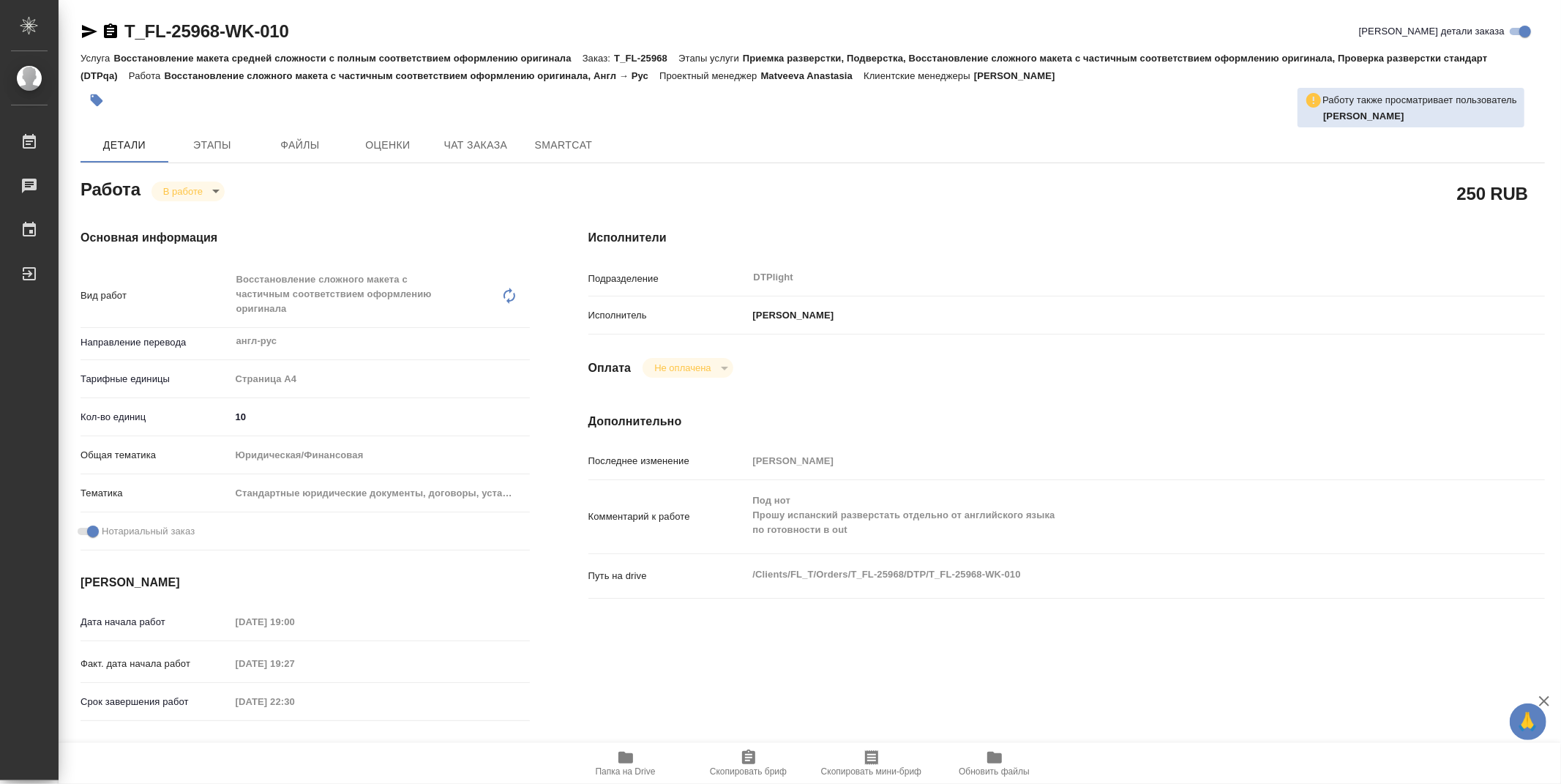
type textarea "x"
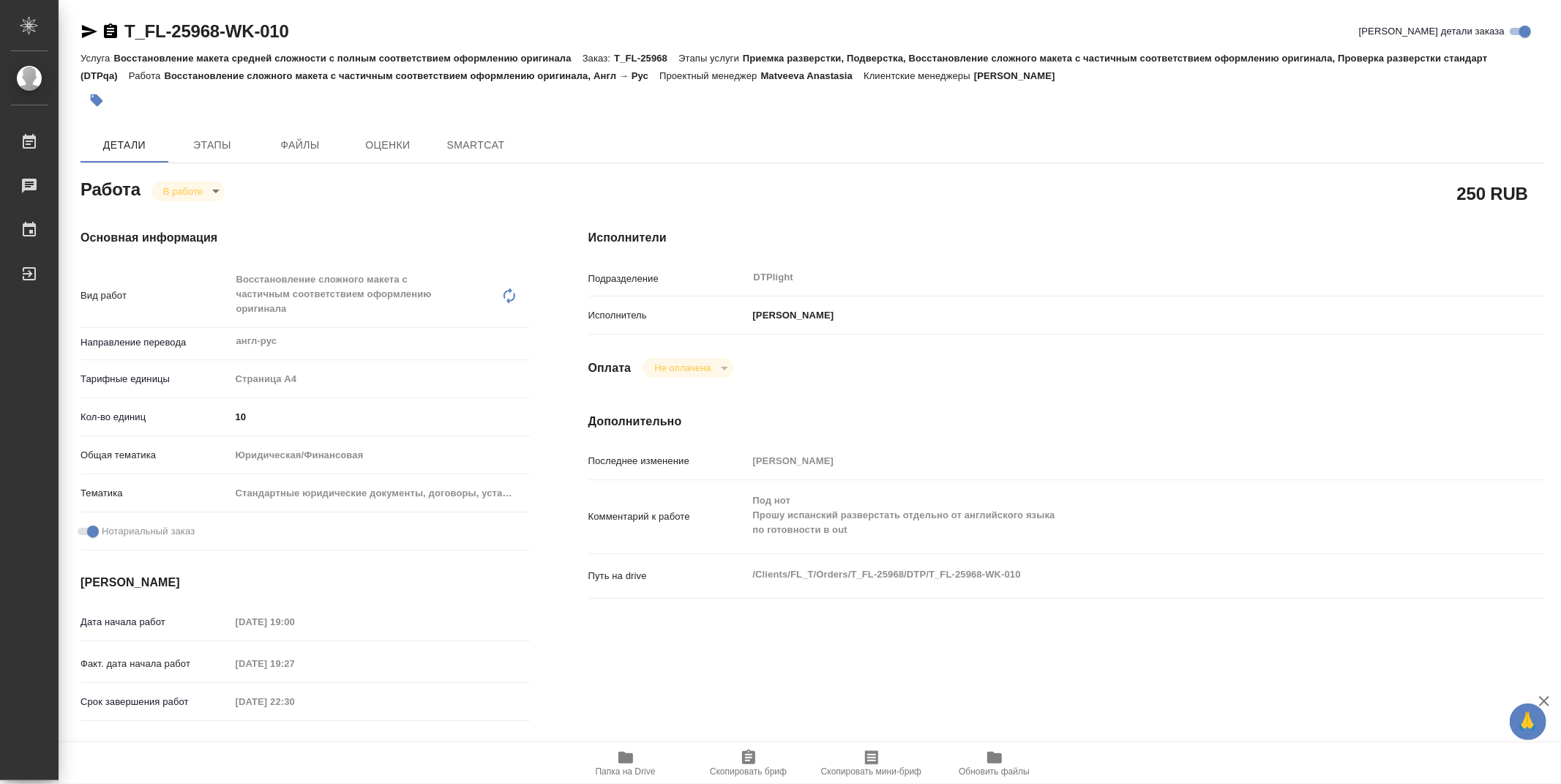
type textarea "x"
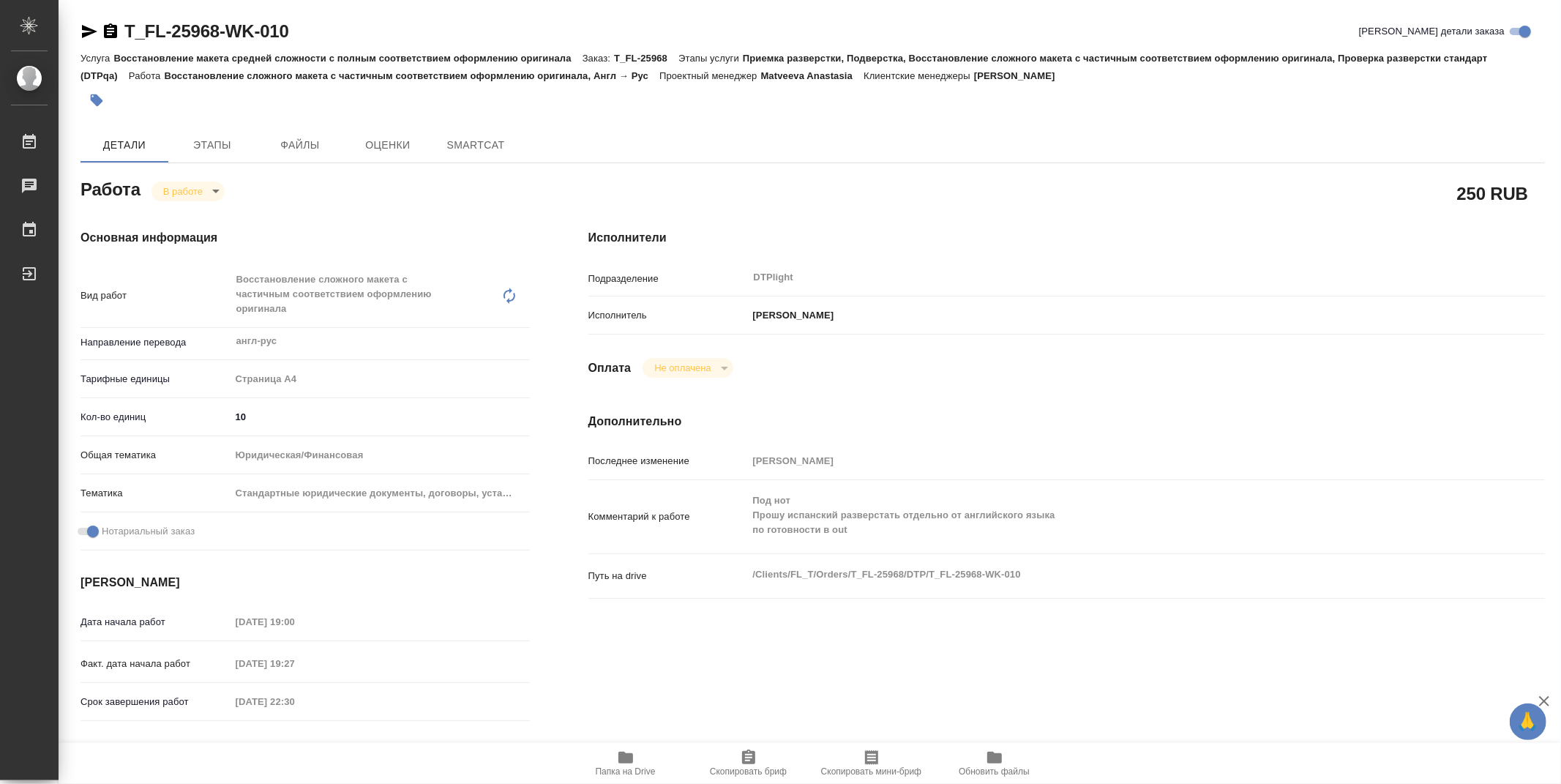
type textarea "x"
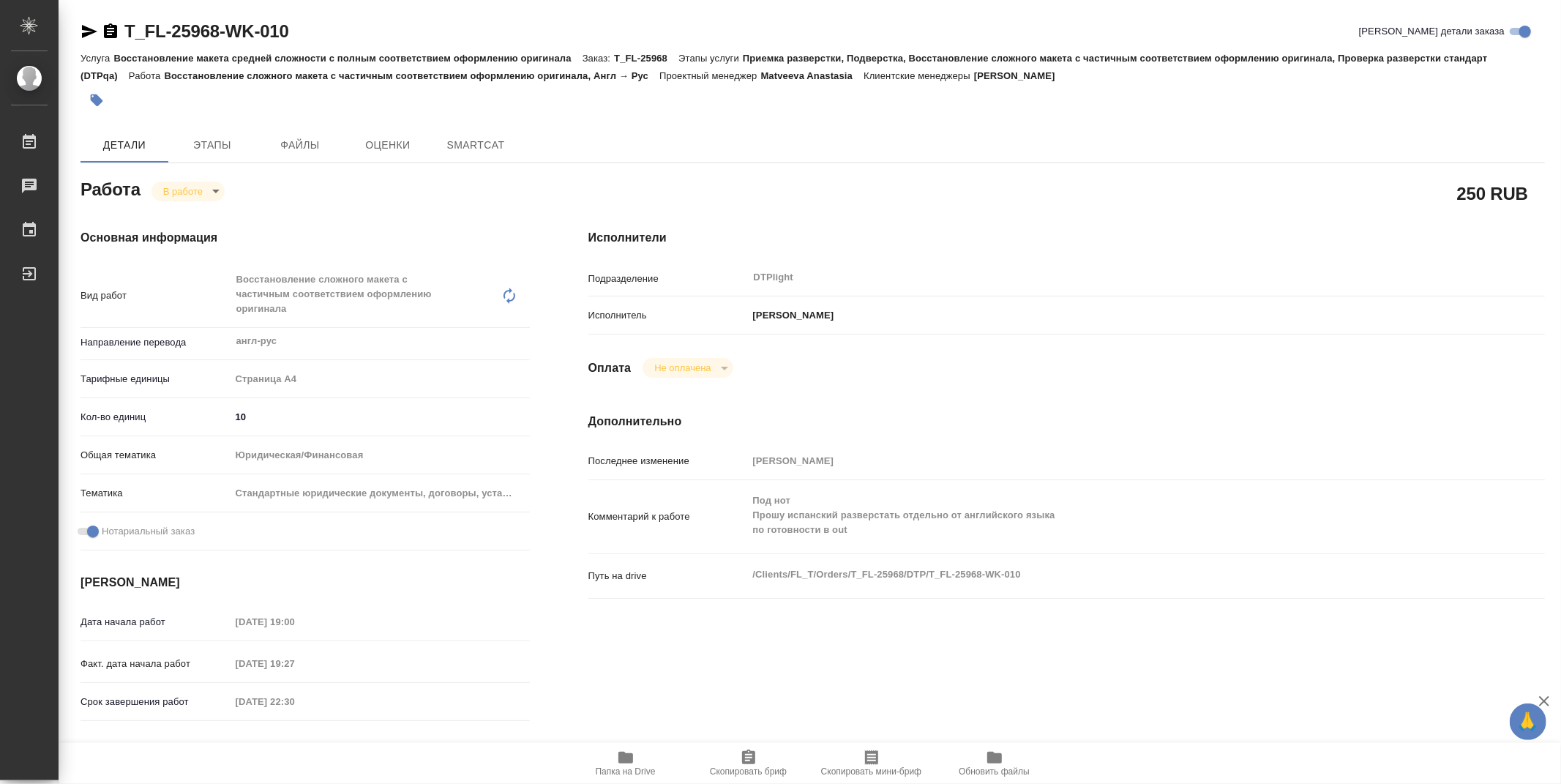
type textarea "x"
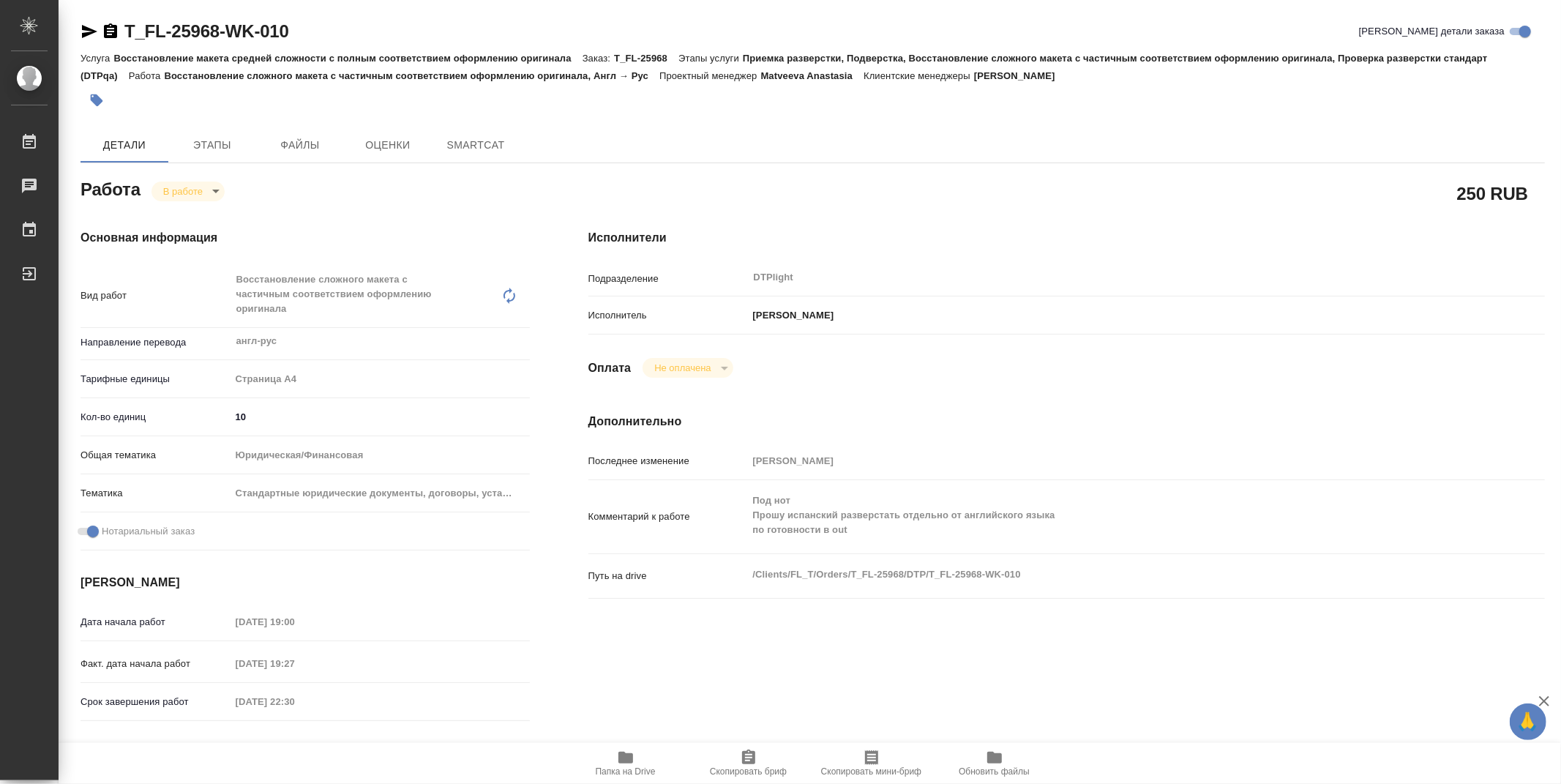
type textarea "x"
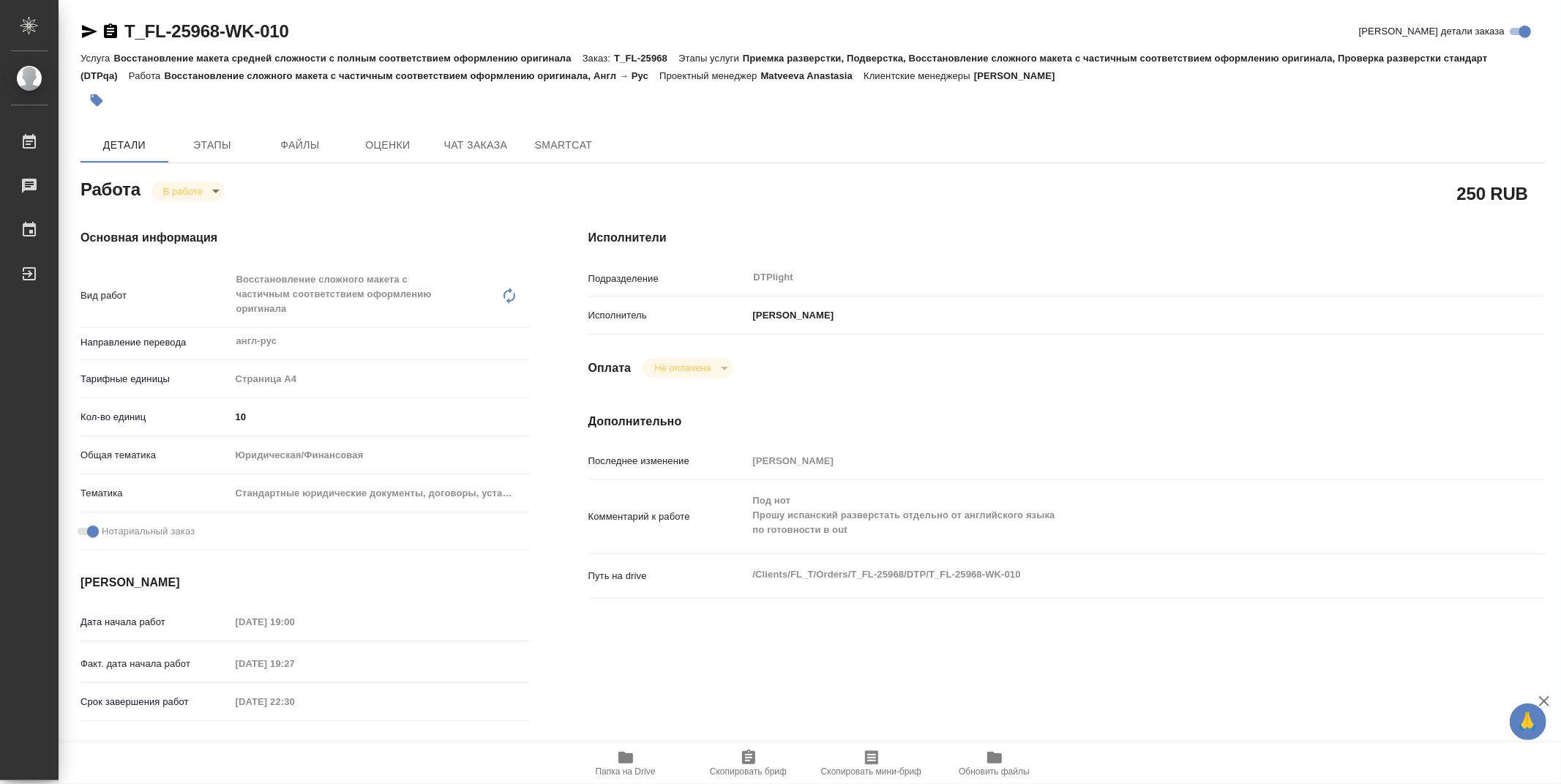
type textarea "x"
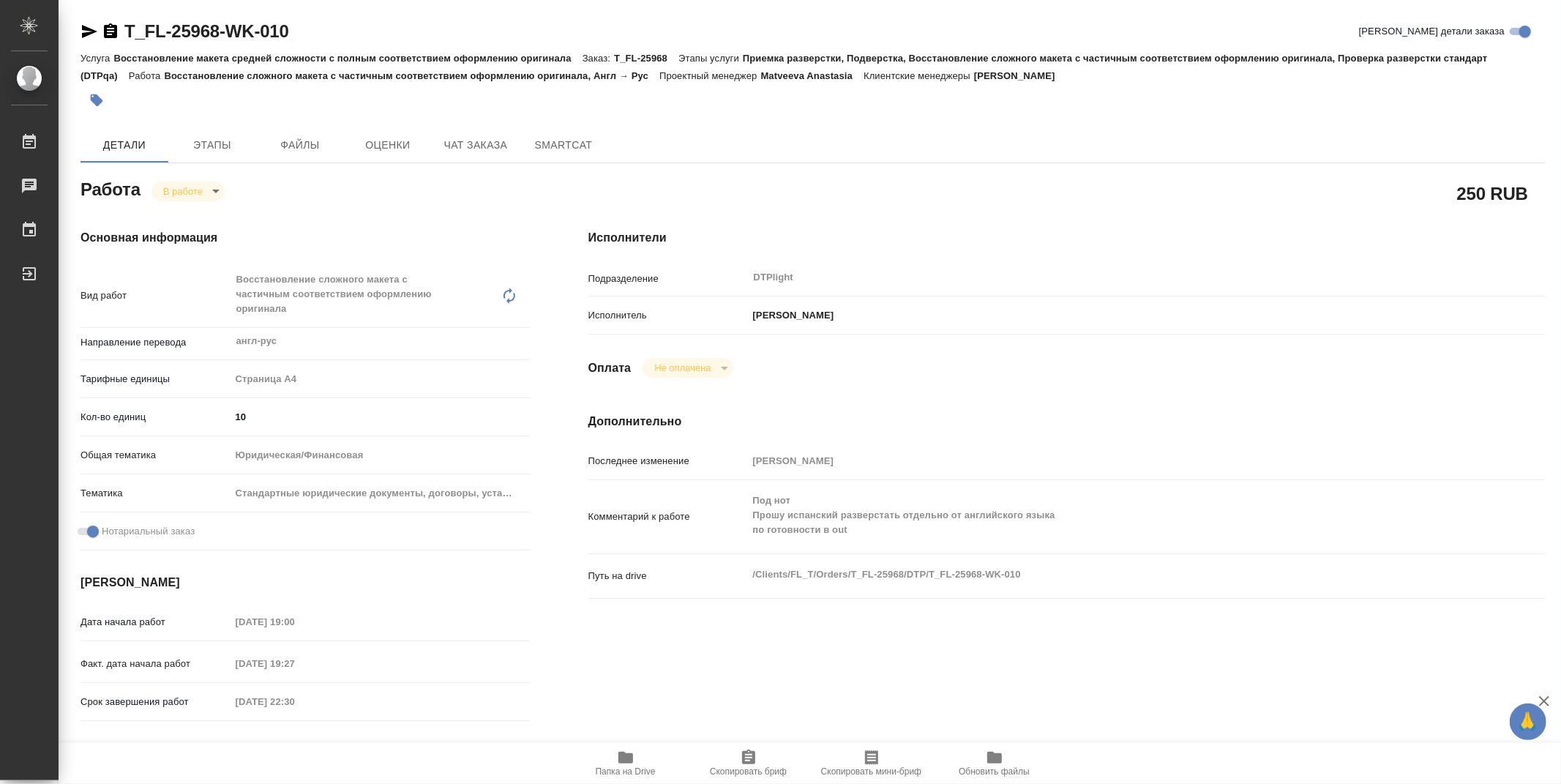
type textarea "x"
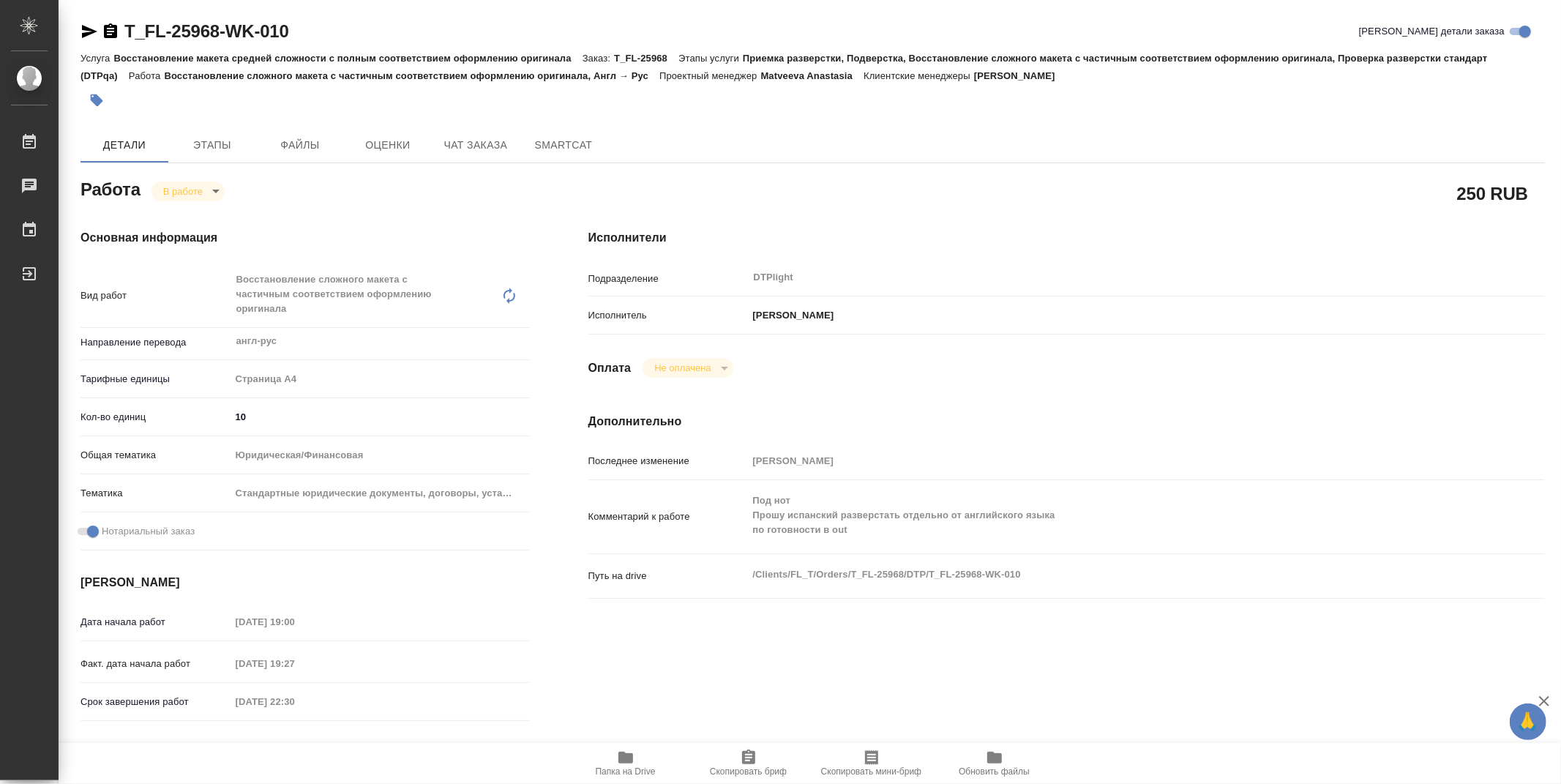
type textarea "x"
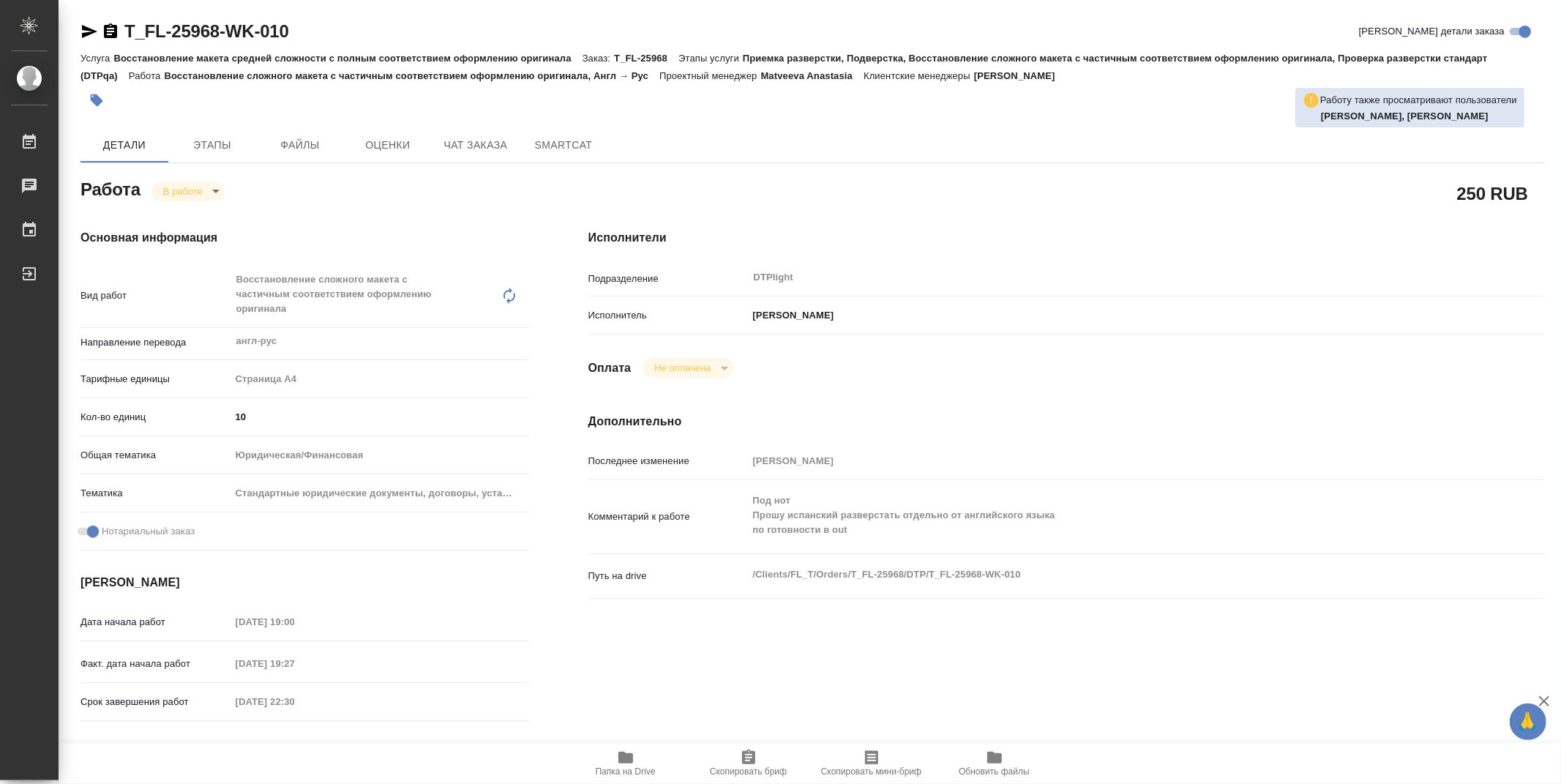
type textarea "x"
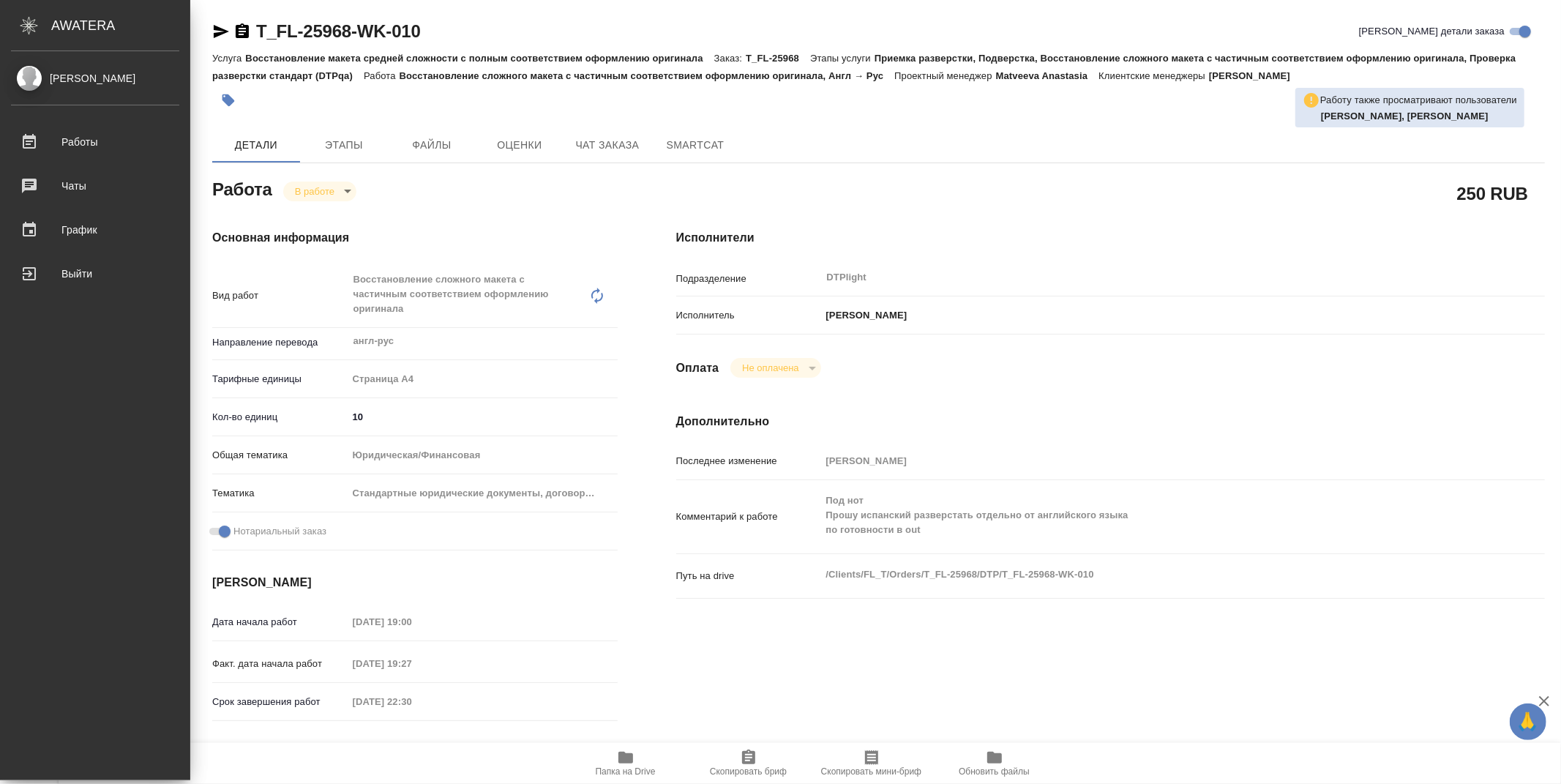
type textarea "x"
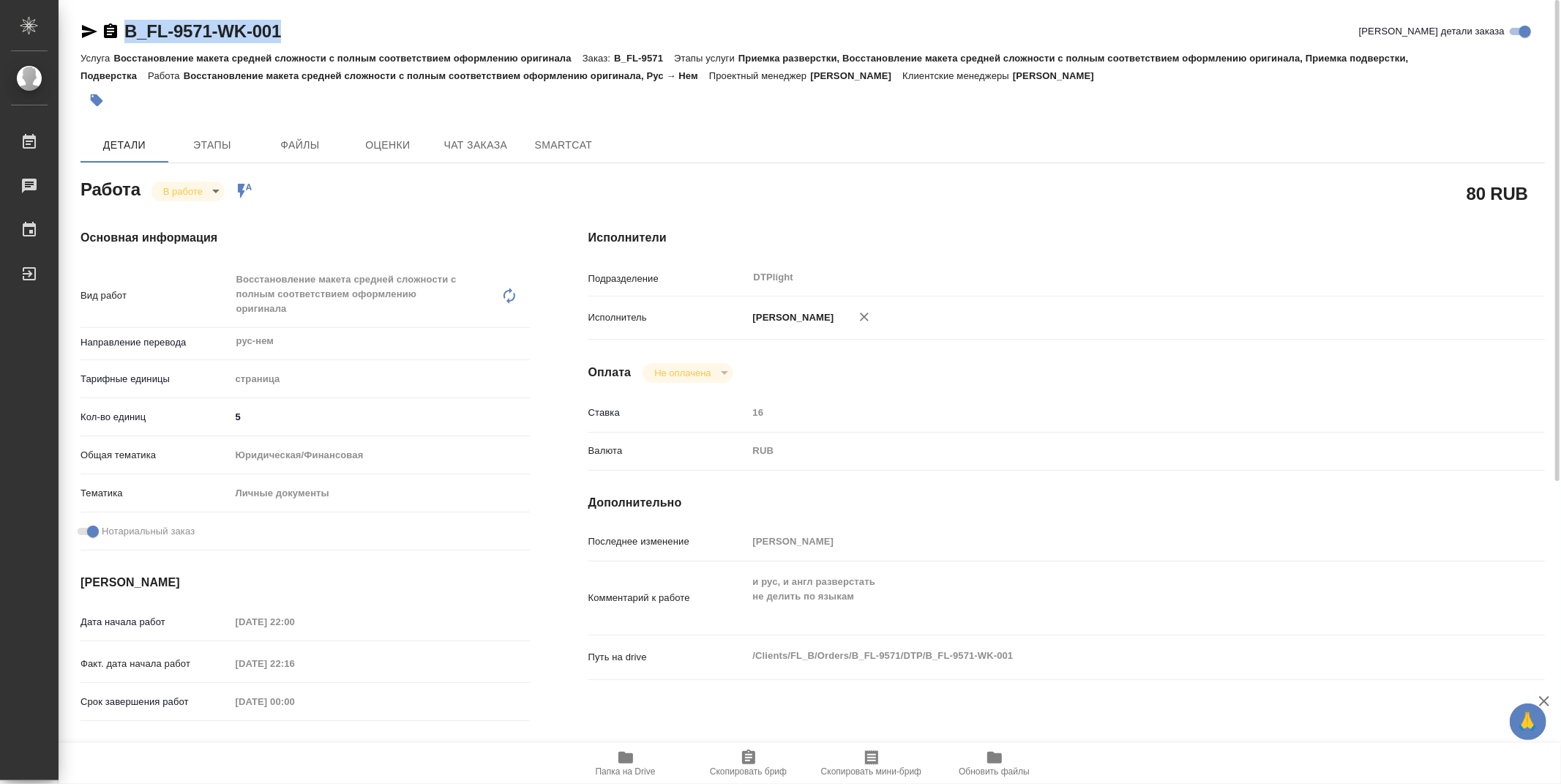
click at [188, 193] on body "🙏 .cls-1 fill:#fff; AWATERA Zubakova Viktoriya Работы 0 Чаты График Выйти B_FL-…" at bounding box center [780, 392] width 1561 height 784
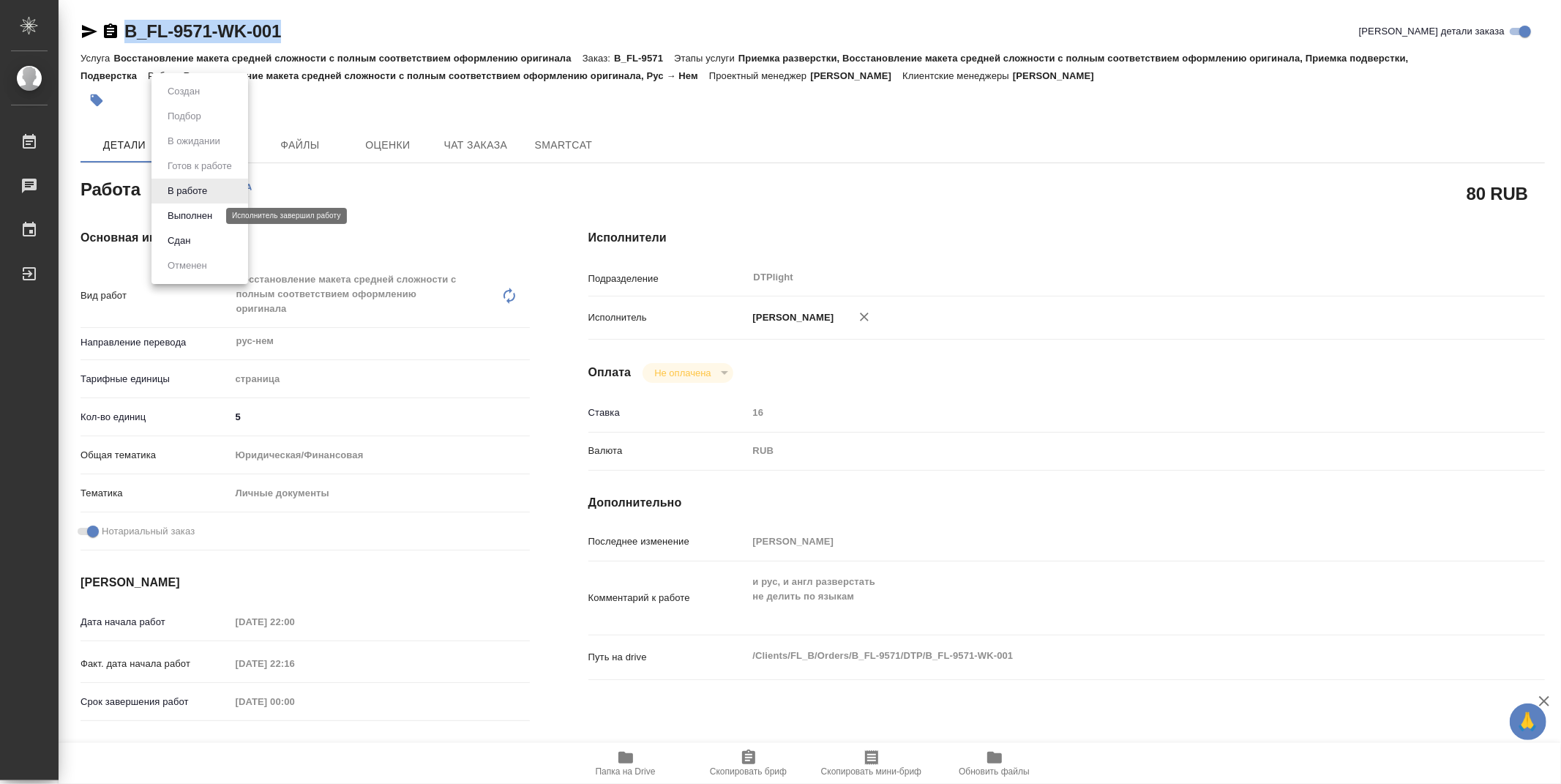
click at [200, 214] on button "Выполнен" at bounding box center [189, 216] width 54 height 17
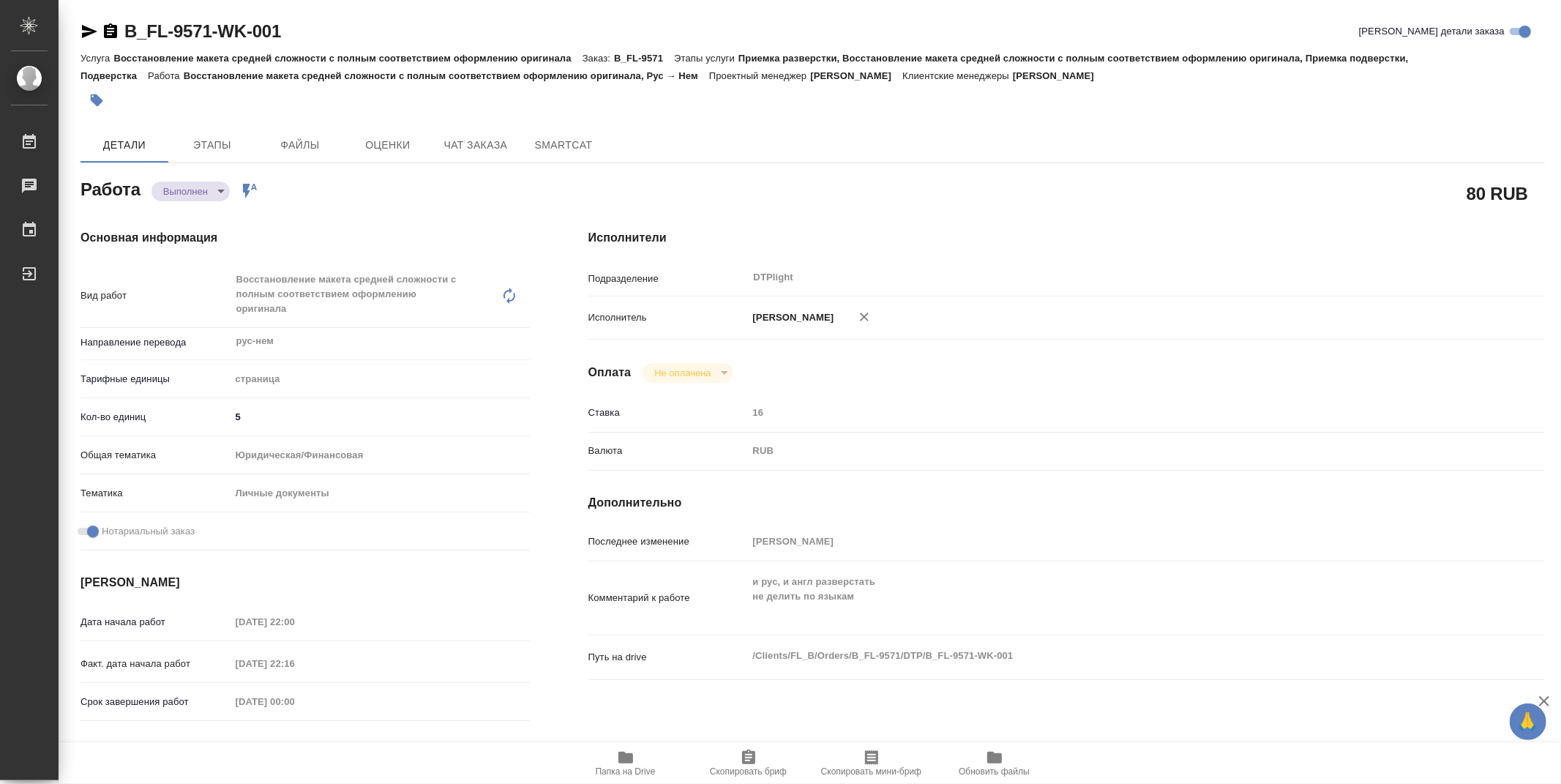
type textarea "x"
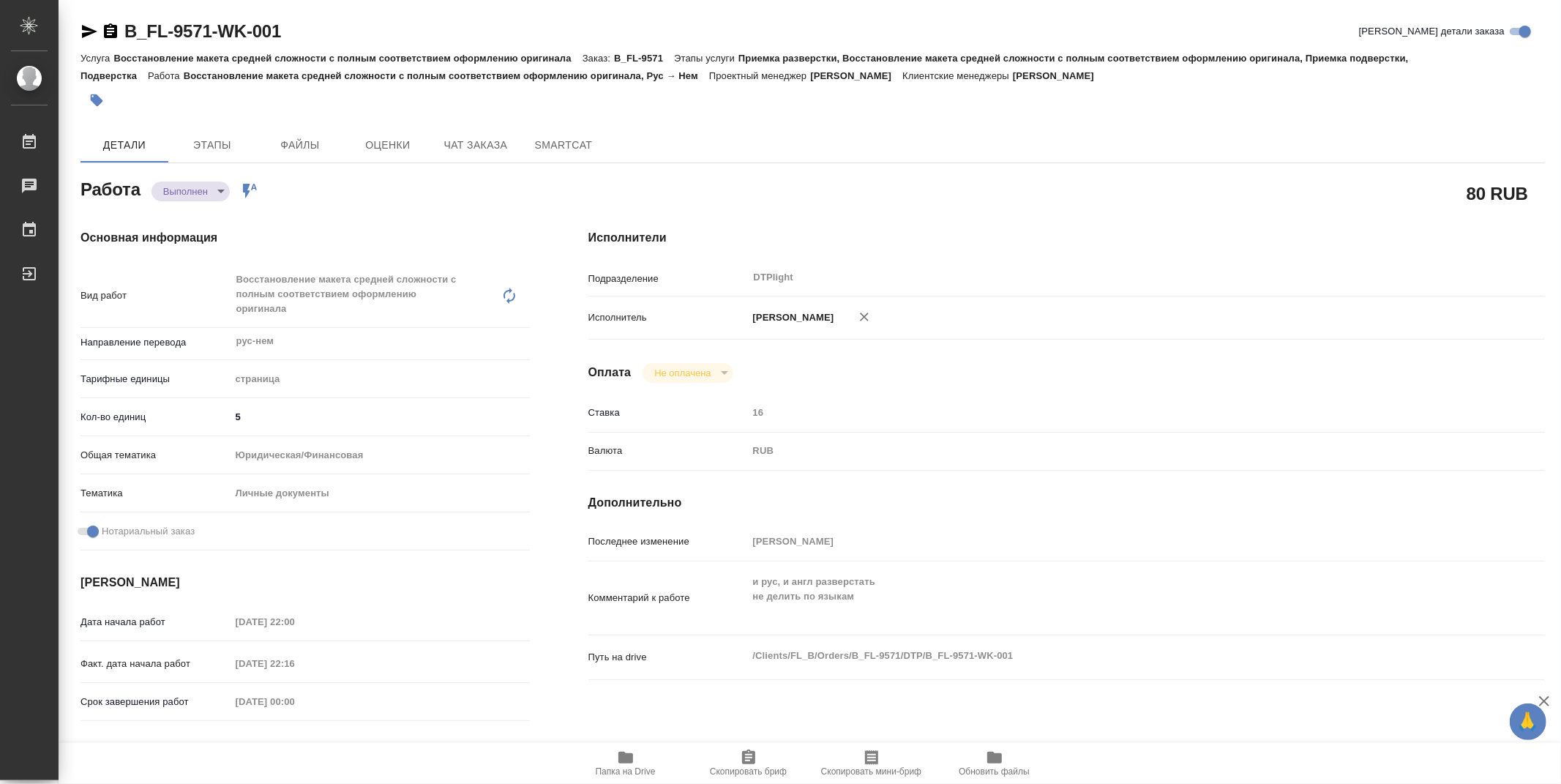
type textarea "x"
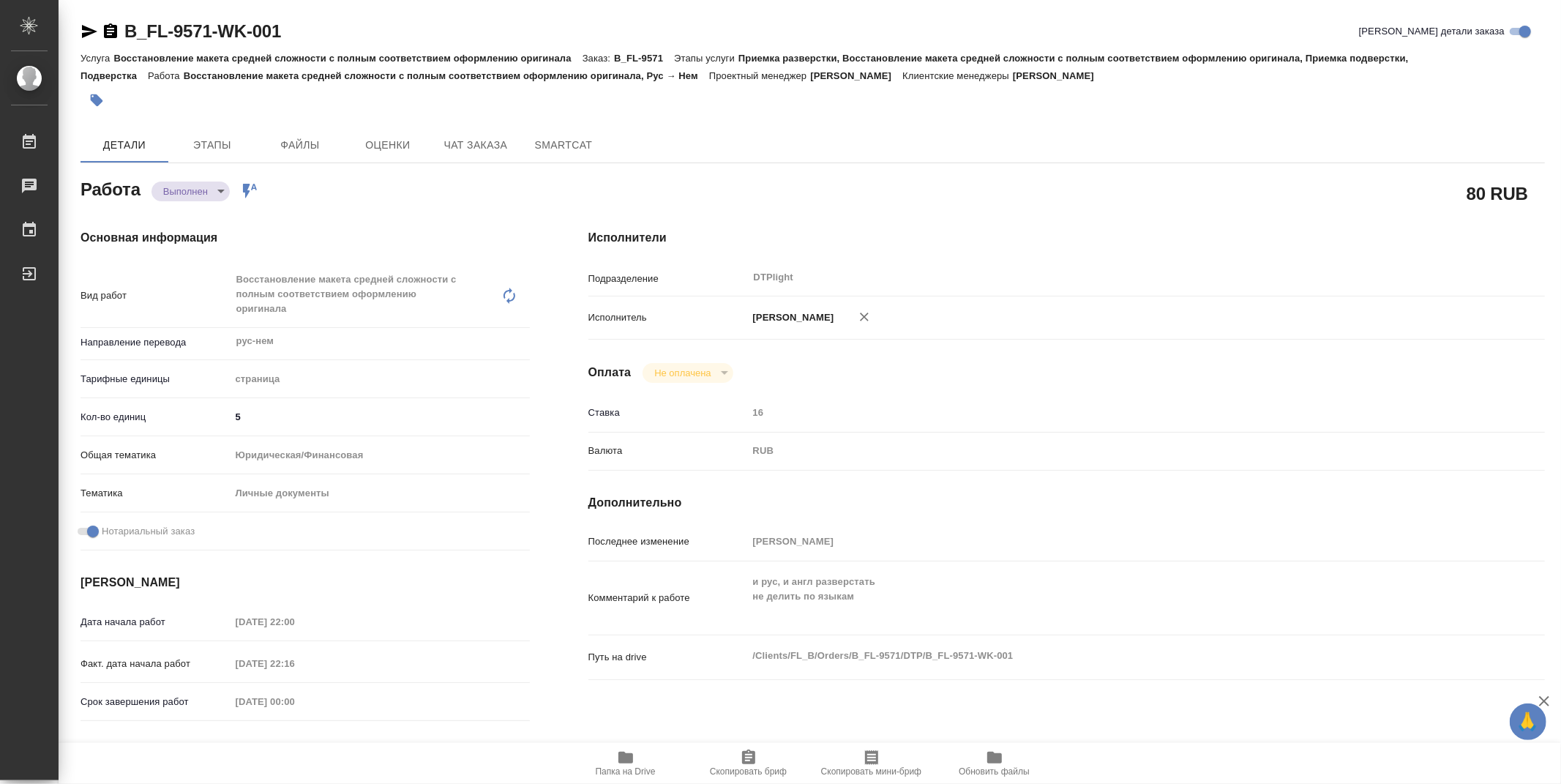
type textarea "x"
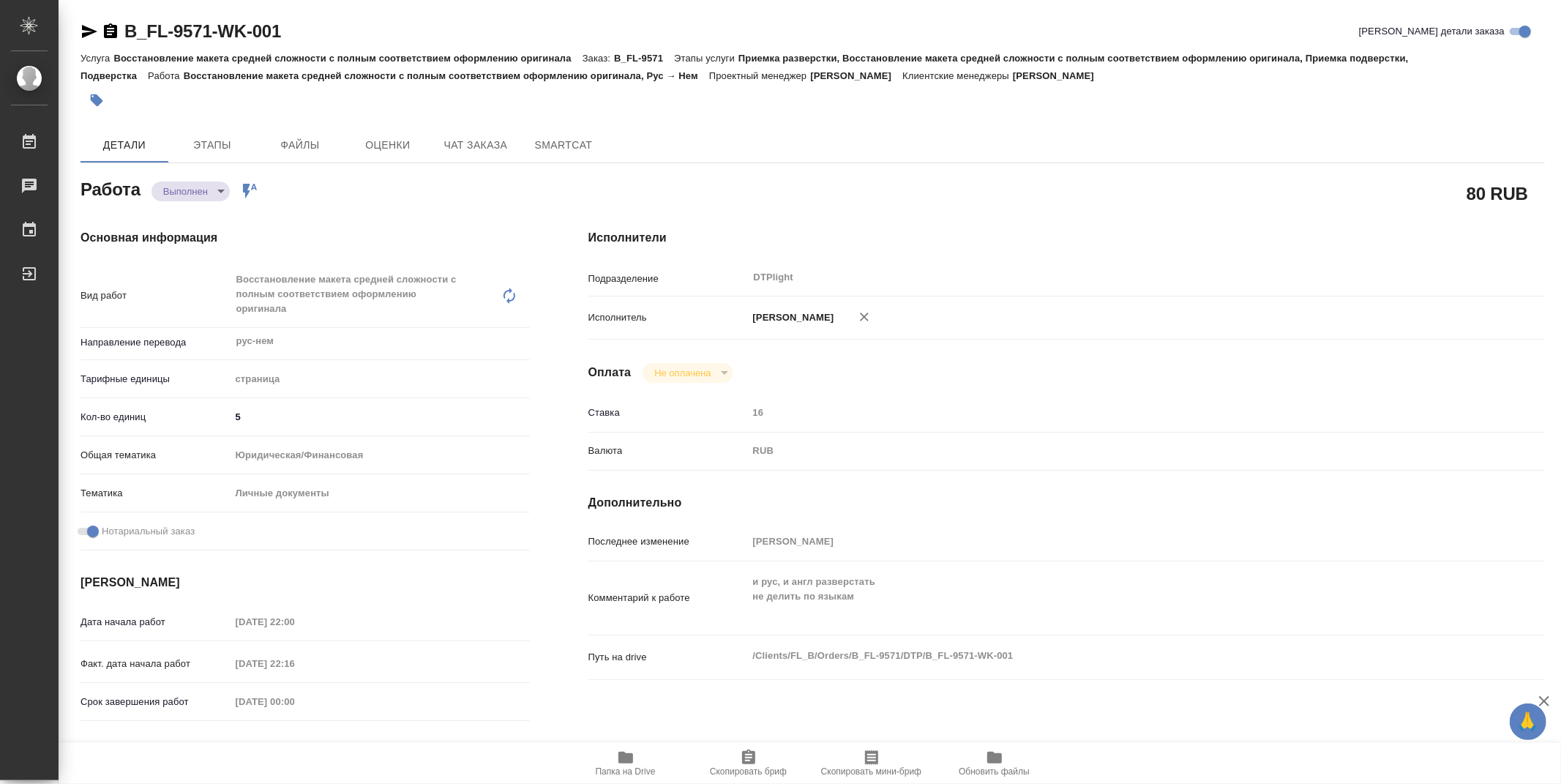
type textarea "x"
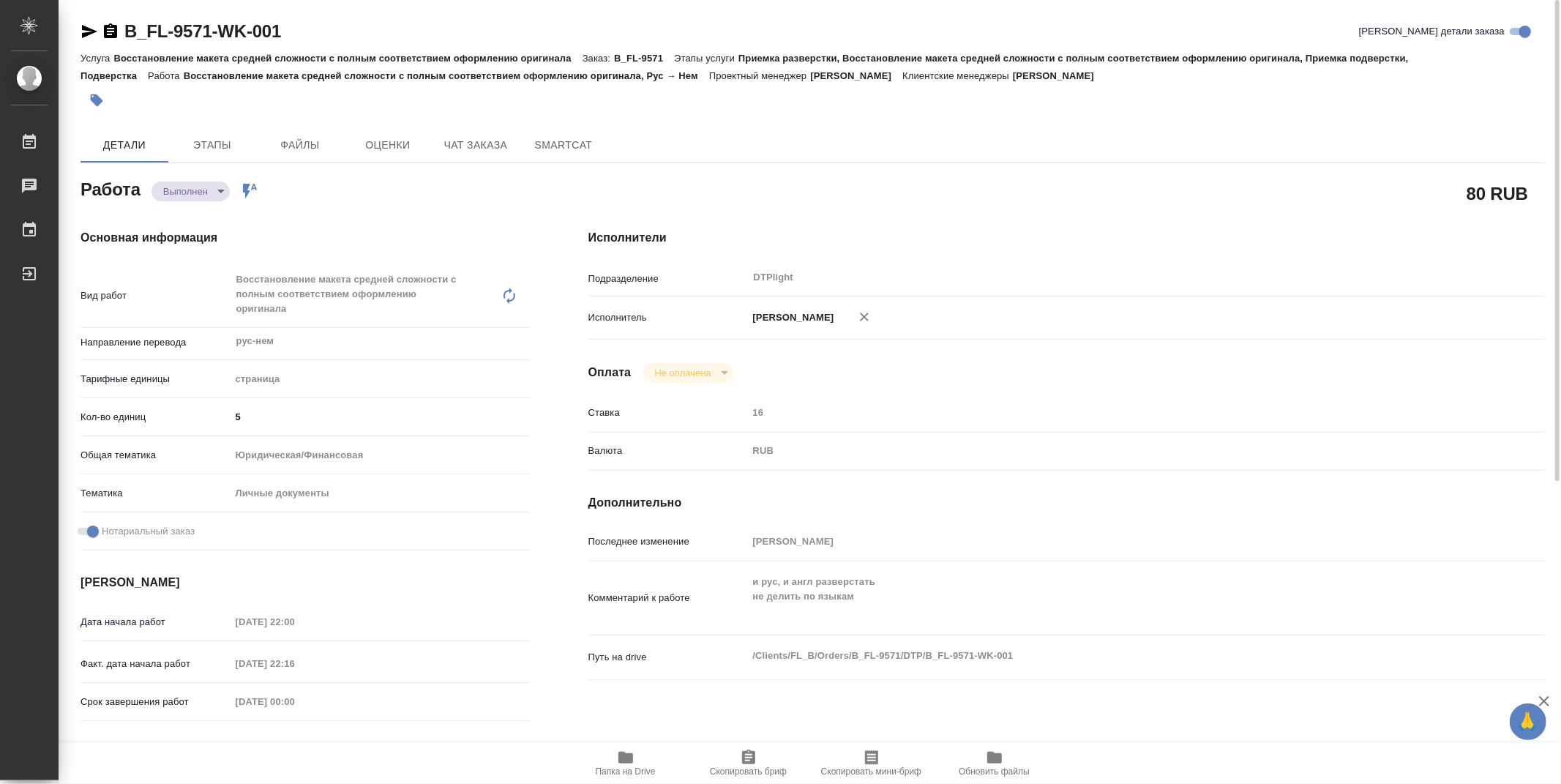
click at [898, 144] on div "Детали Этапы Файлы Оценки Чат заказа SmartCat" at bounding box center [813, 145] width 1464 height 35
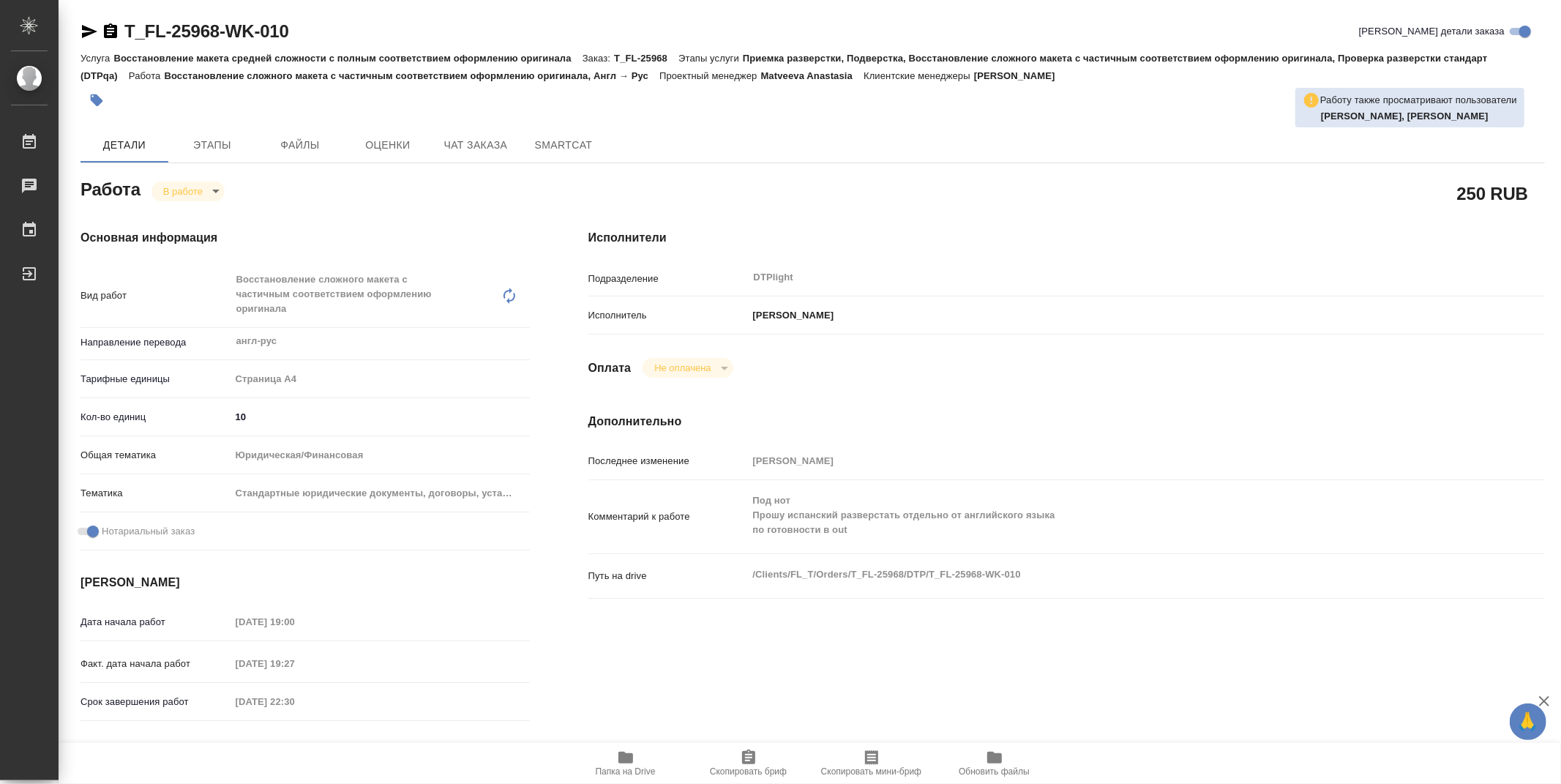
type textarea "x"
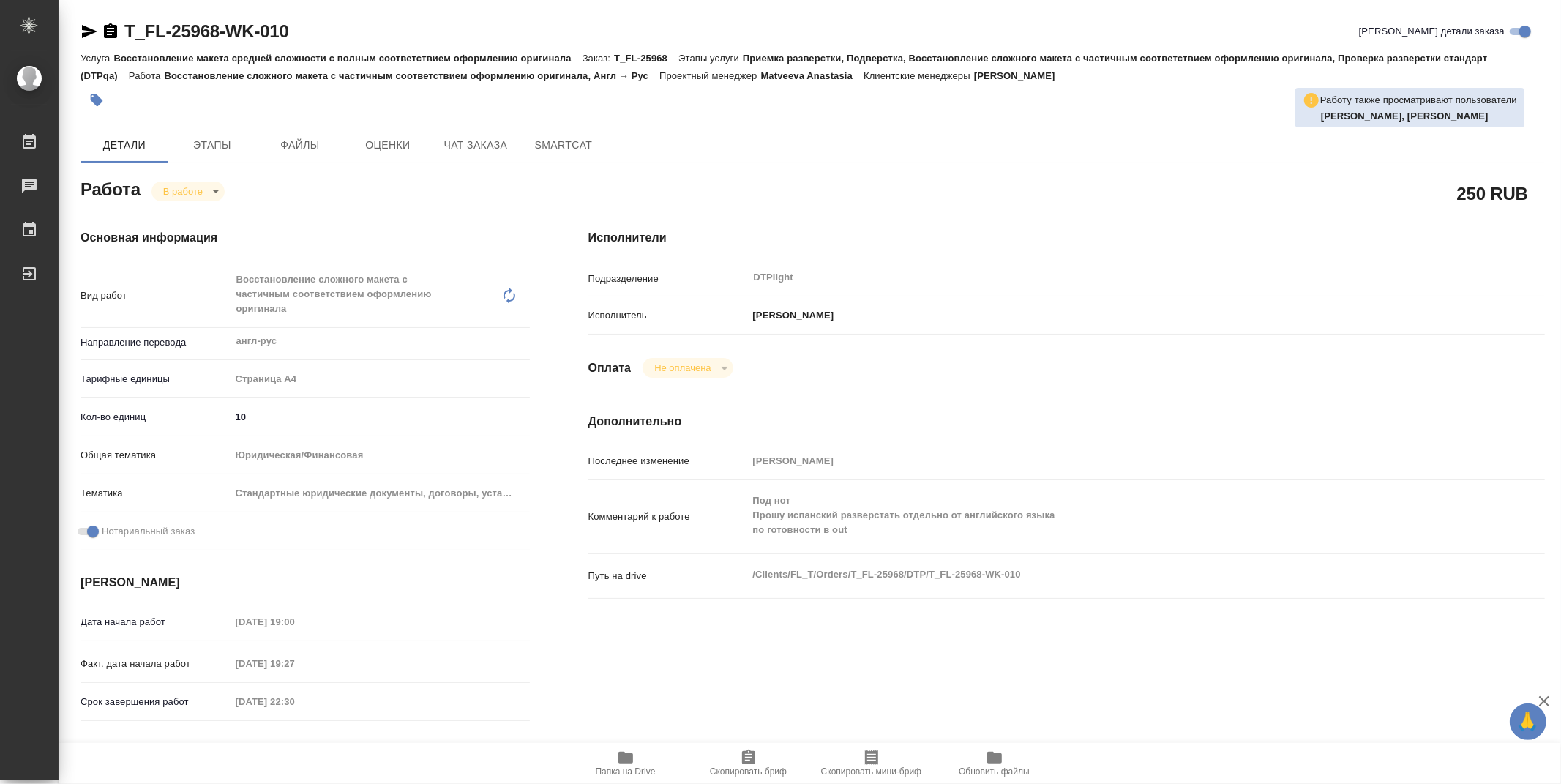
type textarea "x"
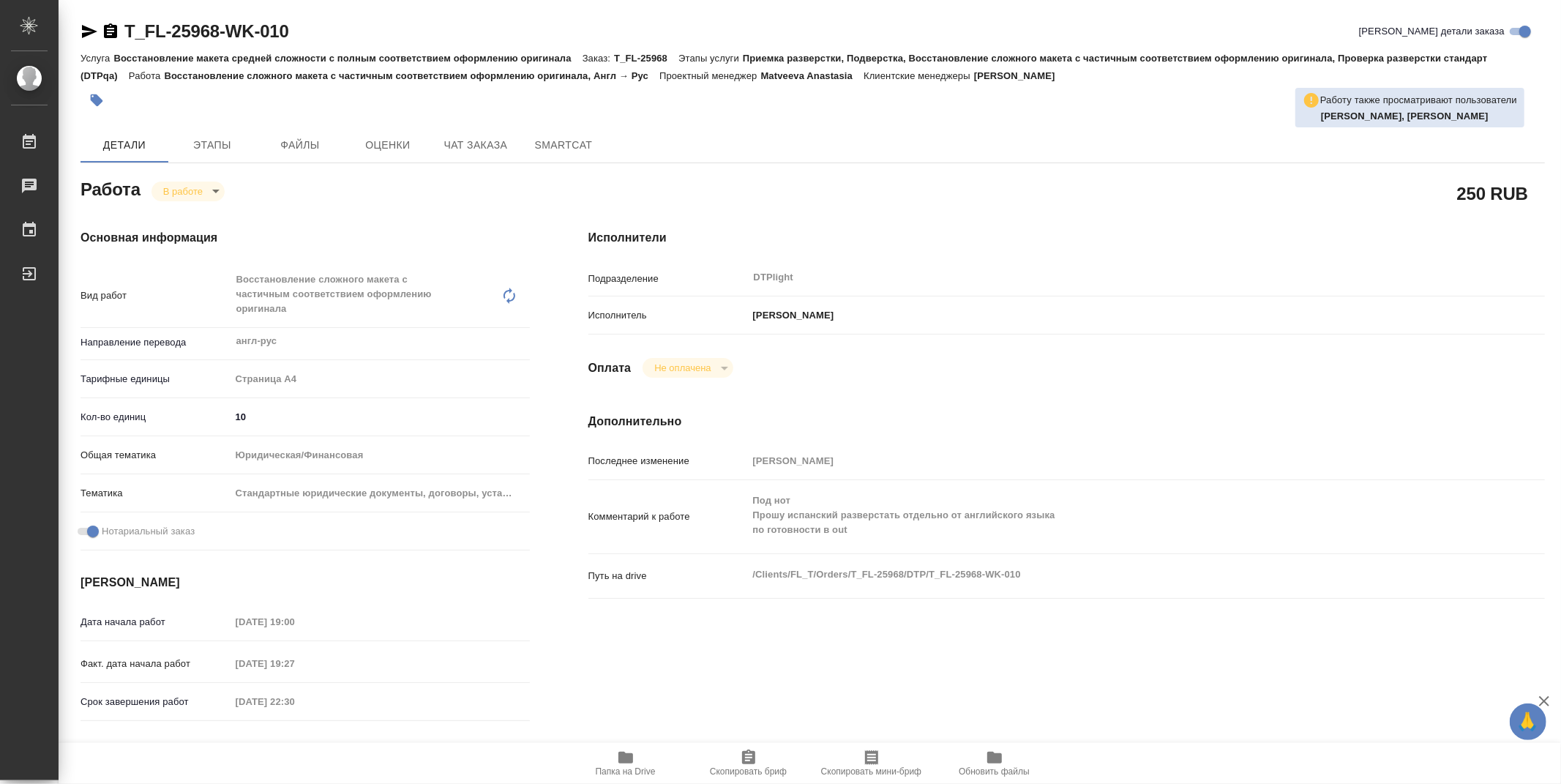
type textarea "x"
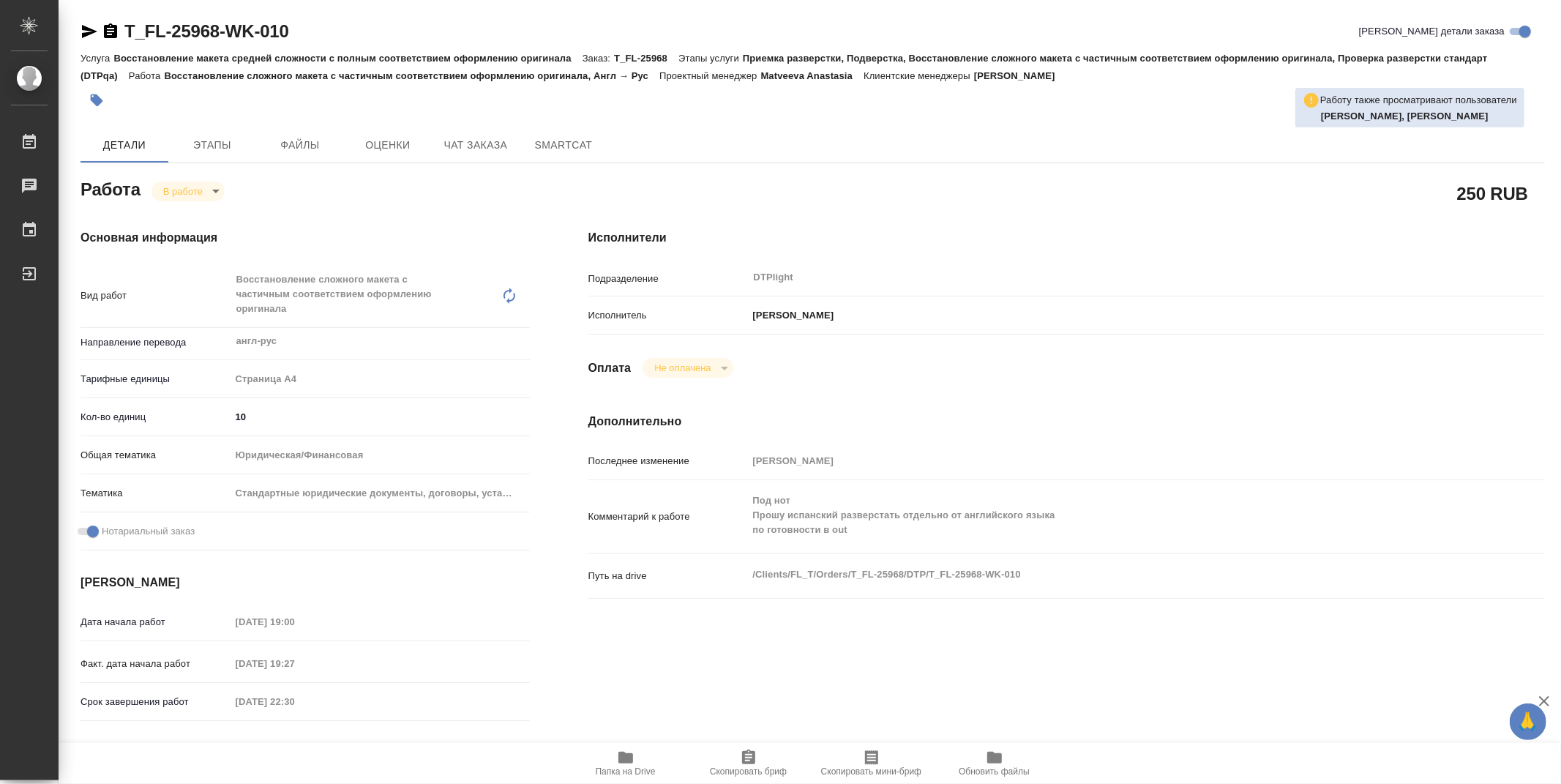
type textarea "x"
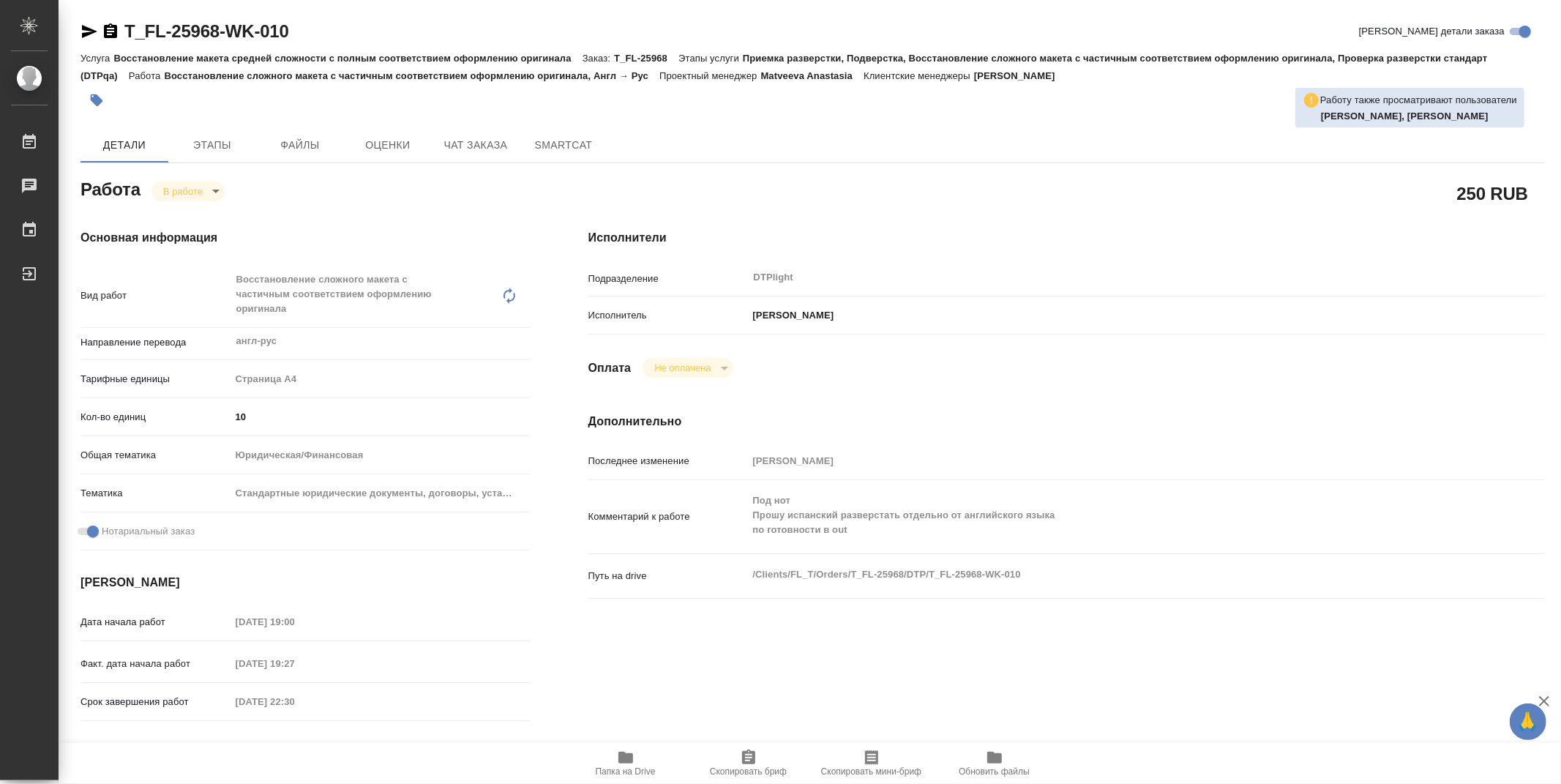
type textarea "x"
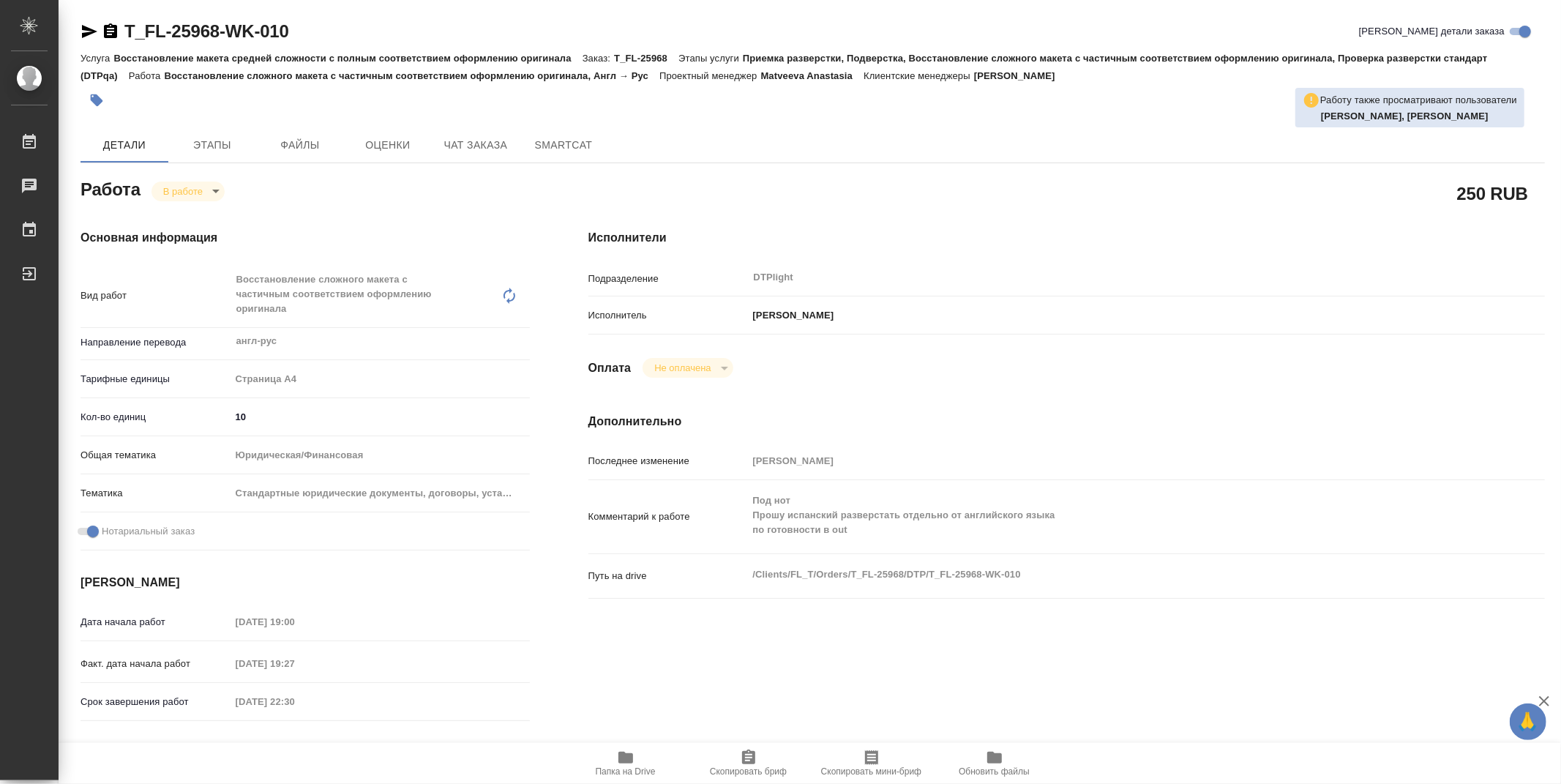
type textarea "x"
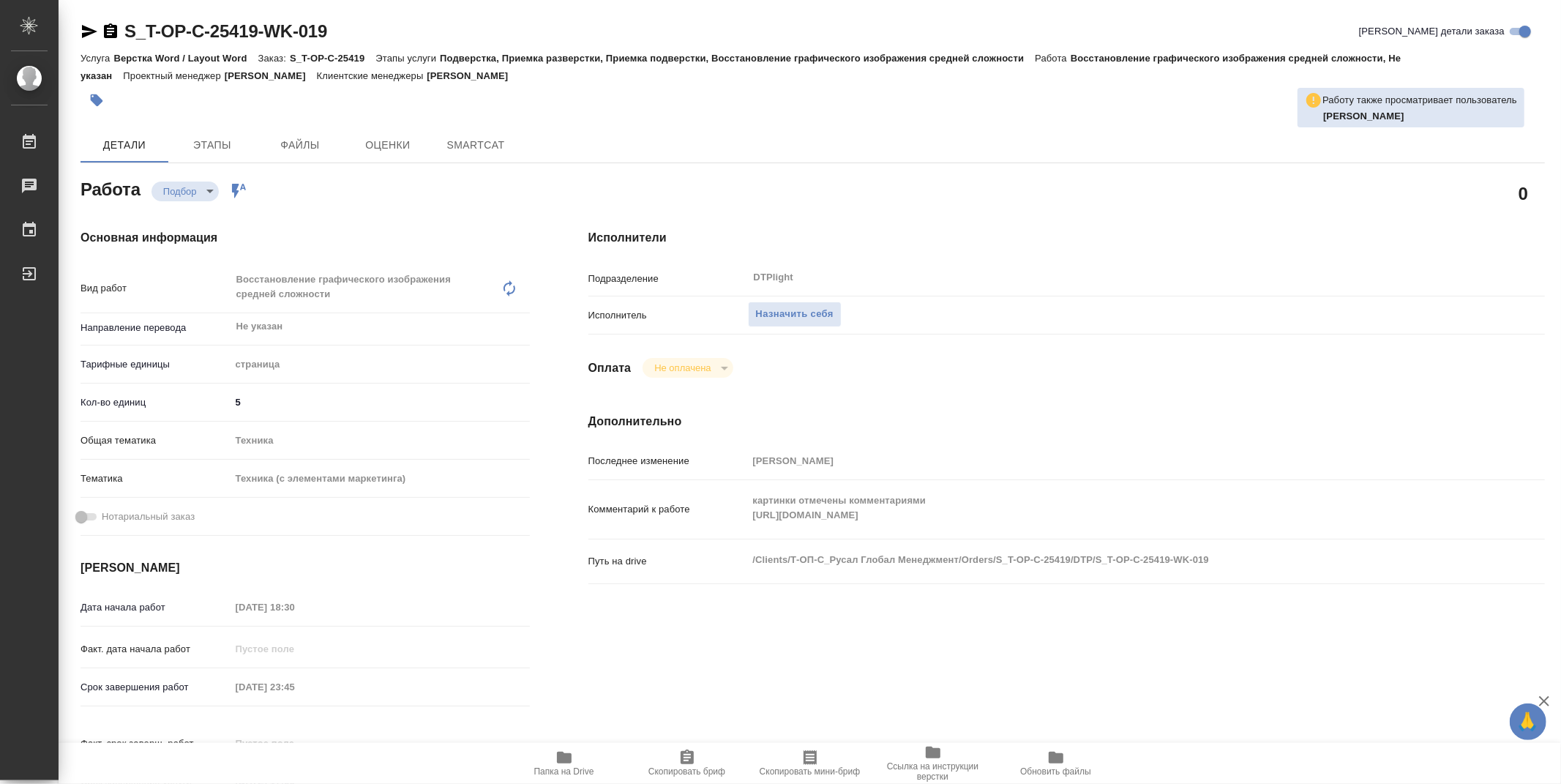
type textarea "x"
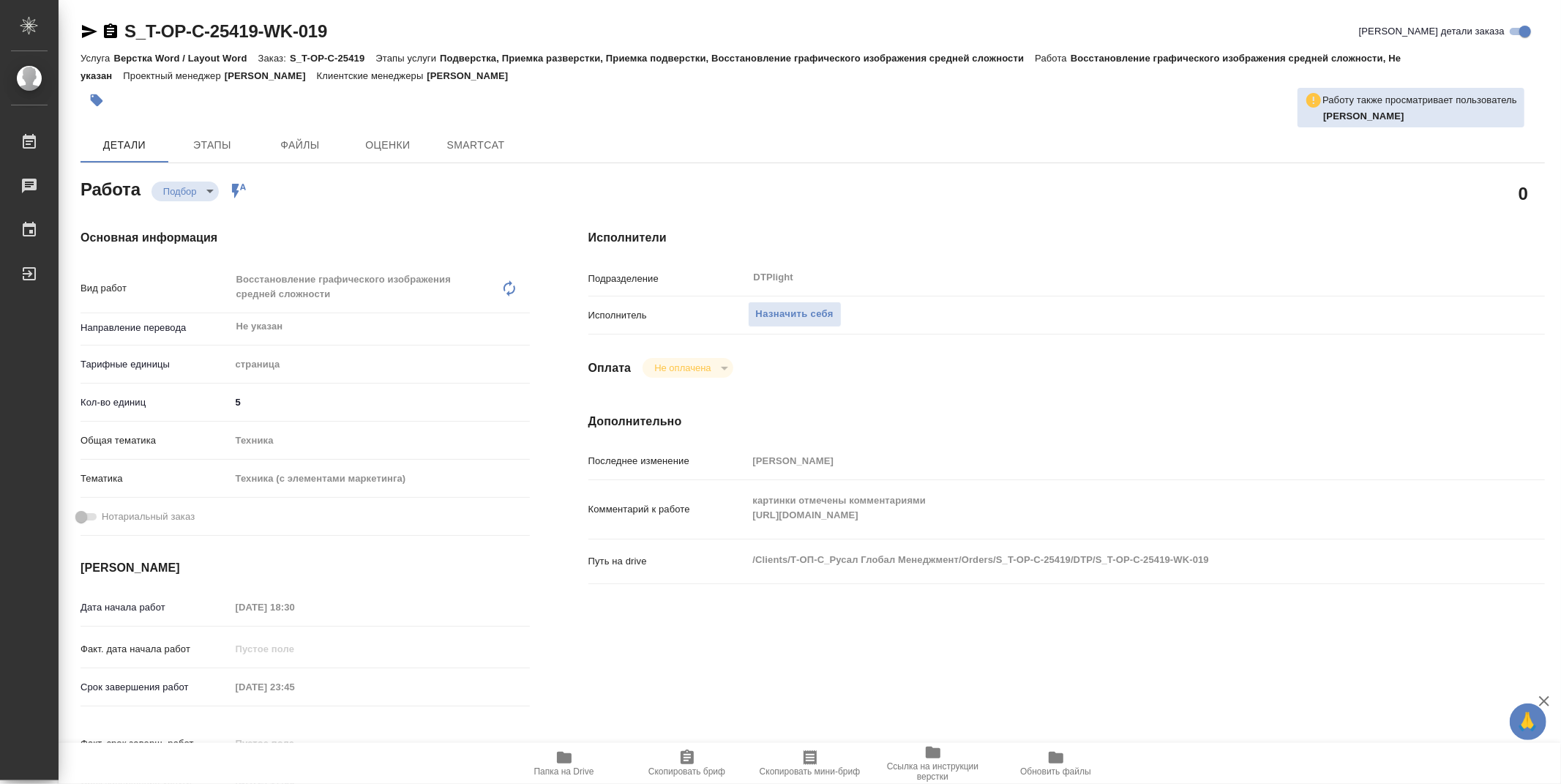
type textarea "x"
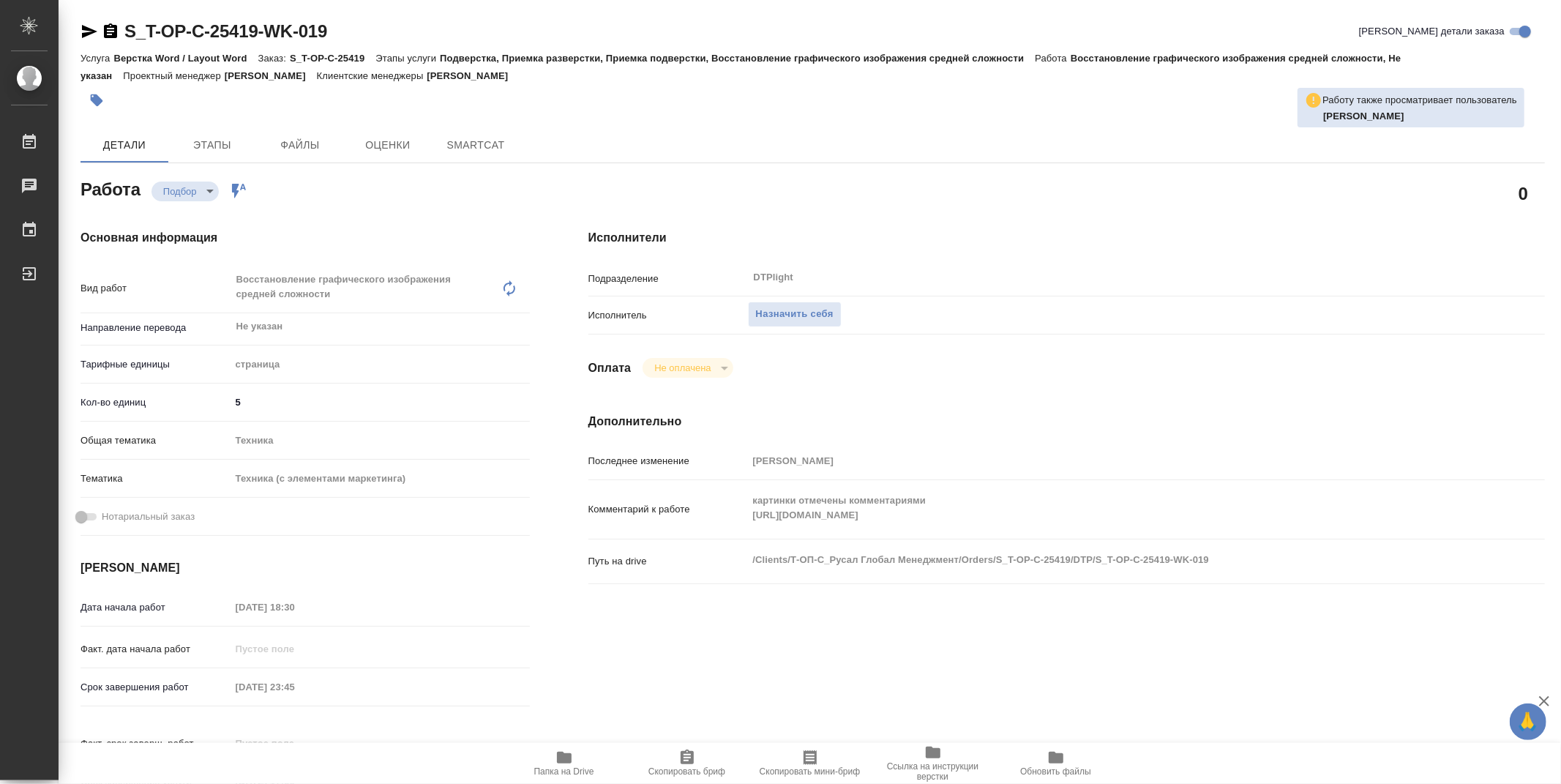
type textarea "x"
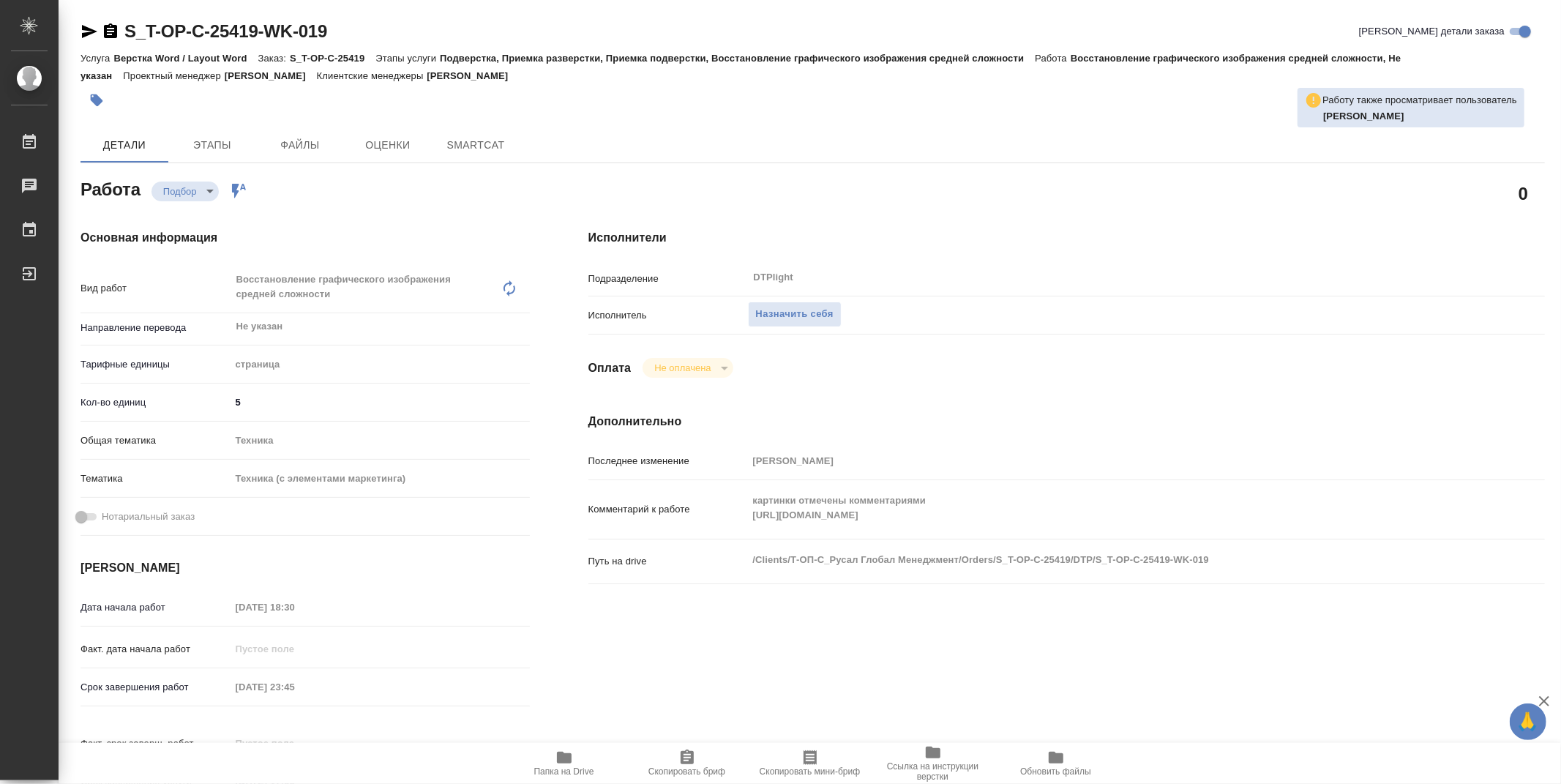
type textarea "x"
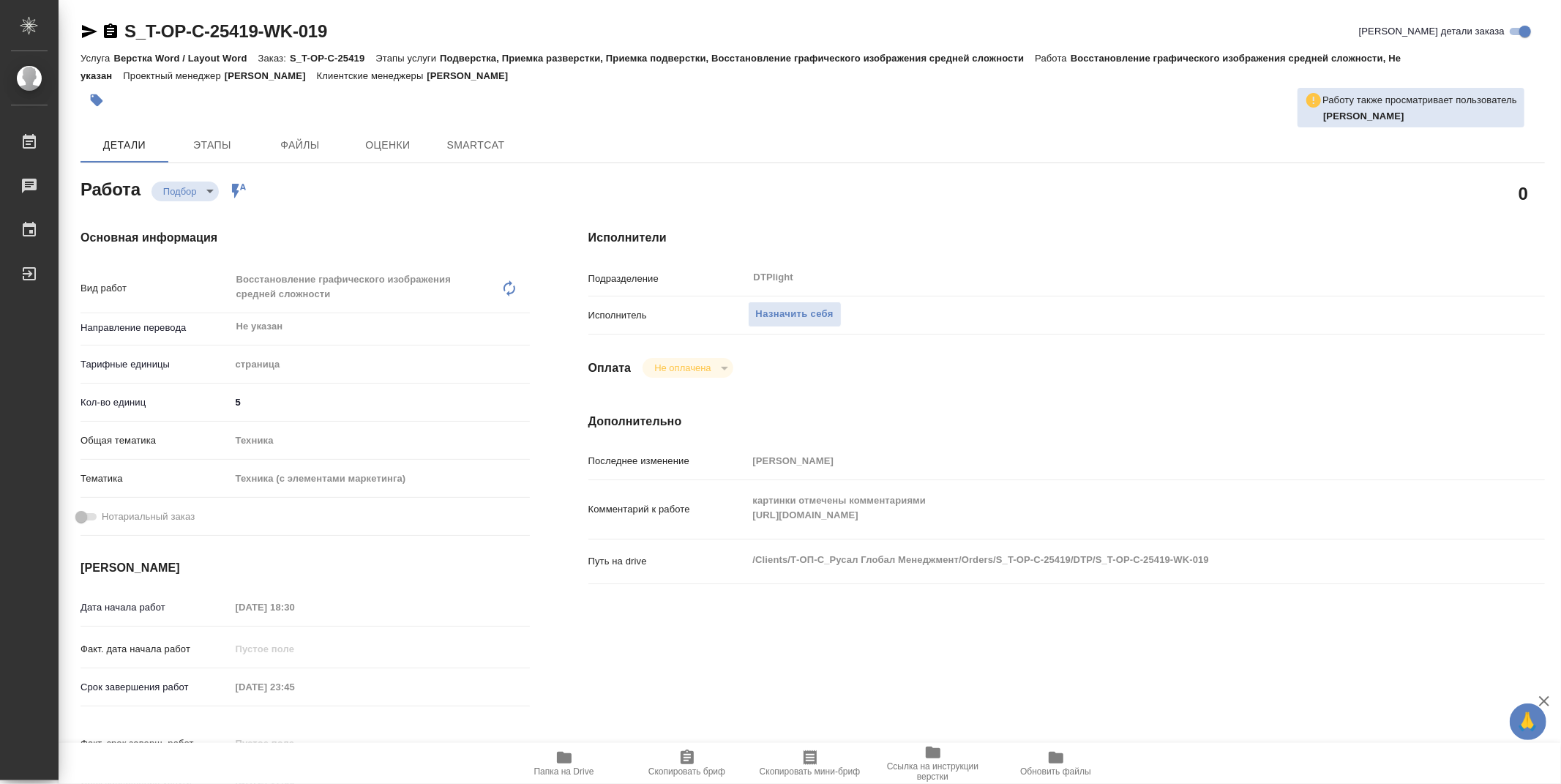
type textarea "x"
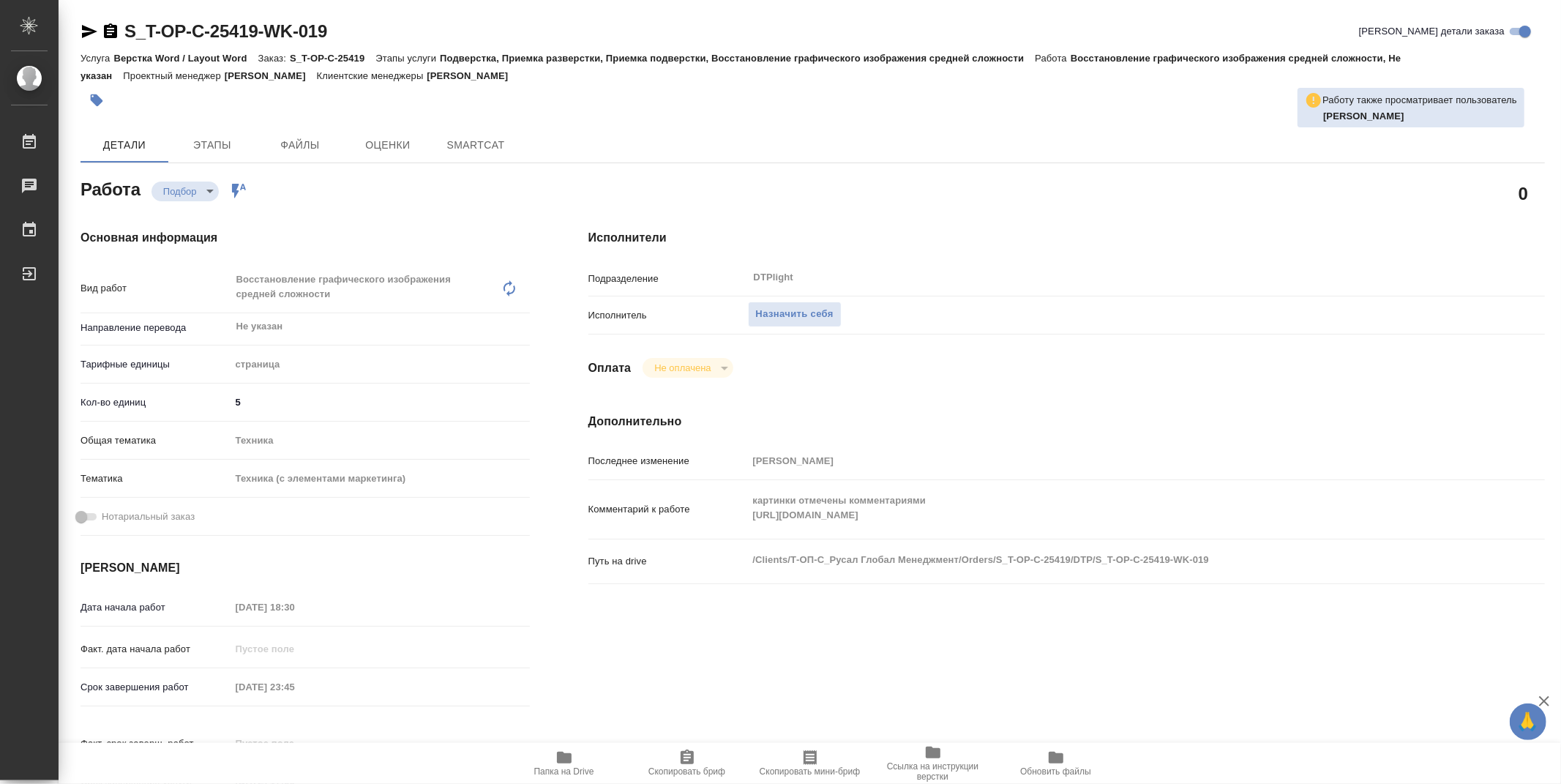
type textarea "x"
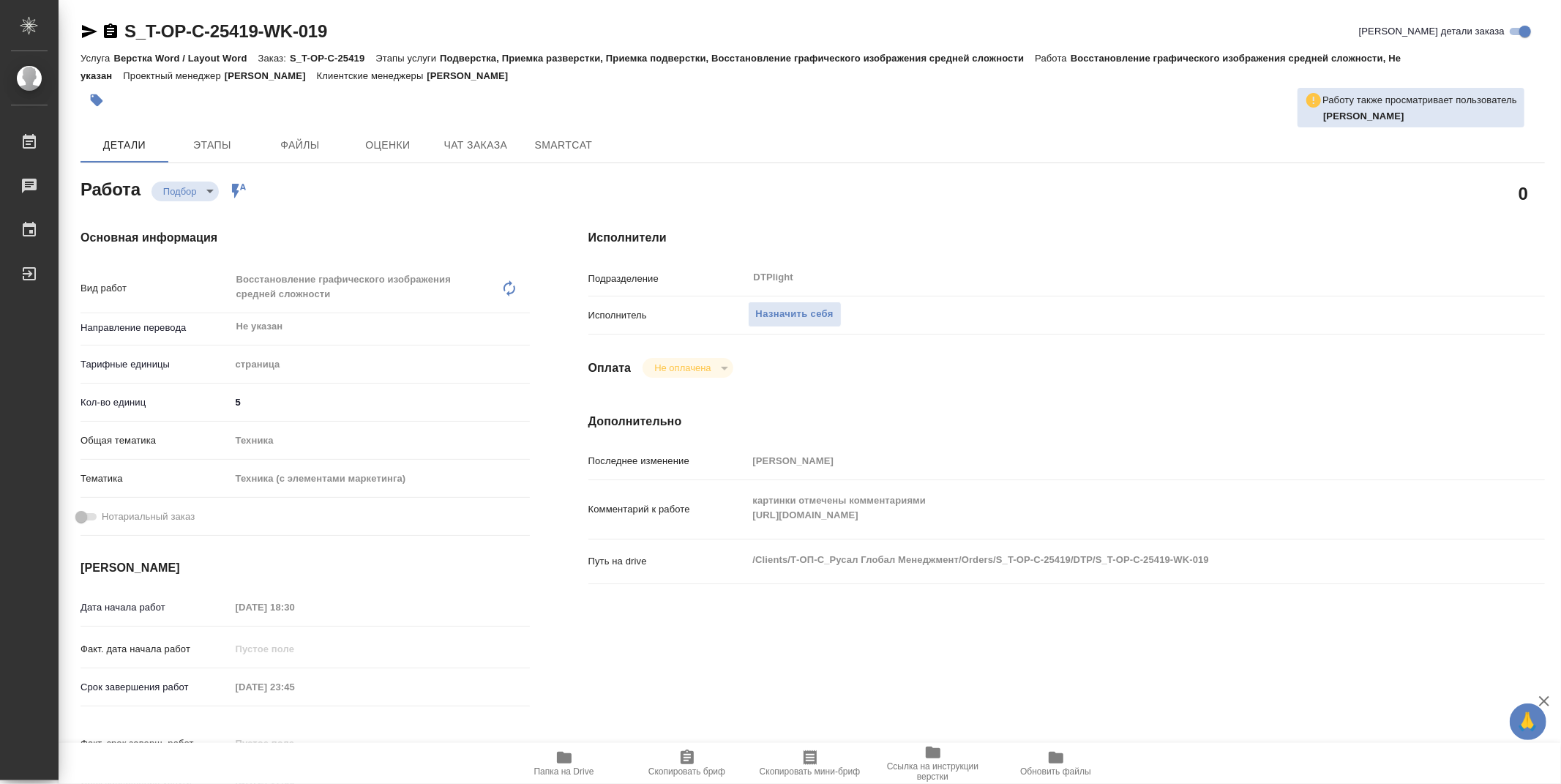
type textarea "x"
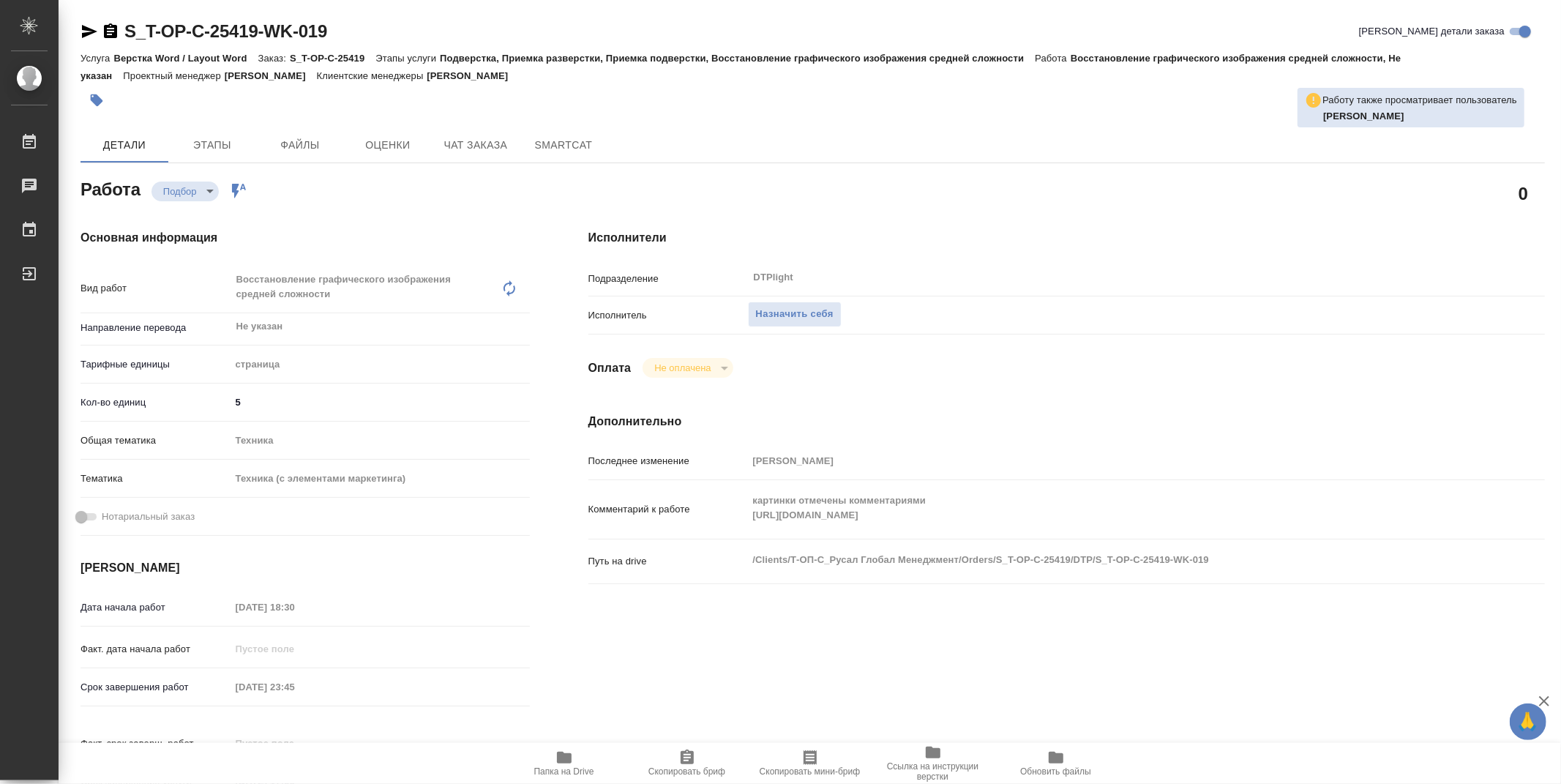
type textarea "x"
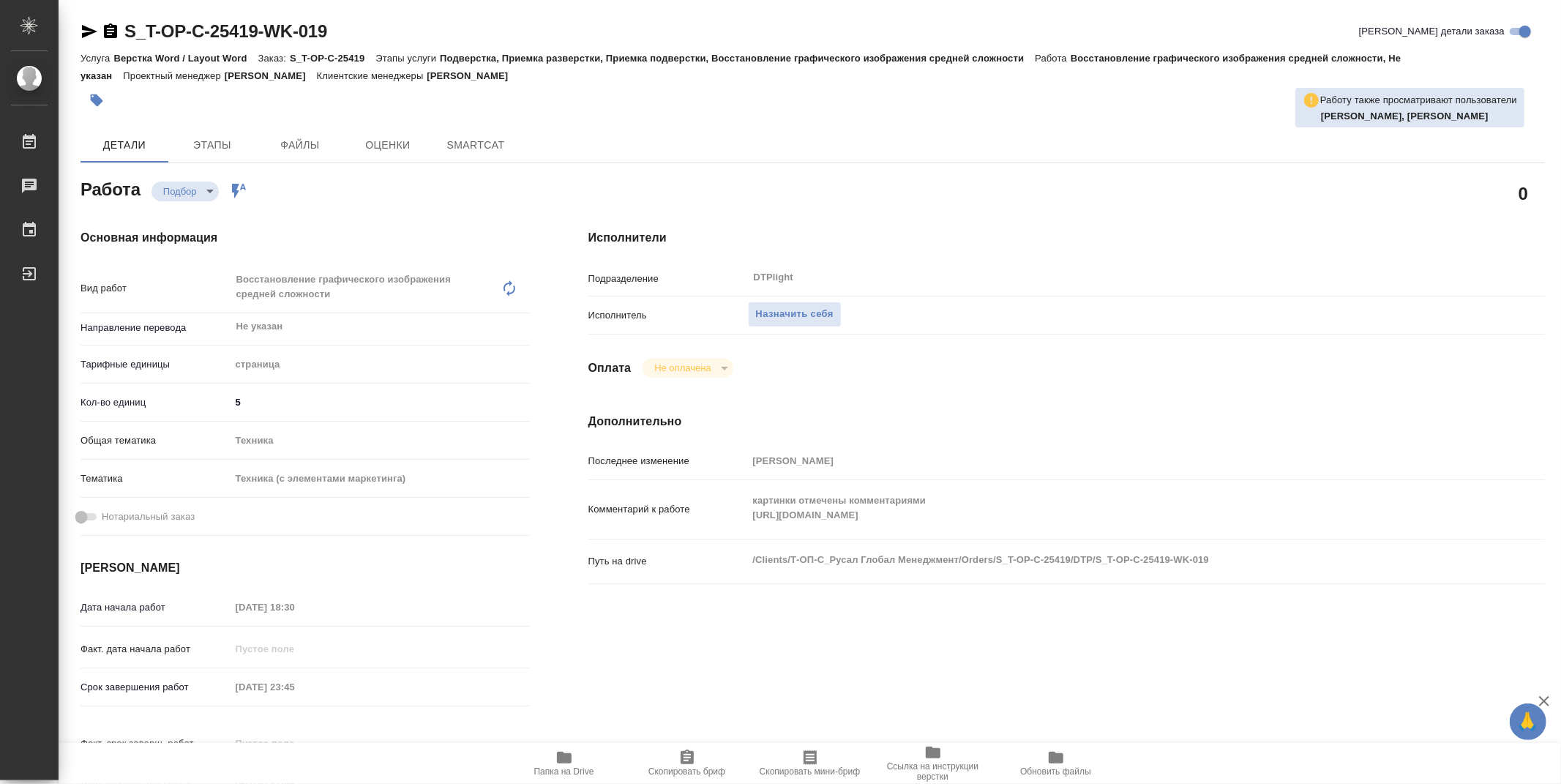
type textarea "x"
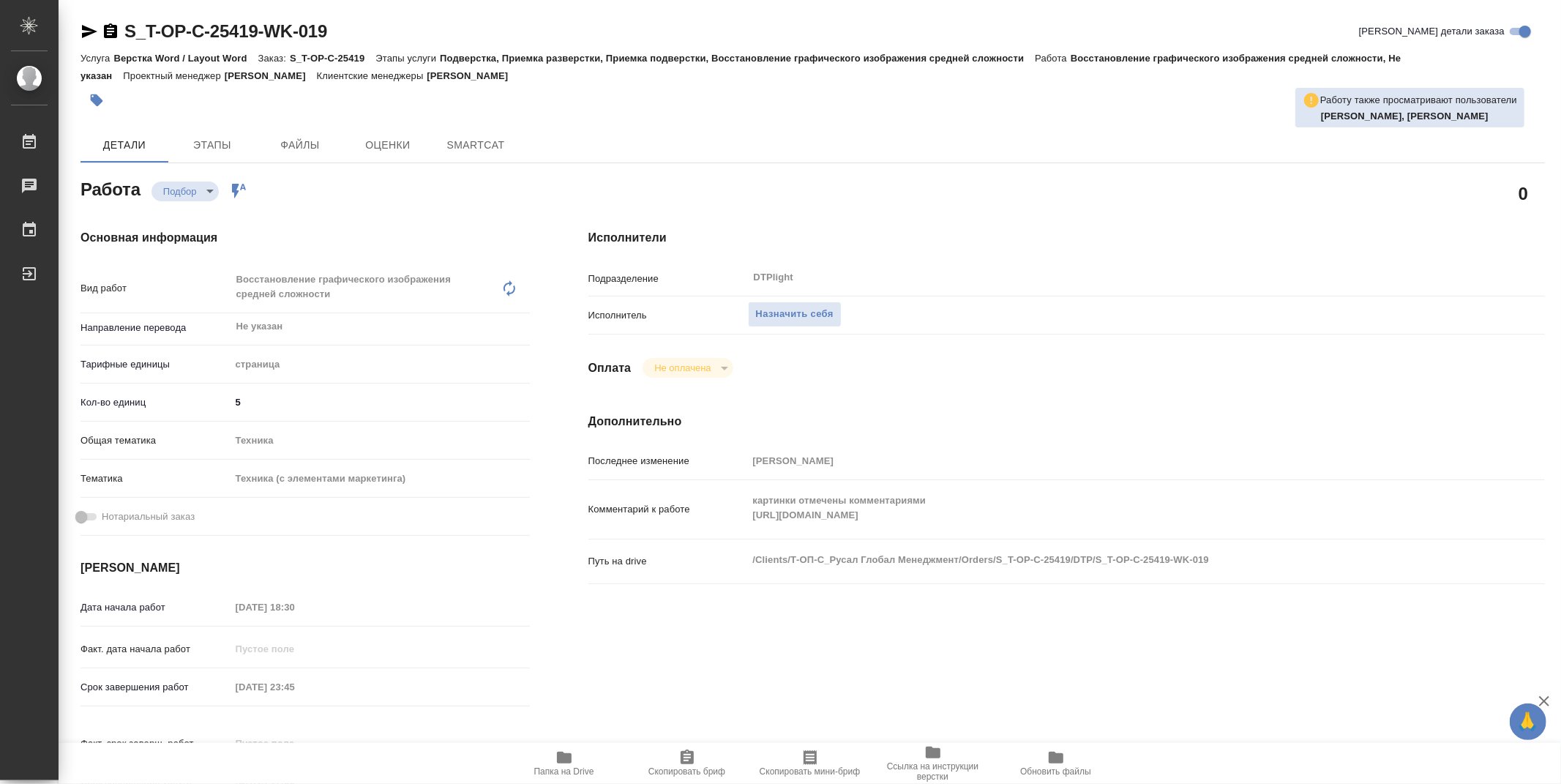
type textarea "x"
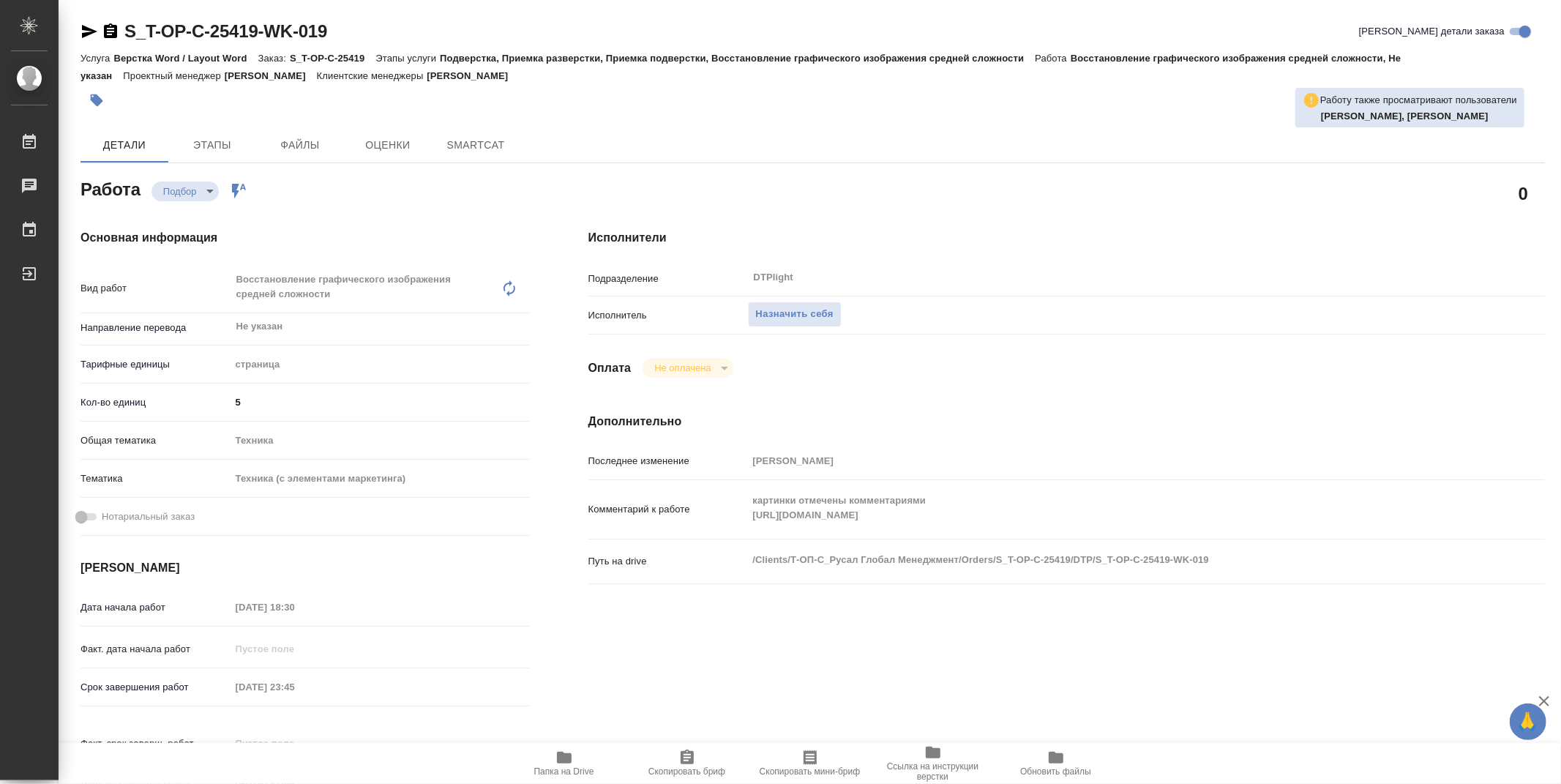
type textarea "x"
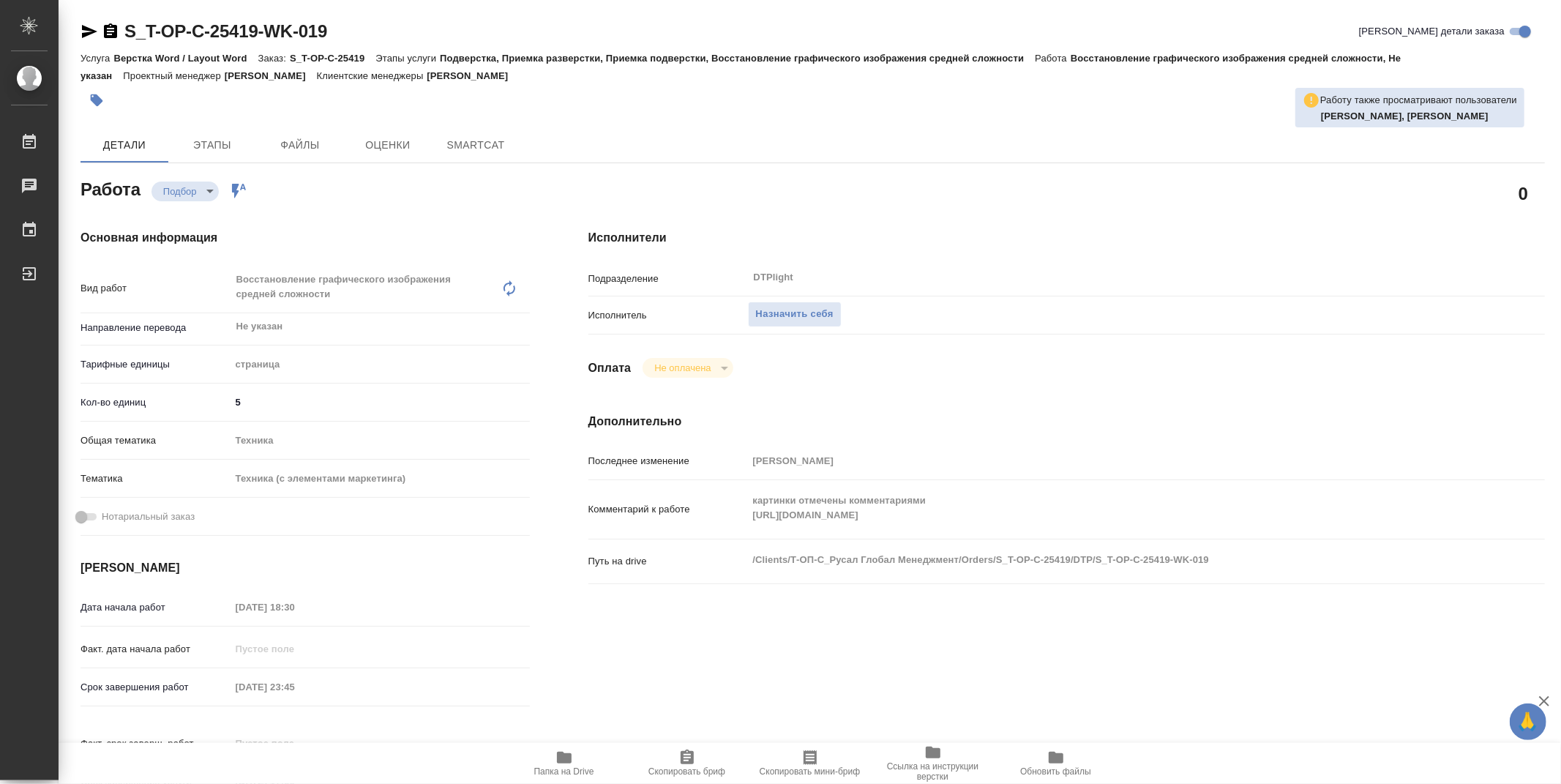
type textarea "x"
click at [787, 310] on span "Назначить себя" at bounding box center [795, 314] width 78 height 17
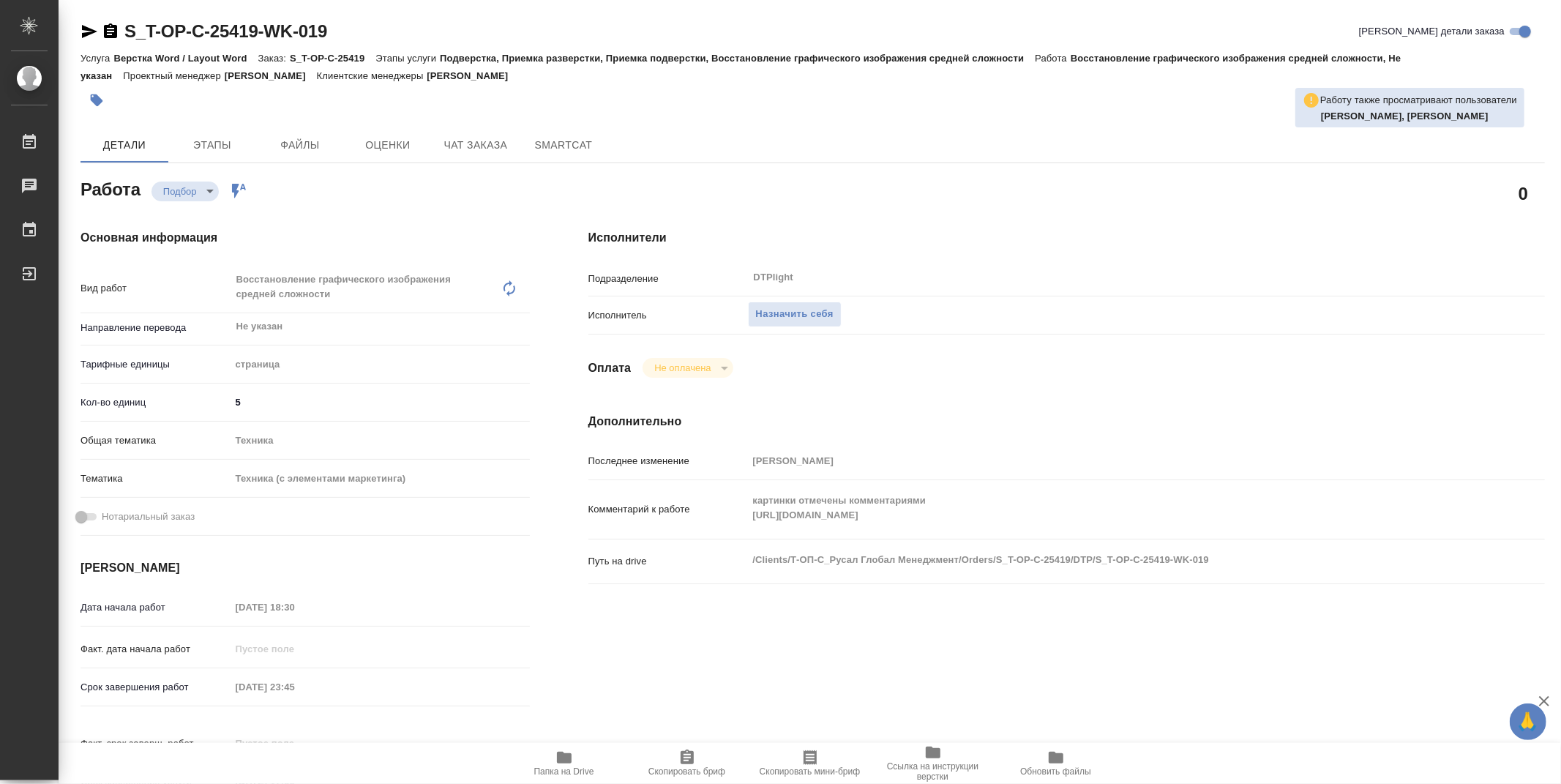
type textarea "x"
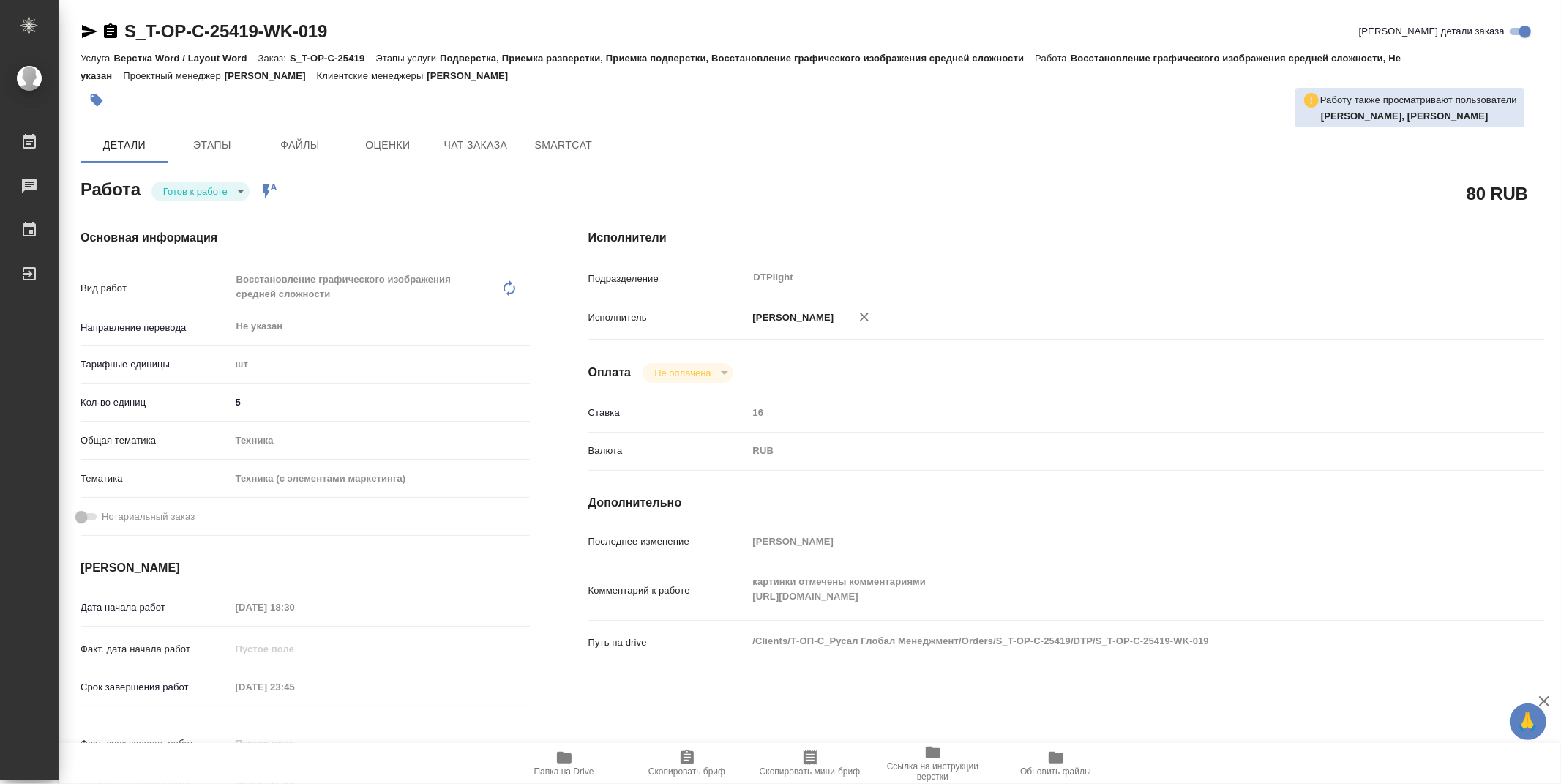
click at [88, 26] on icon "button" at bounding box center [90, 31] width 18 height 18
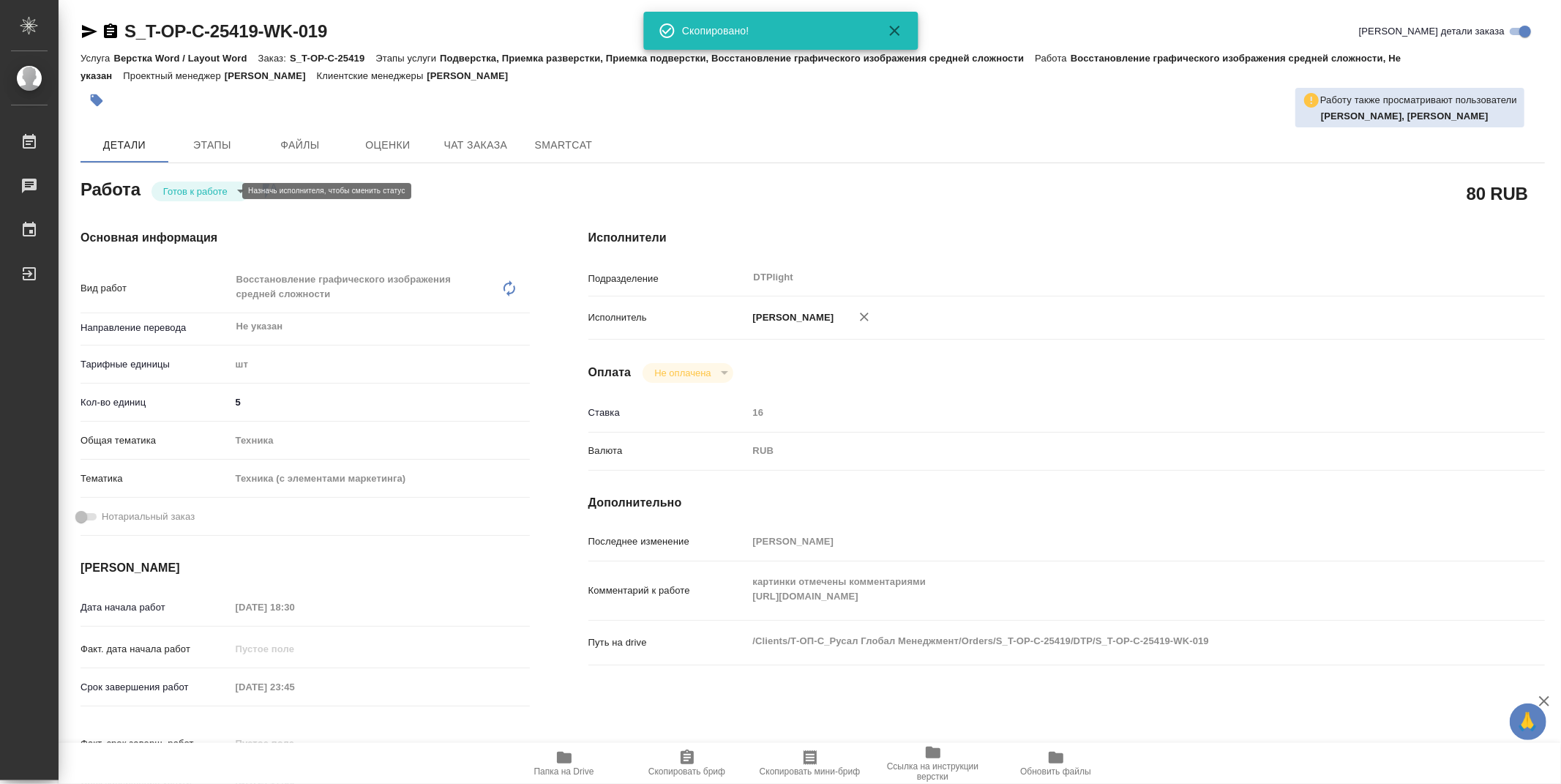
click at [207, 187] on body "🙏 .cls-1 fill:#fff; AWATERA Zubakova Viktoriya Работы Чаты График Выйти S_T-OP-…" at bounding box center [780, 392] width 1561 height 784
click at [199, 198] on button "В работе" at bounding box center [187, 191] width 49 height 17
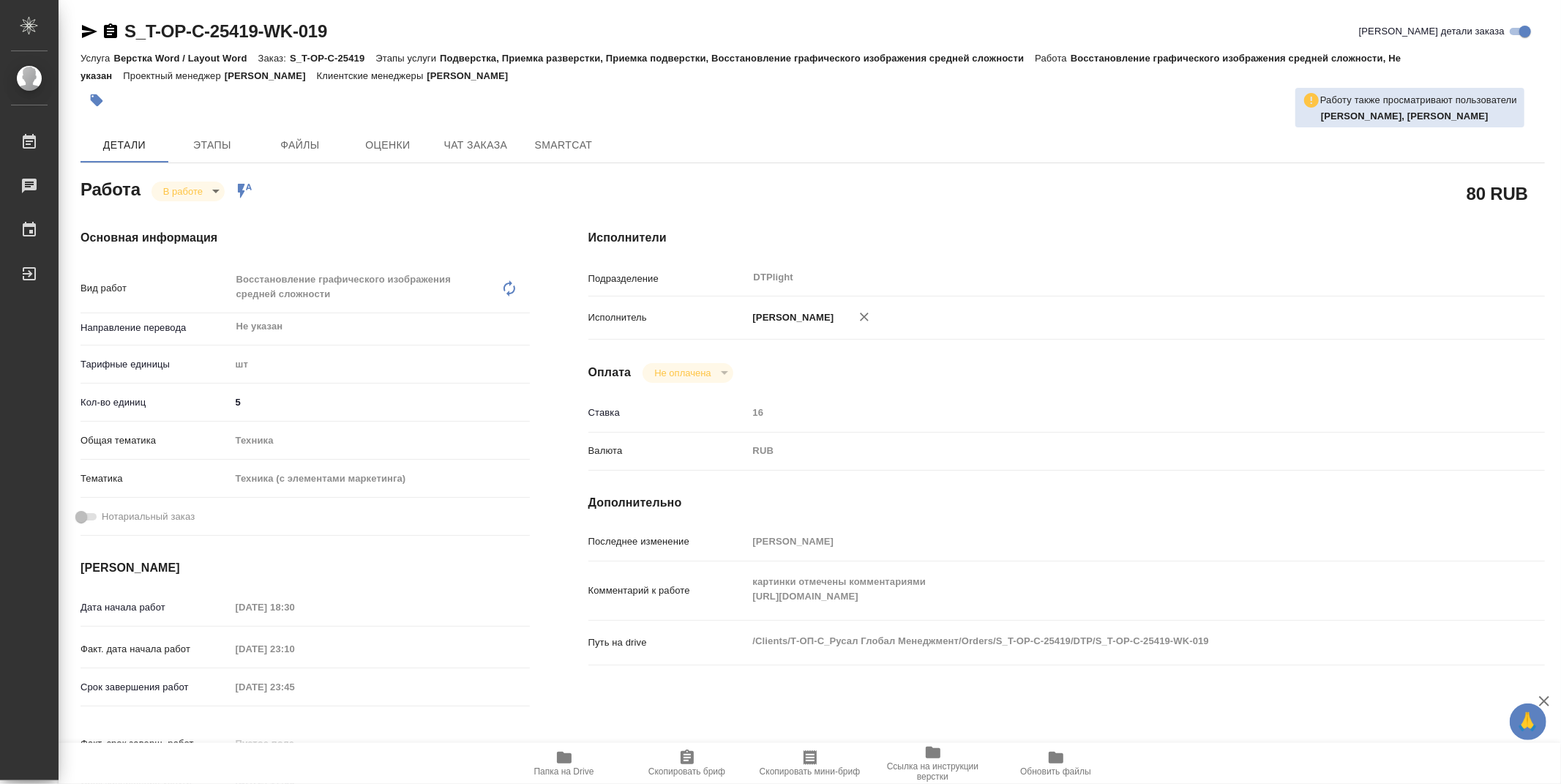
type textarea "x"
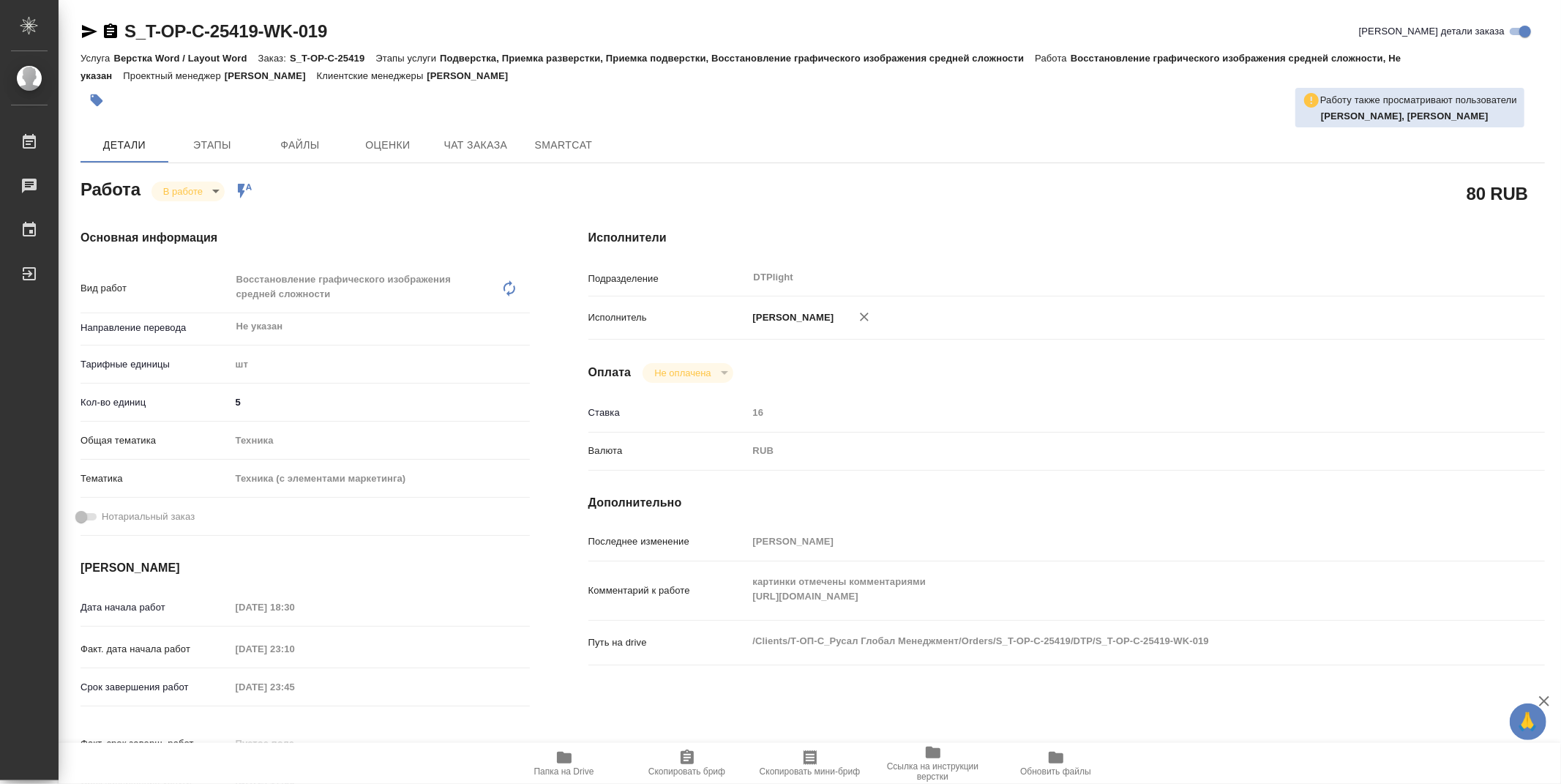
type textarea "x"
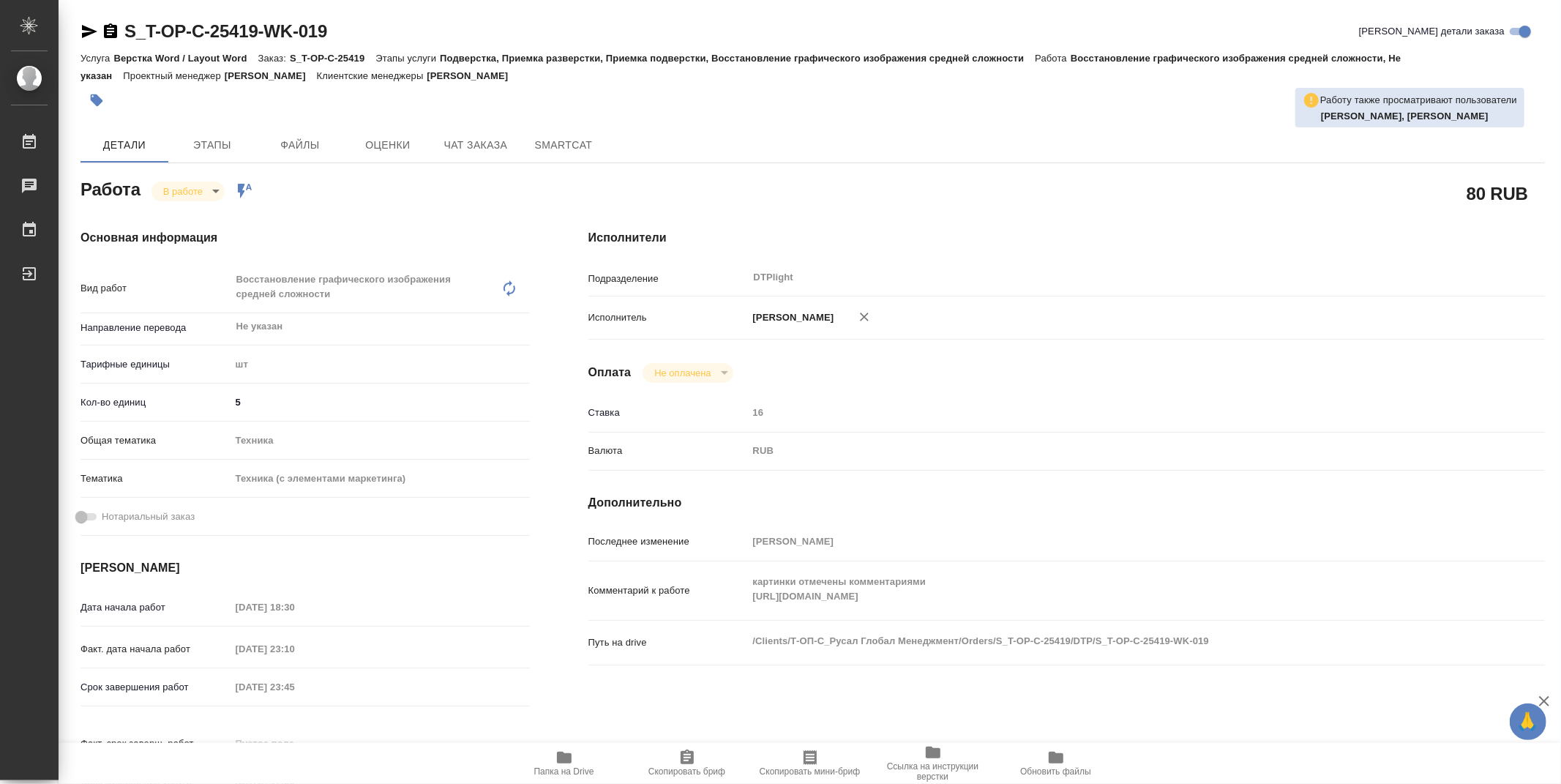
type textarea "x"
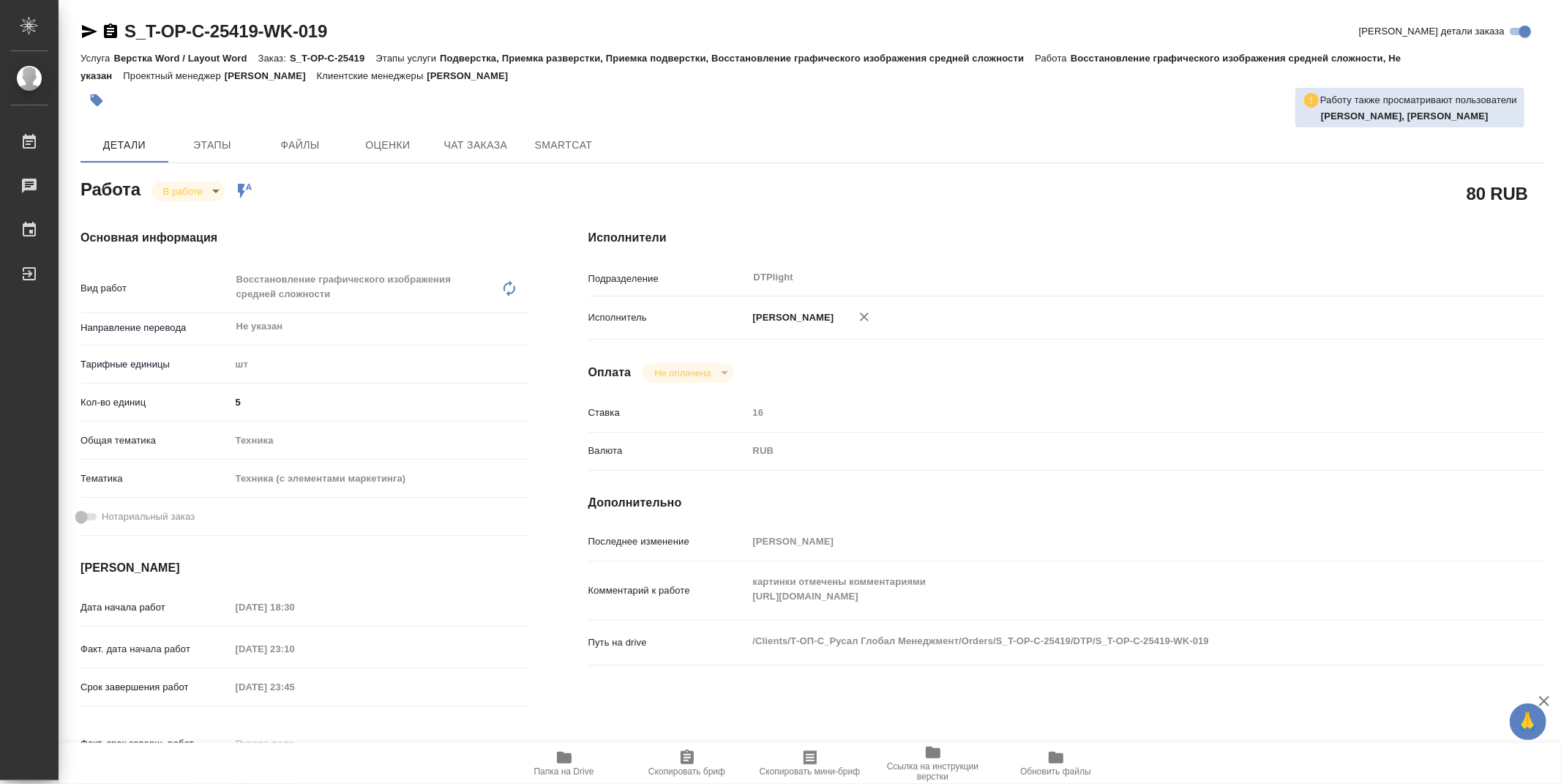
type textarea "x"
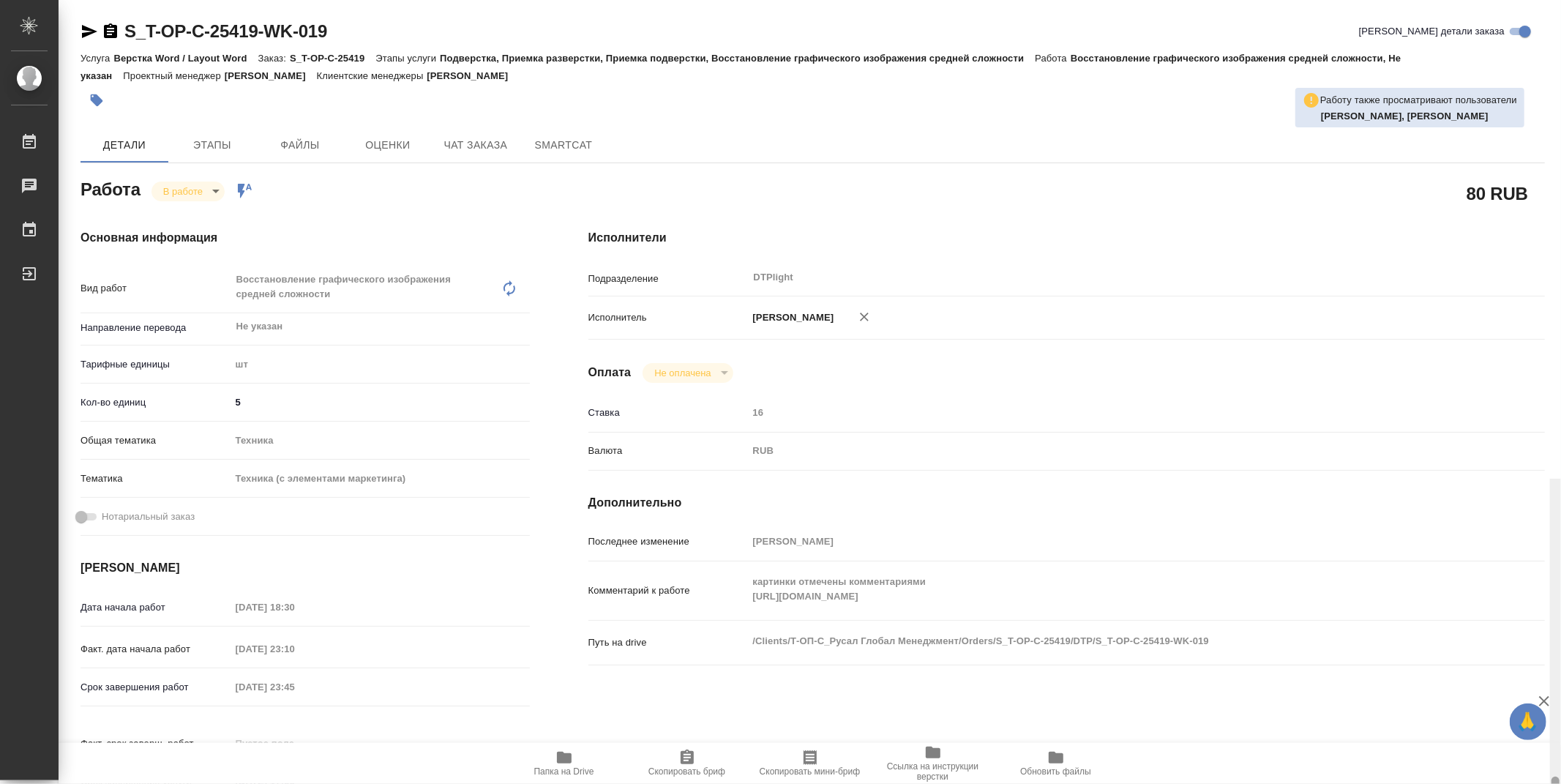
drag, startPoint x: 1557, startPoint y: 356, endPoint x: 1385, endPoint y: 19, distance: 378.4
click at [1438, 45] on div "S_T-OP-C-25419-WK-019 Кратко детали заказа Услуга Верстка Word / Layout Word За…" at bounding box center [810, 392] width 1502 height 784
